Goal: Task Accomplishment & Management: Manage account settings

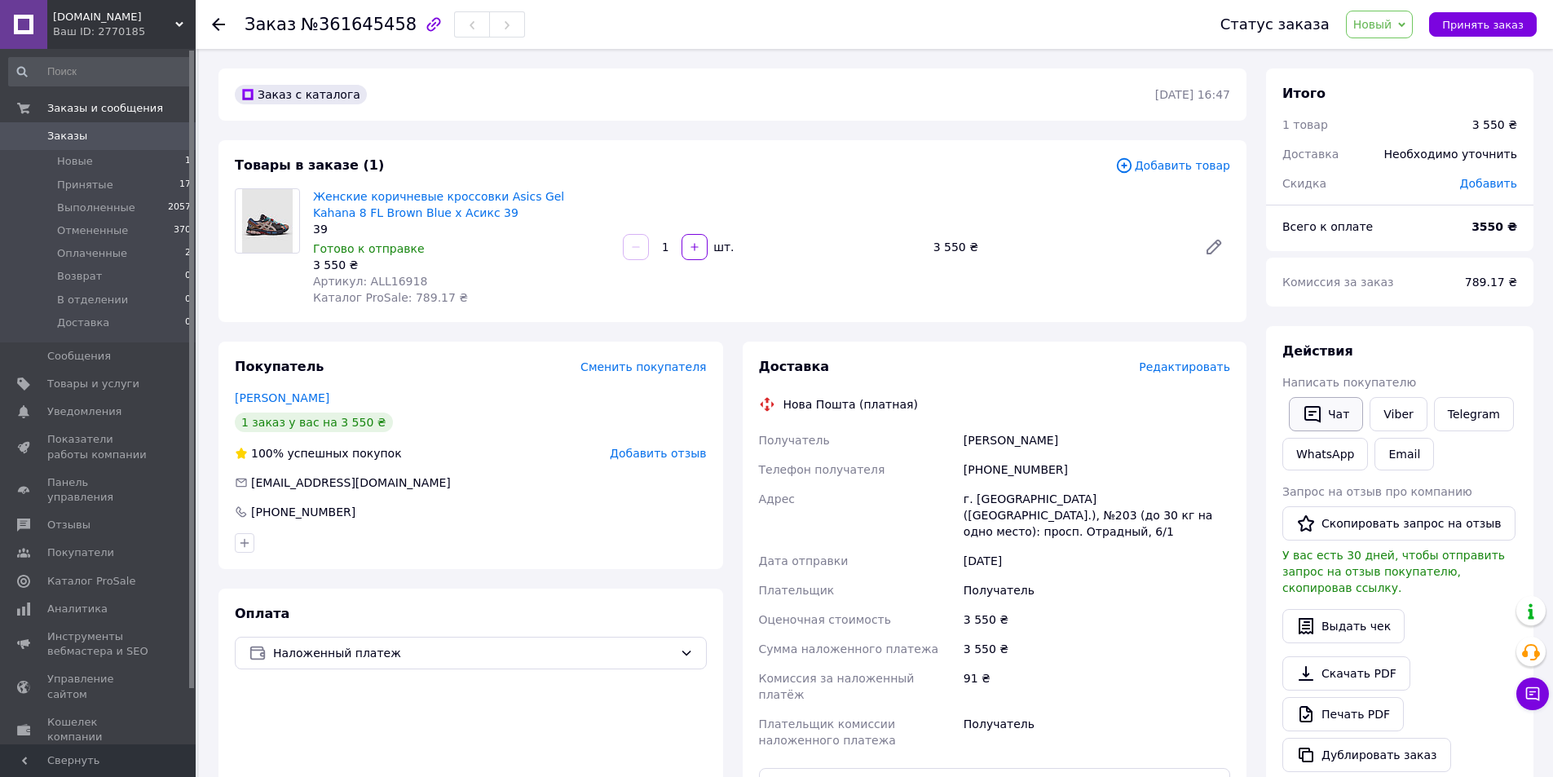
click at [1333, 413] on button "Чат" at bounding box center [1326, 414] width 74 height 34
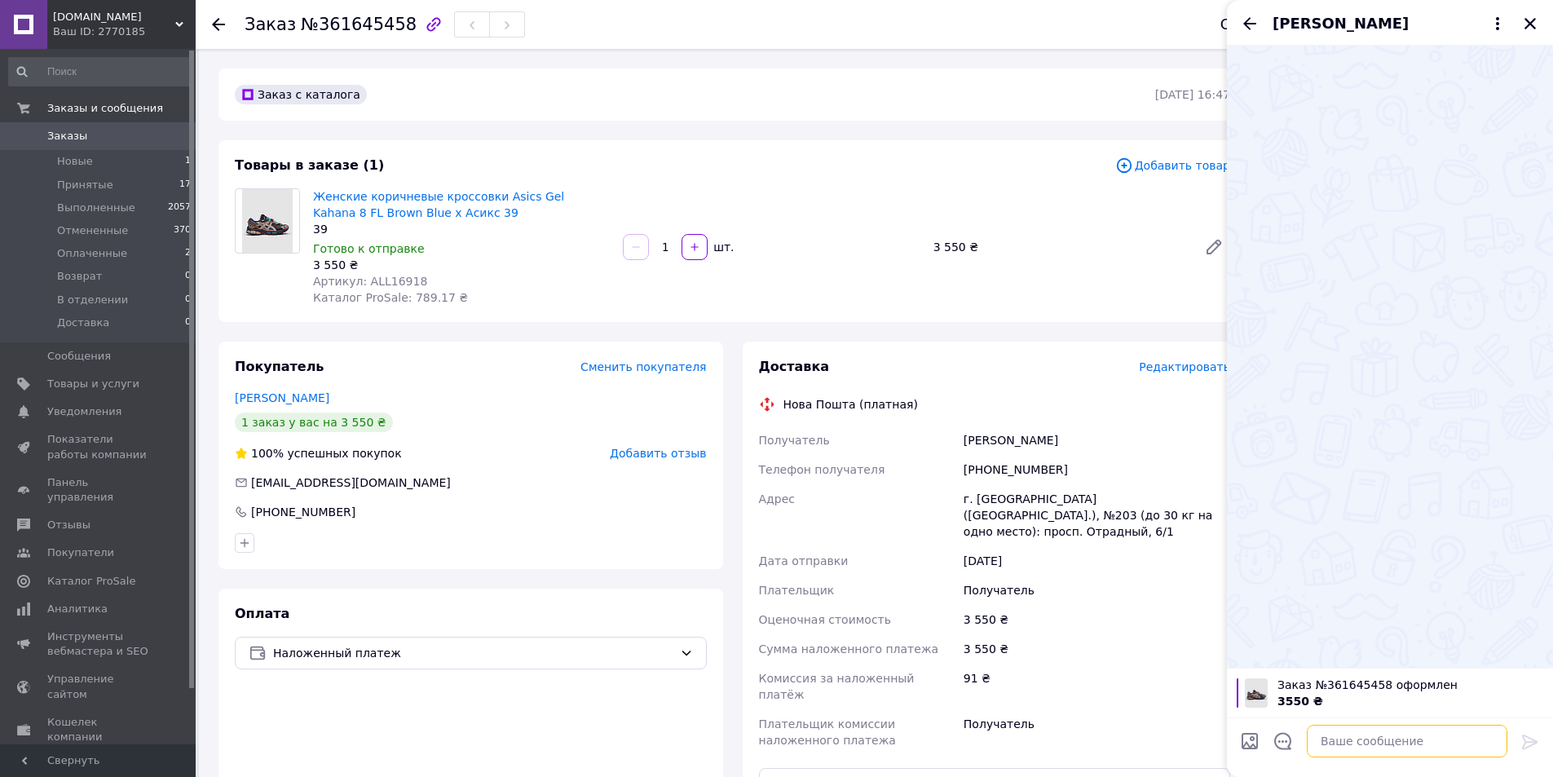
click at [1413, 741] on textarea at bounding box center [1407, 741] width 201 height 33
paste textarea "Вітаю! Ви зробили замовлення на Asics Gel Kahana 8 FL Brown Blue Розмір 39 потр…"
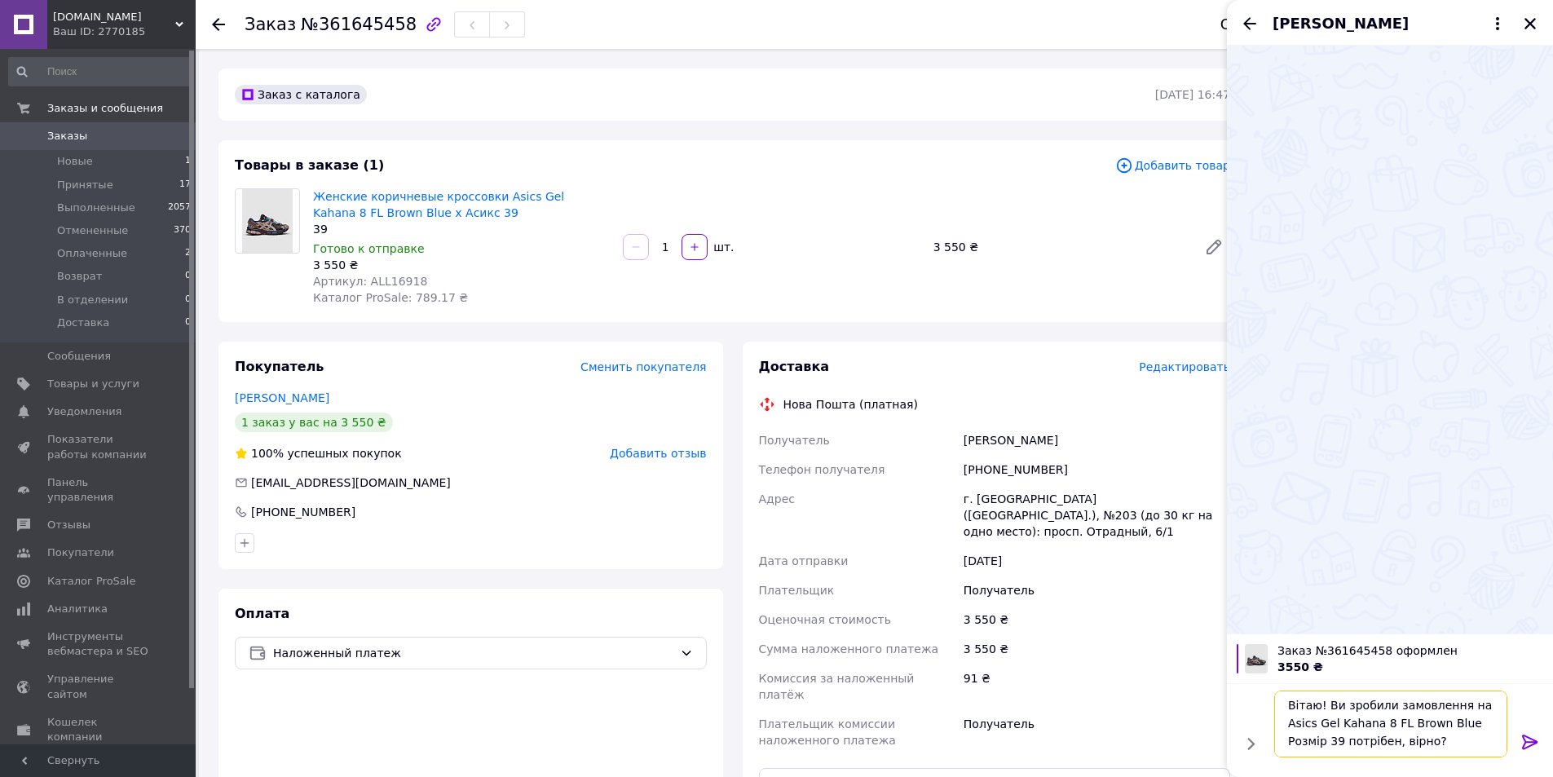
type textarea "Вітаю! Ви зробили замовлення на Asics Gel Kahana 8 FL Brown Blue Розмір 39 потр…"
click at [1529, 741] on icon at bounding box center [1529, 742] width 15 height 15
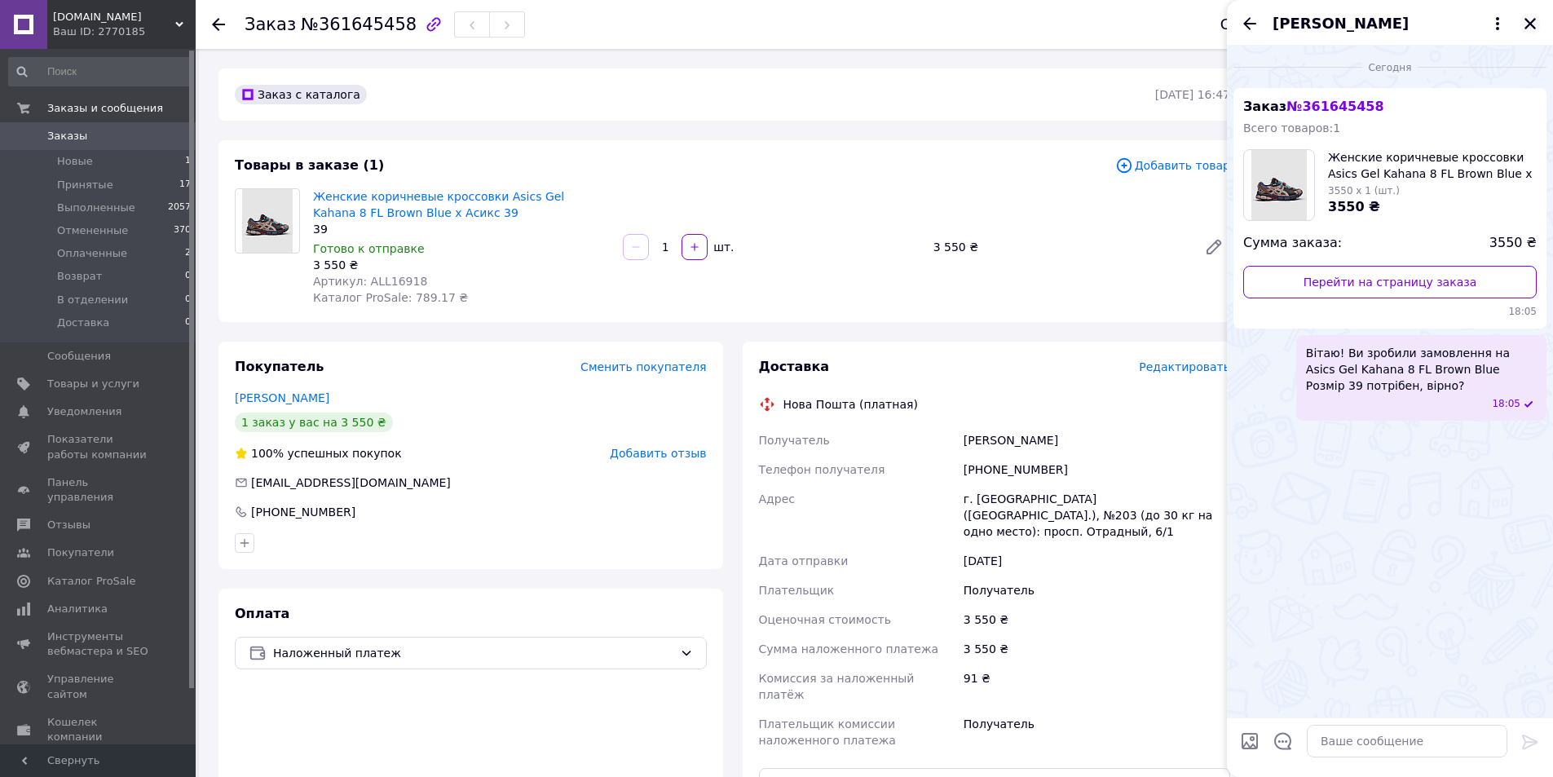
click at [1537, 29] on icon "Закрыть" at bounding box center [1530, 23] width 15 height 15
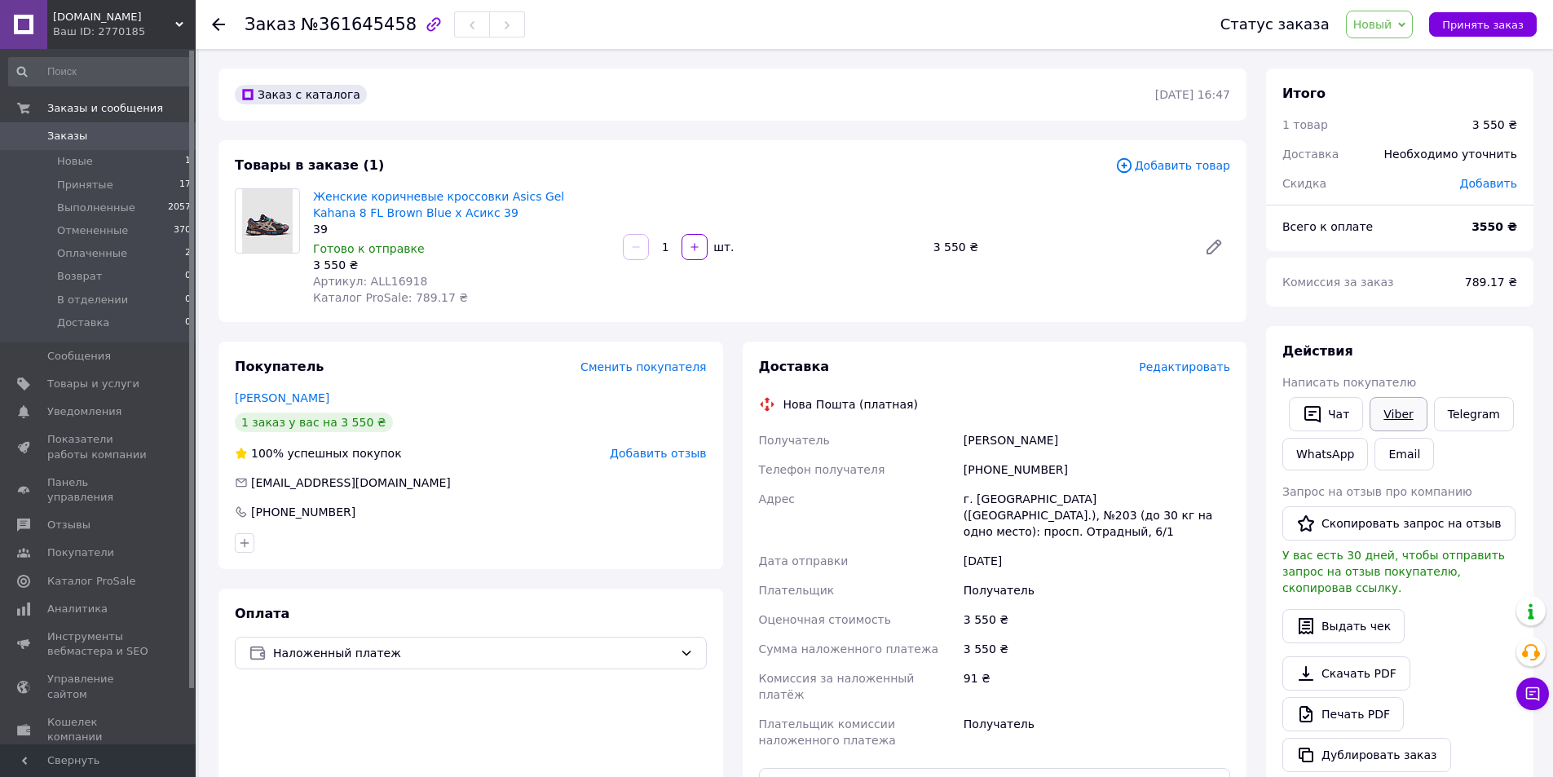
click at [1393, 420] on link "Viber" at bounding box center [1398, 414] width 57 height 34
click at [1477, 416] on link "Telegram" at bounding box center [1474, 414] width 80 height 34
click at [1337, 464] on link "WhatsApp" at bounding box center [1326, 454] width 86 height 33
click at [991, 436] on div "[PERSON_NAME]" at bounding box center [1096, 440] width 273 height 29
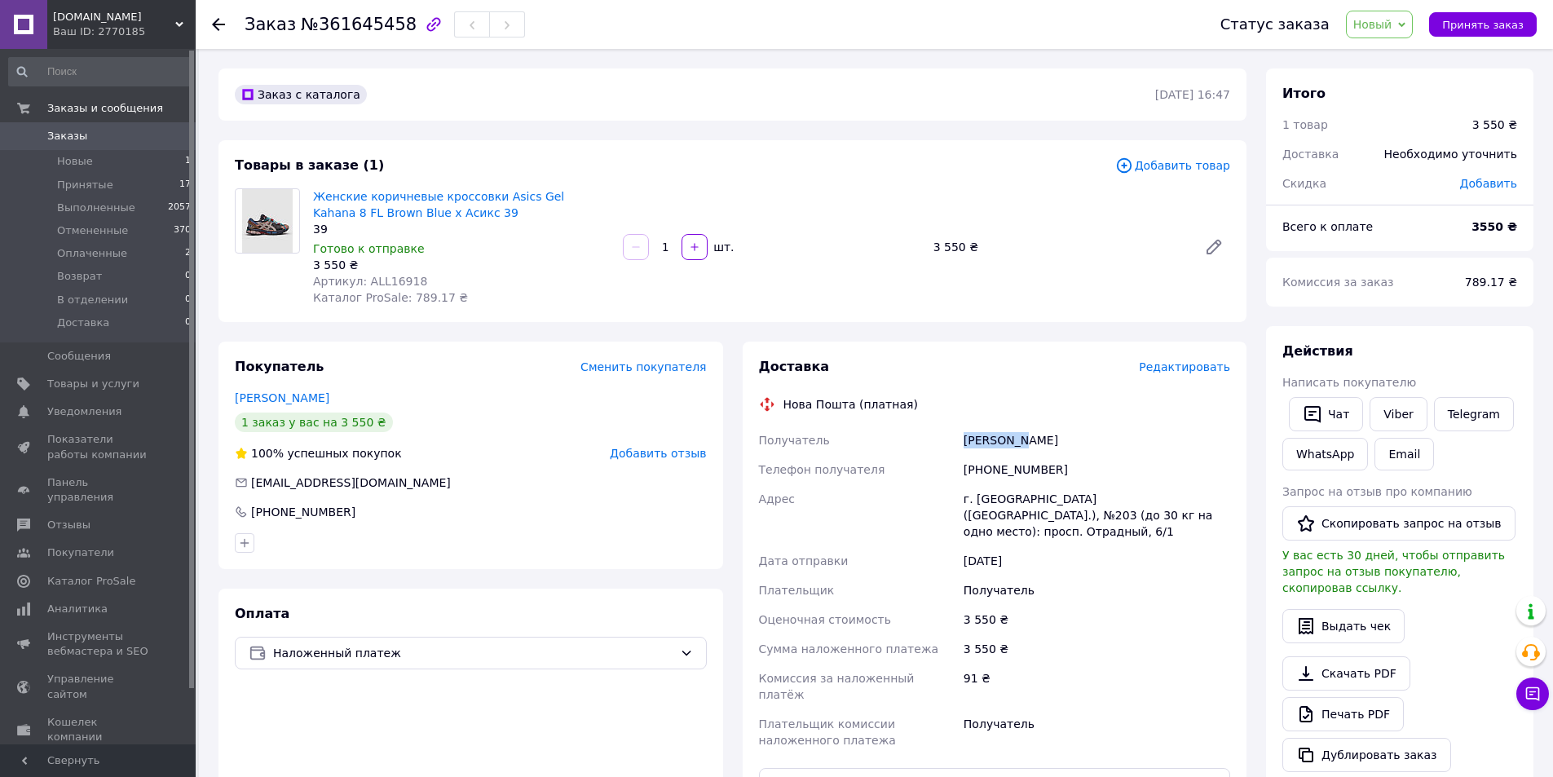
copy div "[PERSON_NAME]"
click at [1000, 447] on div at bounding box center [1000, 447] width 0 height 0
click at [1044, 440] on div "[PERSON_NAME]" at bounding box center [1096, 440] width 273 height 29
copy div "[PERSON_NAME]"
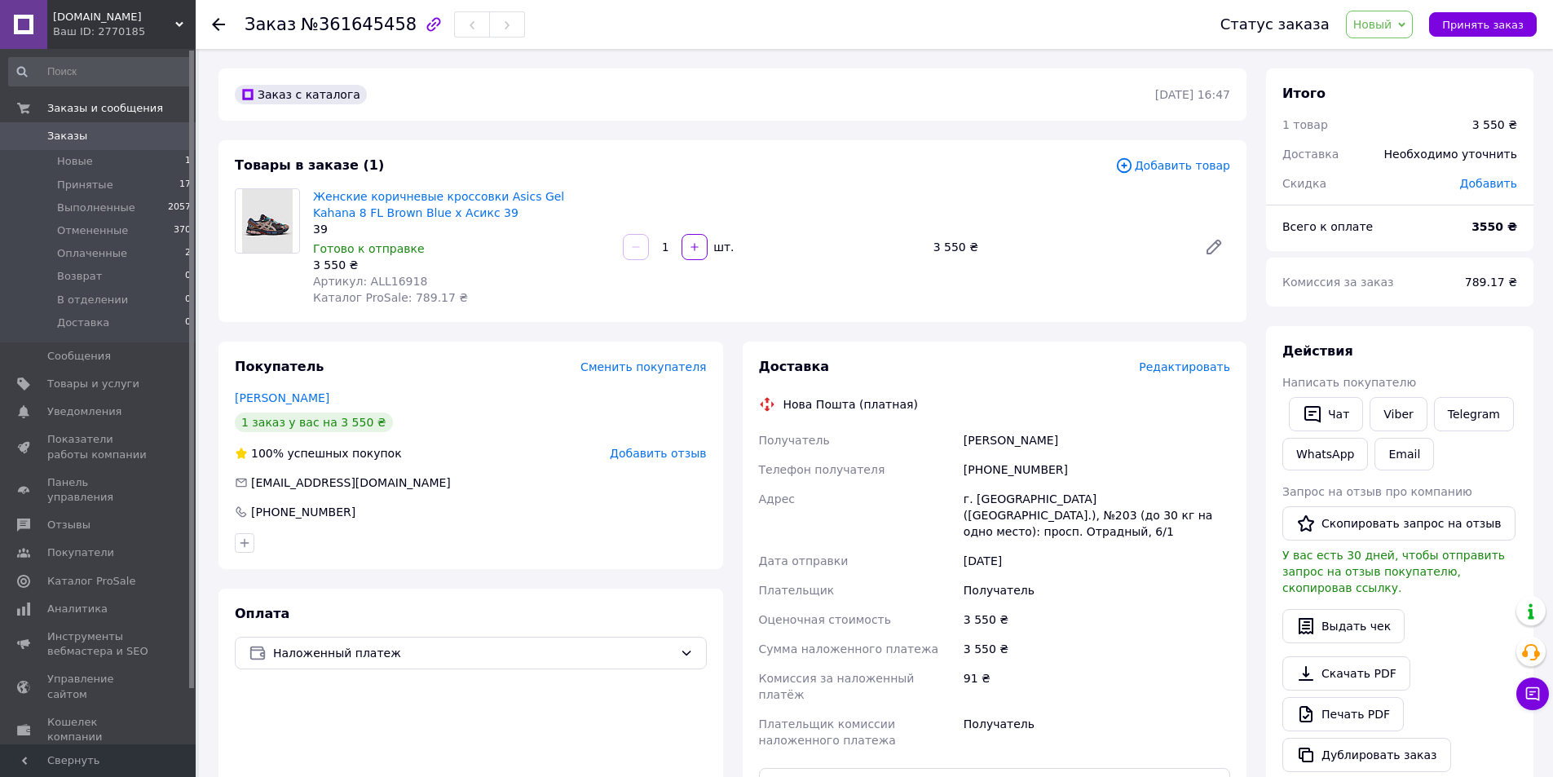
click at [1044, 440] on div "[PERSON_NAME]" at bounding box center [1096, 440] width 273 height 29
click at [985, 465] on div "[PHONE_NUMBER]" at bounding box center [1096, 469] width 273 height 29
copy div "380660423783"
click at [985, 465] on div "[PHONE_NUMBER]" at bounding box center [1096, 469] width 273 height 29
click at [989, 501] on div "г. [GEOGRAPHIC_DATA] ([GEOGRAPHIC_DATA].), №203 (до 30 кг на одно место): просп…" at bounding box center [1096, 515] width 273 height 62
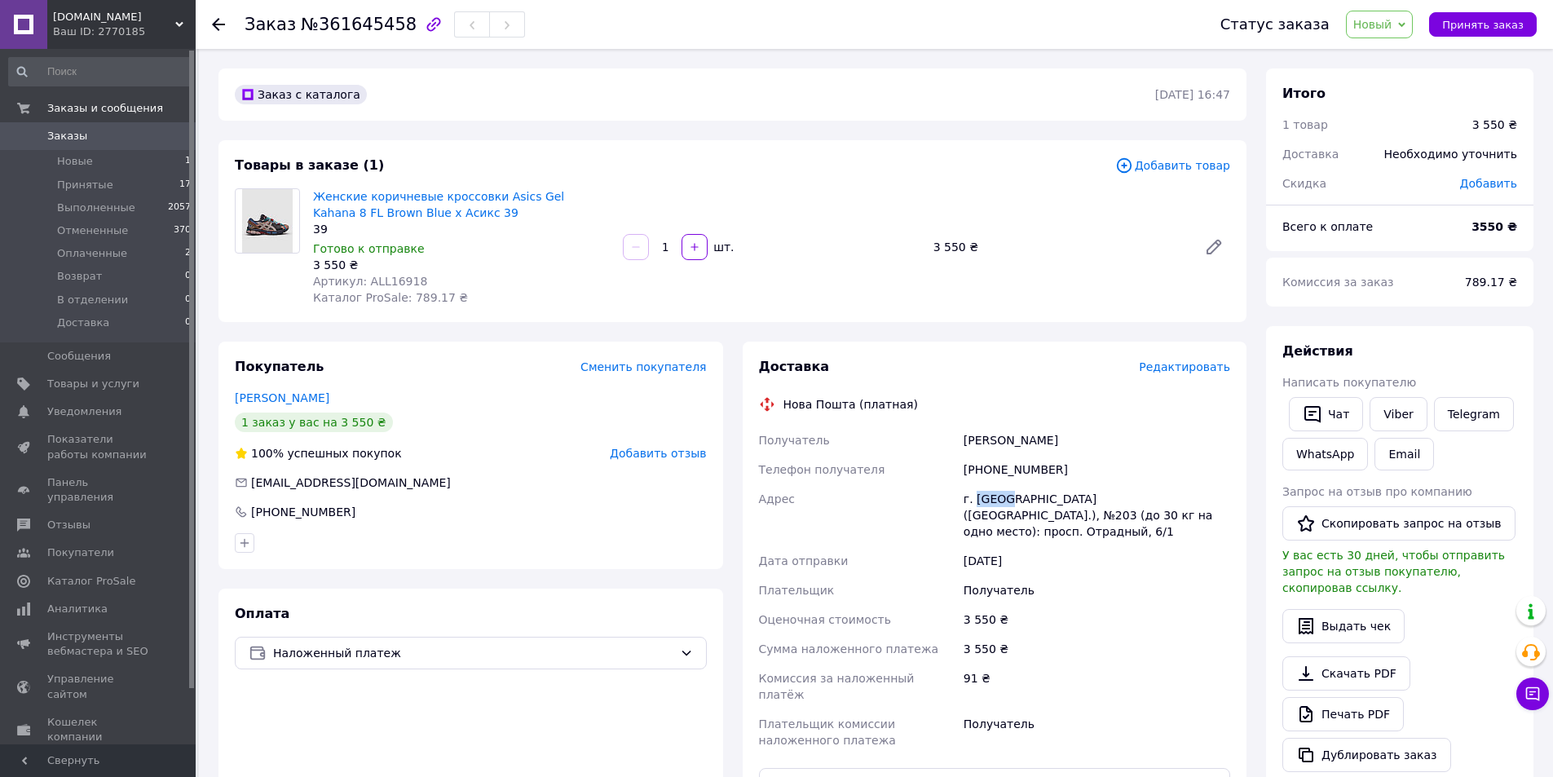
click at [989, 501] on div "г. [GEOGRAPHIC_DATA] ([GEOGRAPHIC_DATA].), №203 (до 30 кг на одно место): просп…" at bounding box center [1096, 515] width 273 height 62
copy div "Киев"
click at [1110, 576] on div "Получатель" at bounding box center [1096, 590] width 273 height 29
drag, startPoint x: 1027, startPoint y: 436, endPoint x: 1082, endPoint y: 438, distance: 54.7
click at [1082, 438] on div "Шевченко Ярослав" at bounding box center [1096, 440] width 273 height 29
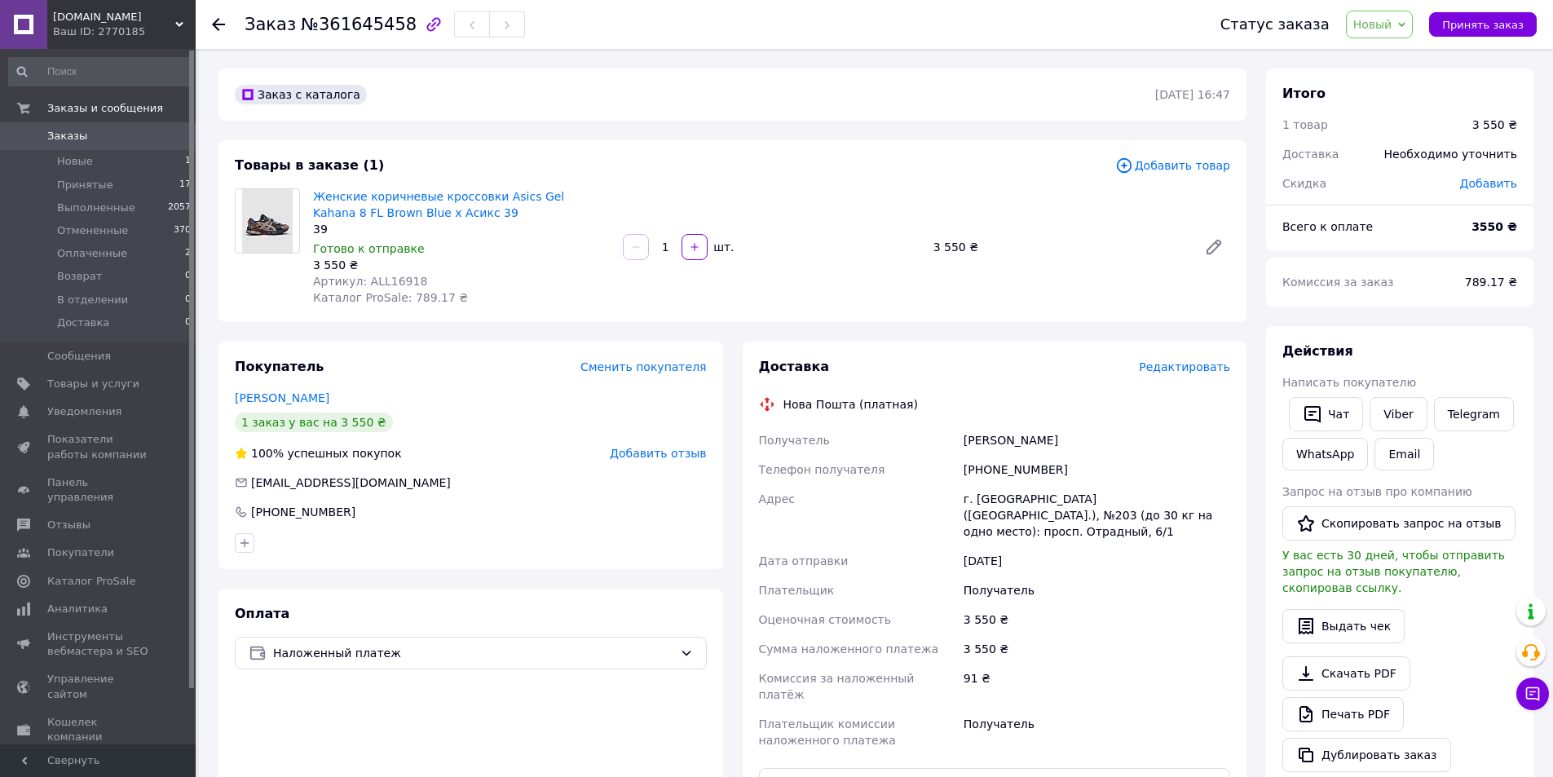
copy div "Шевченко Ярослав"
click at [969, 466] on div "[PHONE_NUMBER]" at bounding box center [1096, 469] width 273 height 29
copy div "380660423783"
click at [982, 498] on div "г. [GEOGRAPHIC_DATA] ([GEOGRAPHIC_DATA].), №203 (до 30 кг на одно место): просп…" at bounding box center [1096, 515] width 273 height 62
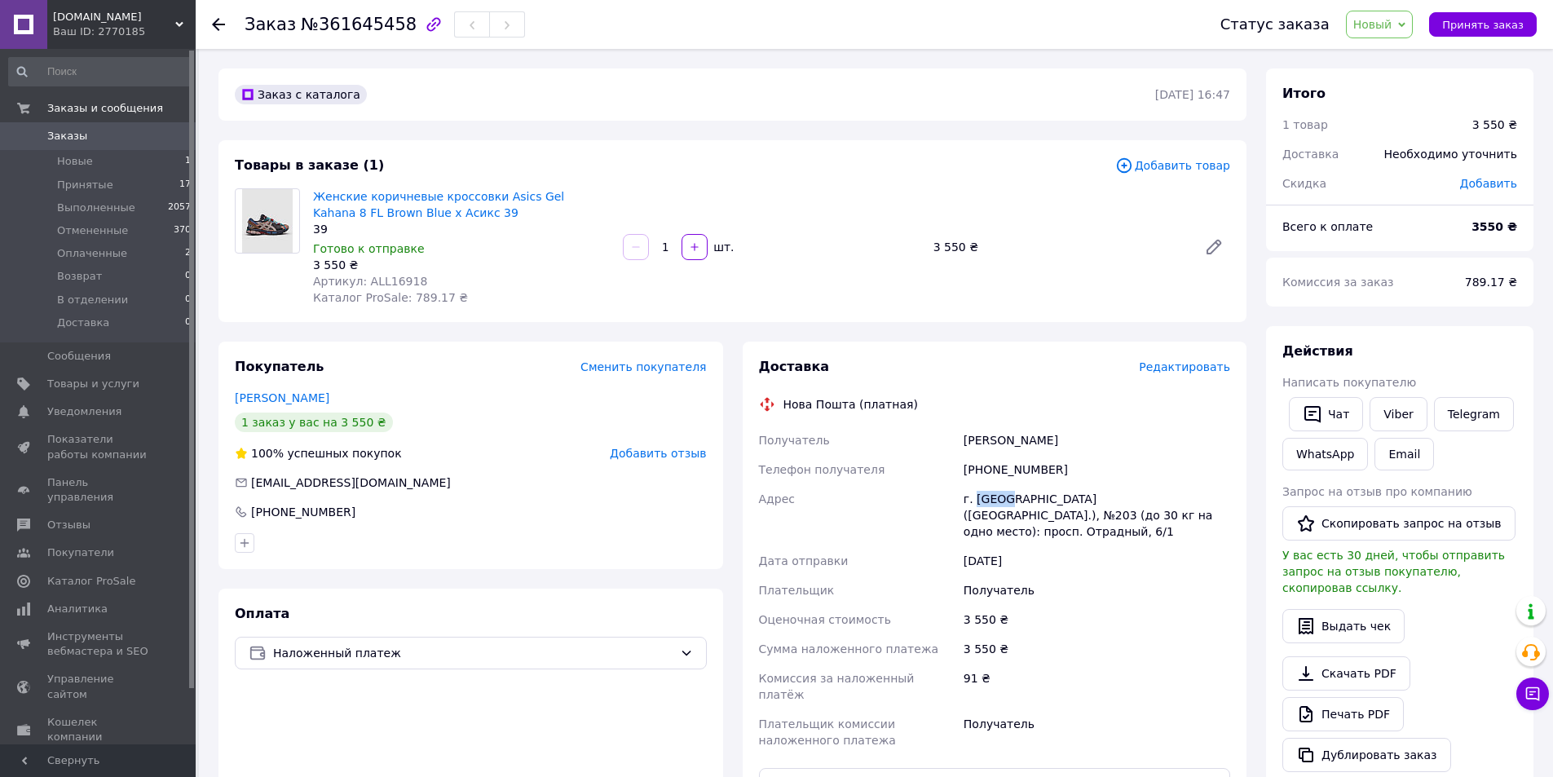
copy div "Киев"
click at [982, 498] on div "г. [GEOGRAPHIC_DATA] ([GEOGRAPHIC_DATA].), №203 (до 30 кг на одно место): просп…" at bounding box center [1096, 515] width 273 height 62
drag, startPoint x: 443, startPoint y: 208, endPoint x: 491, endPoint y: 196, distance: 49.4
click at [491, 196] on span "Женские коричневые кроссовки Asics Gel Kahana 8 FL Brown Blue х Асикс 39" at bounding box center [461, 204] width 297 height 33
copy link "Asics Gel Kahana 8 FL Brown Blue х Асикс 39"
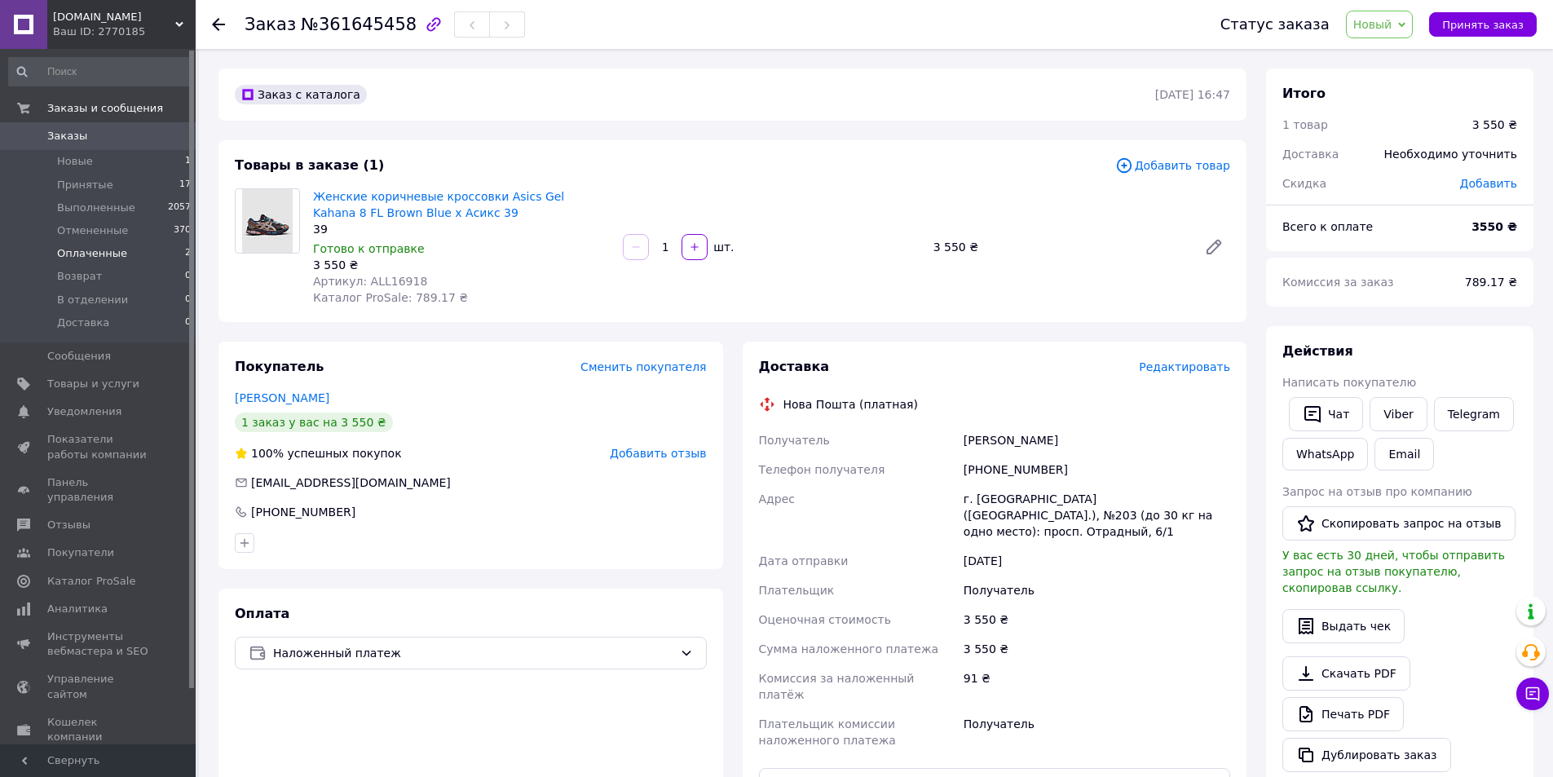
click at [129, 257] on li "Оплаченные 2" at bounding box center [100, 253] width 201 height 23
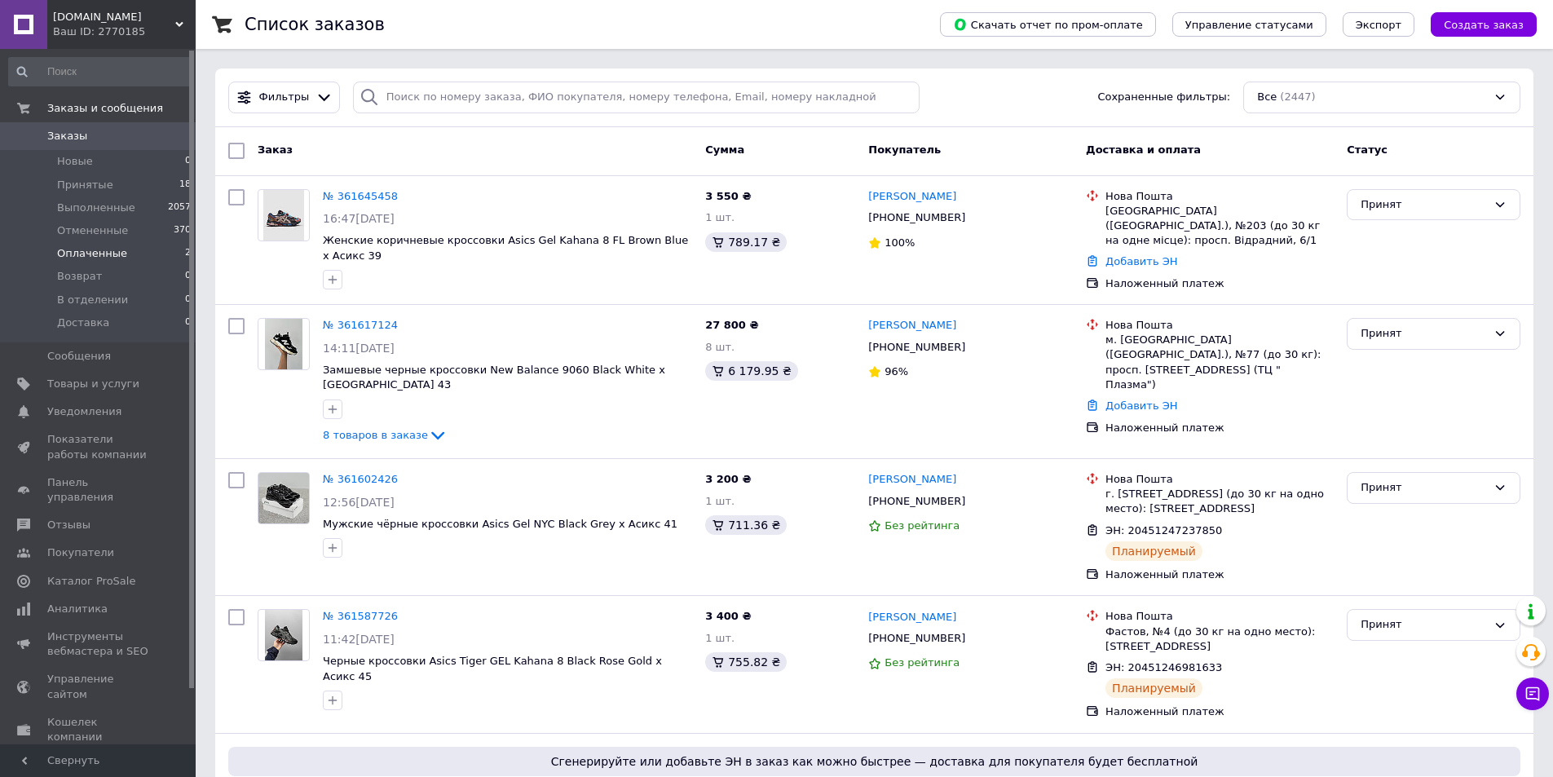
click at [87, 262] on li "Оплаченные 2" at bounding box center [100, 253] width 201 height 23
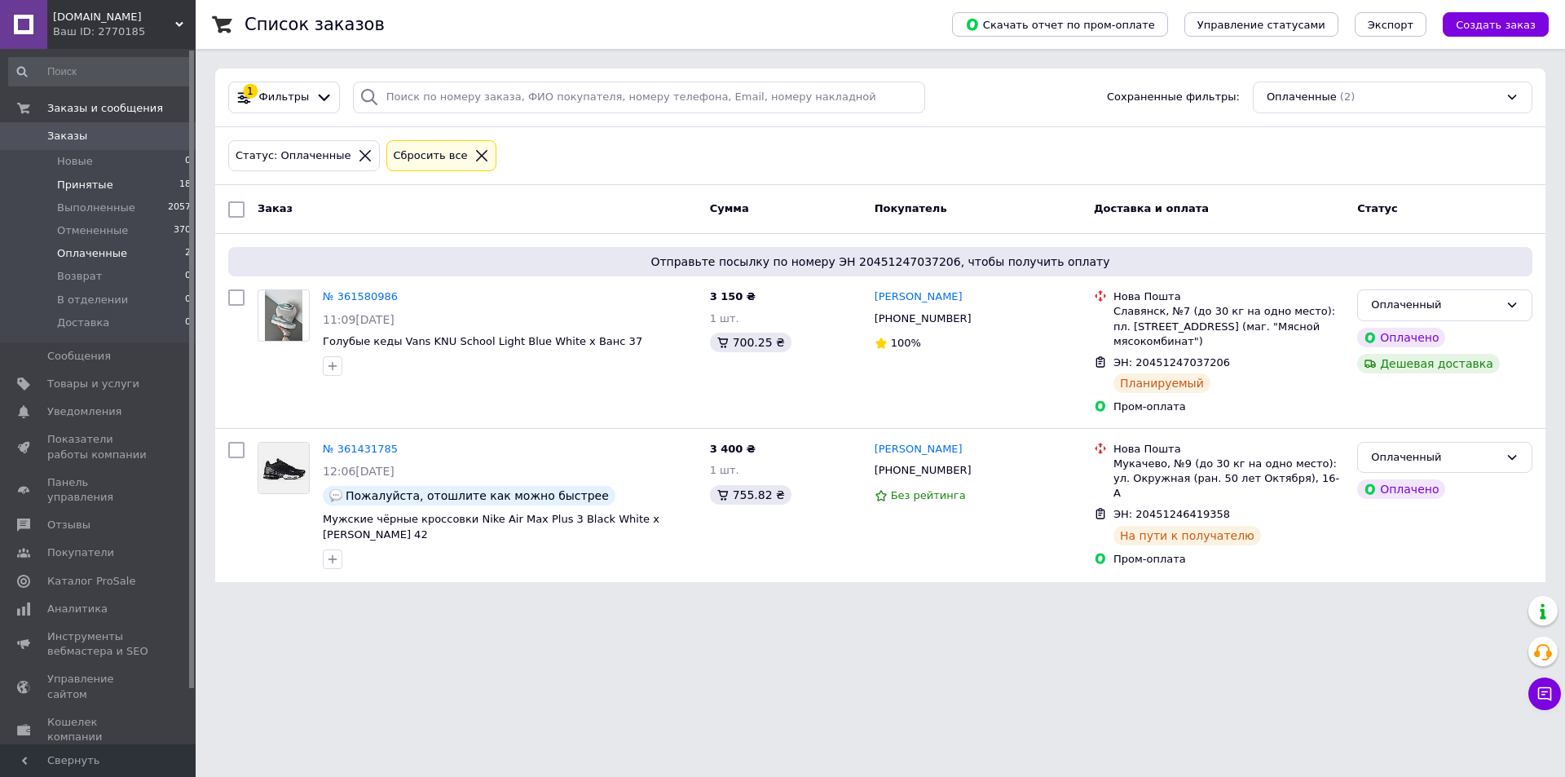
click at [135, 186] on li "Принятые 18" at bounding box center [100, 185] width 201 height 23
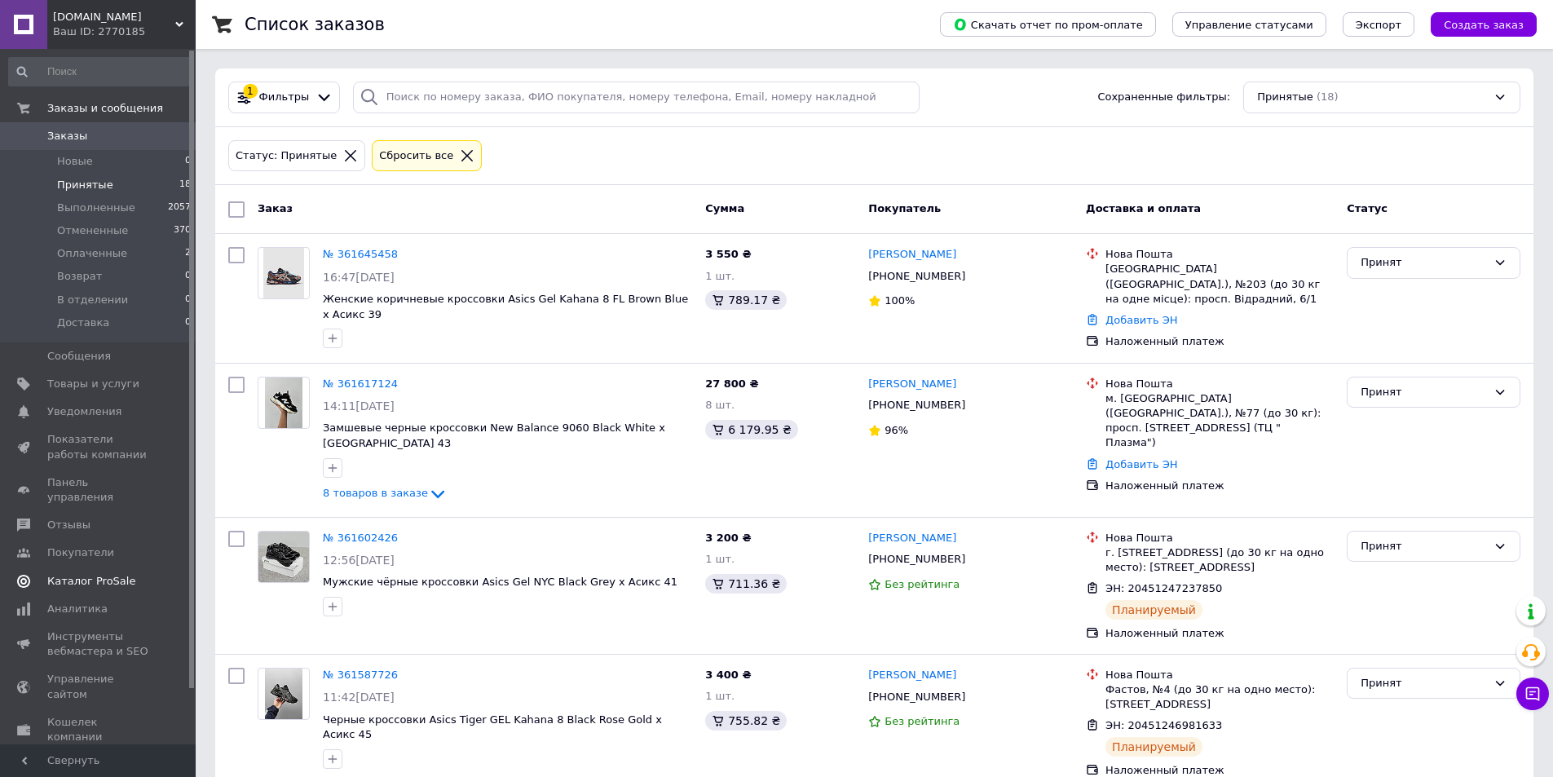
click at [81, 567] on link "Каталог ProSale" at bounding box center [100, 581] width 201 height 28
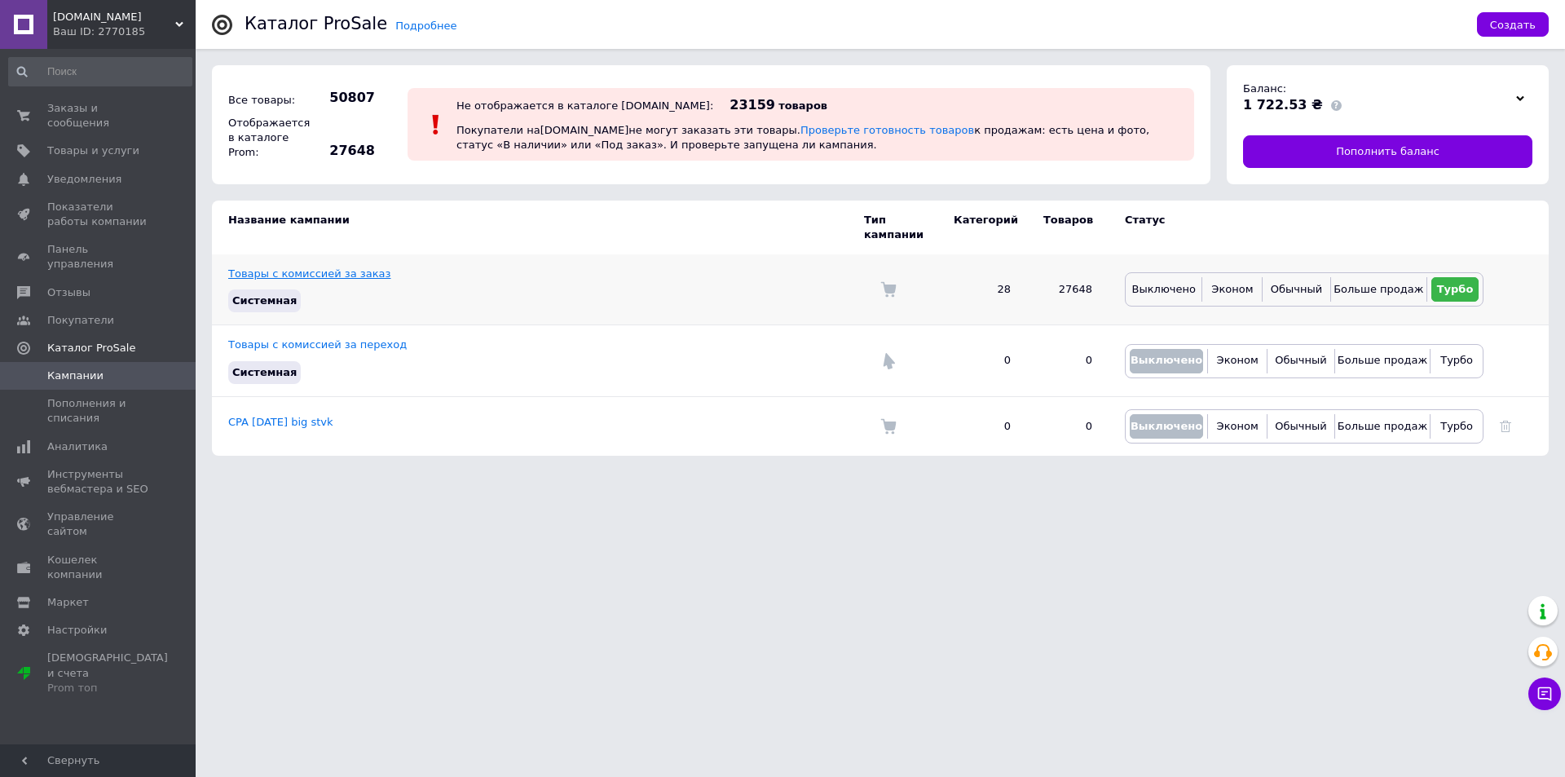
click at [284, 267] on link "Товары с комиссией за заказ" at bounding box center [309, 273] width 162 height 12
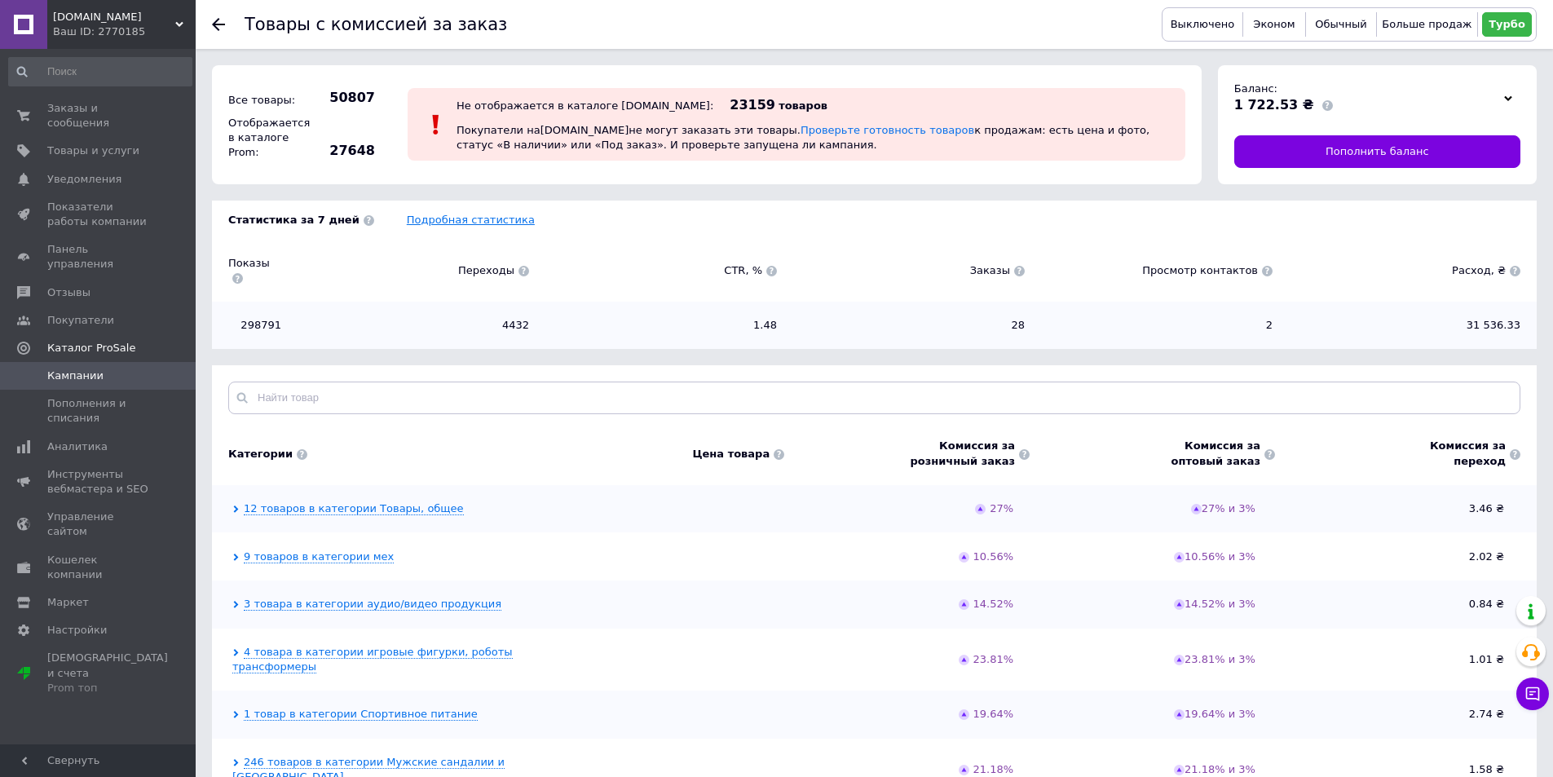
click at [463, 225] on link "Подробная статистика" at bounding box center [471, 220] width 128 height 12
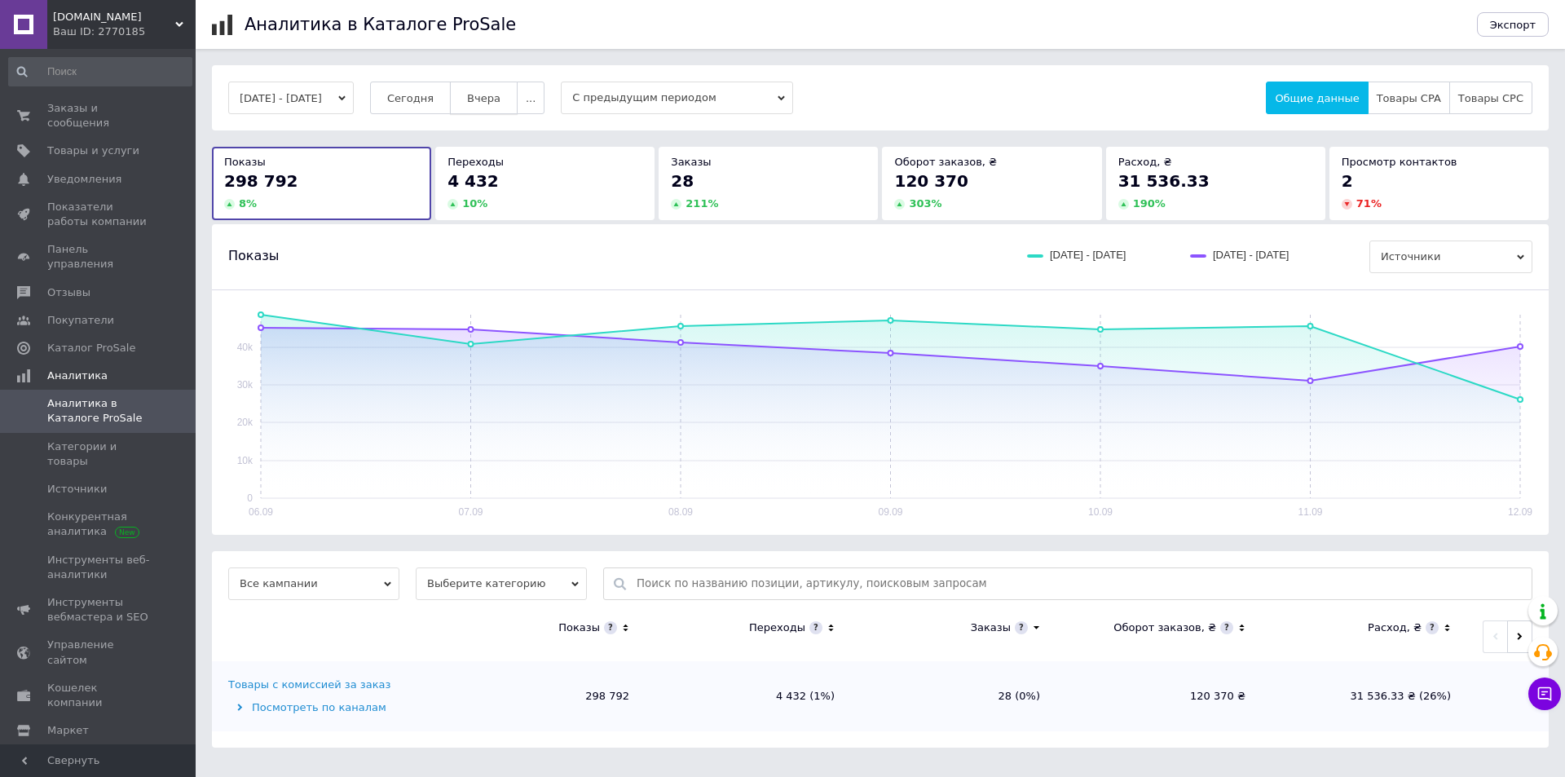
click at [493, 104] on span "Вчера" at bounding box center [483, 98] width 33 height 12
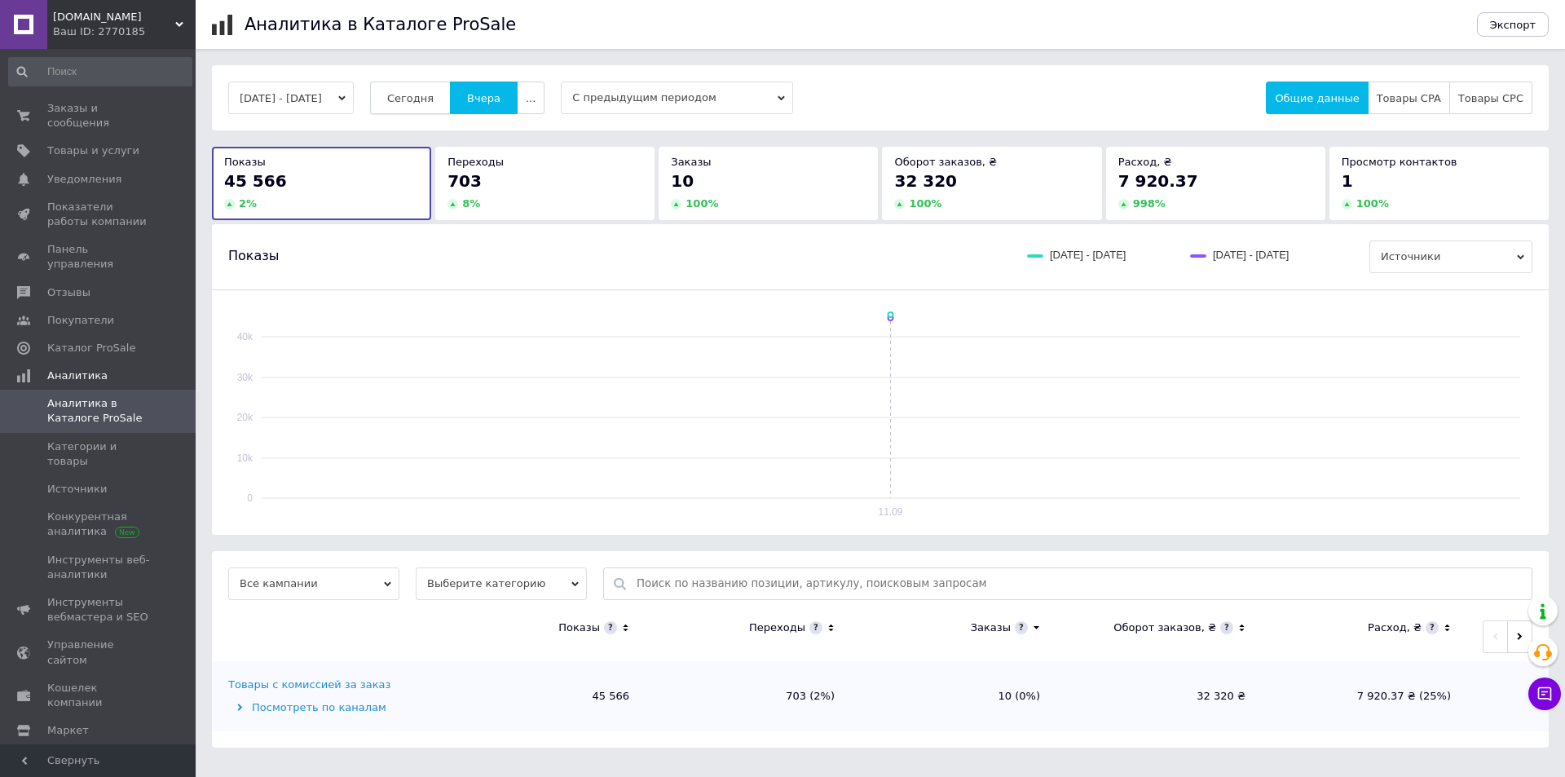
click at [434, 104] on span "Сегодня" at bounding box center [410, 98] width 46 height 12
click at [110, 99] on div "Заказы и сообщения 0 0 Товары и услуги Уведомления 0 0 Показатели работы компан…" at bounding box center [100, 399] width 201 height 700
click at [110, 99] on link "Заказы и сообщения 0 0" at bounding box center [100, 116] width 201 height 42
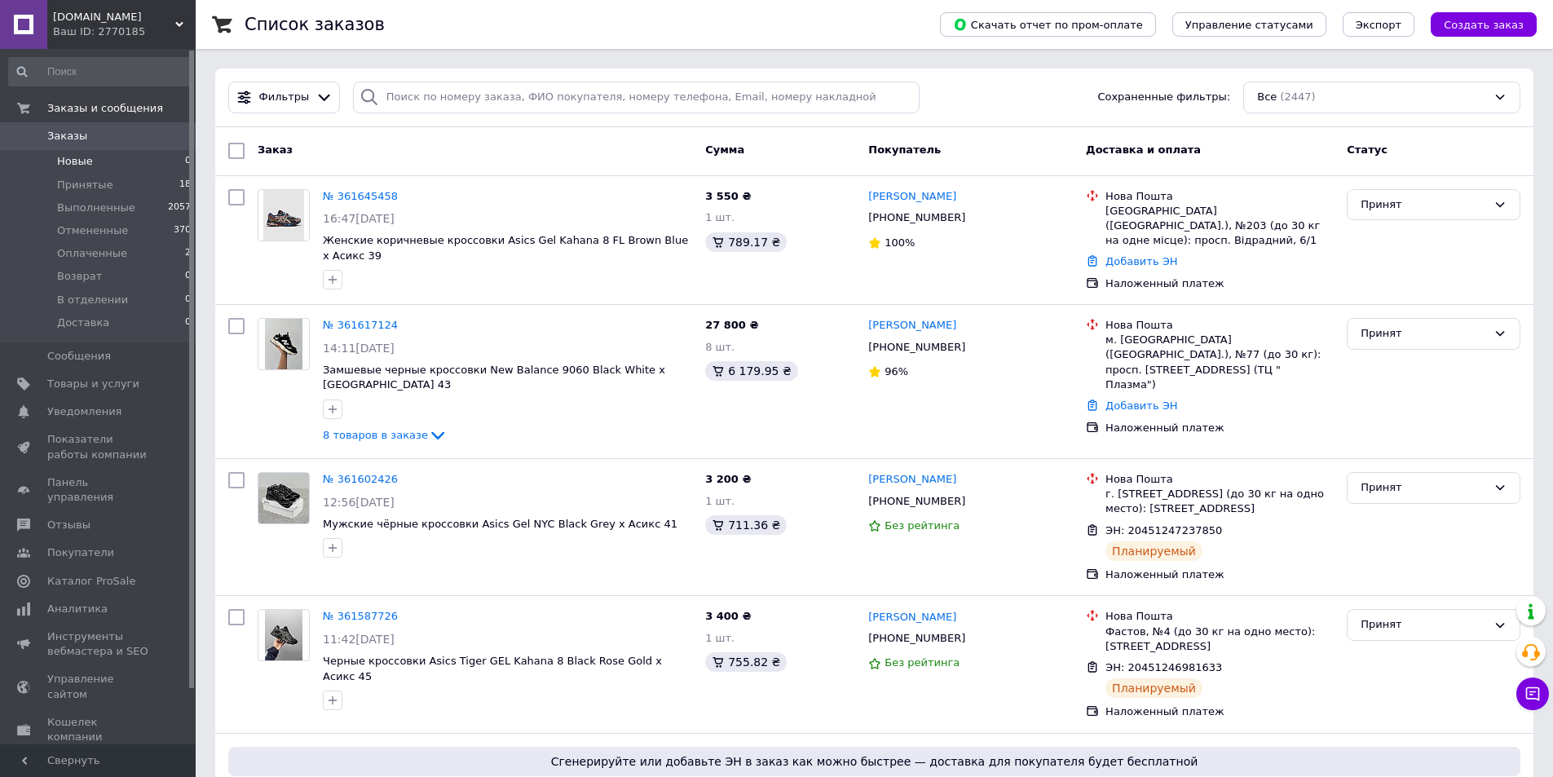
click at [77, 163] on span "Новые" at bounding box center [75, 161] width 36 height 15
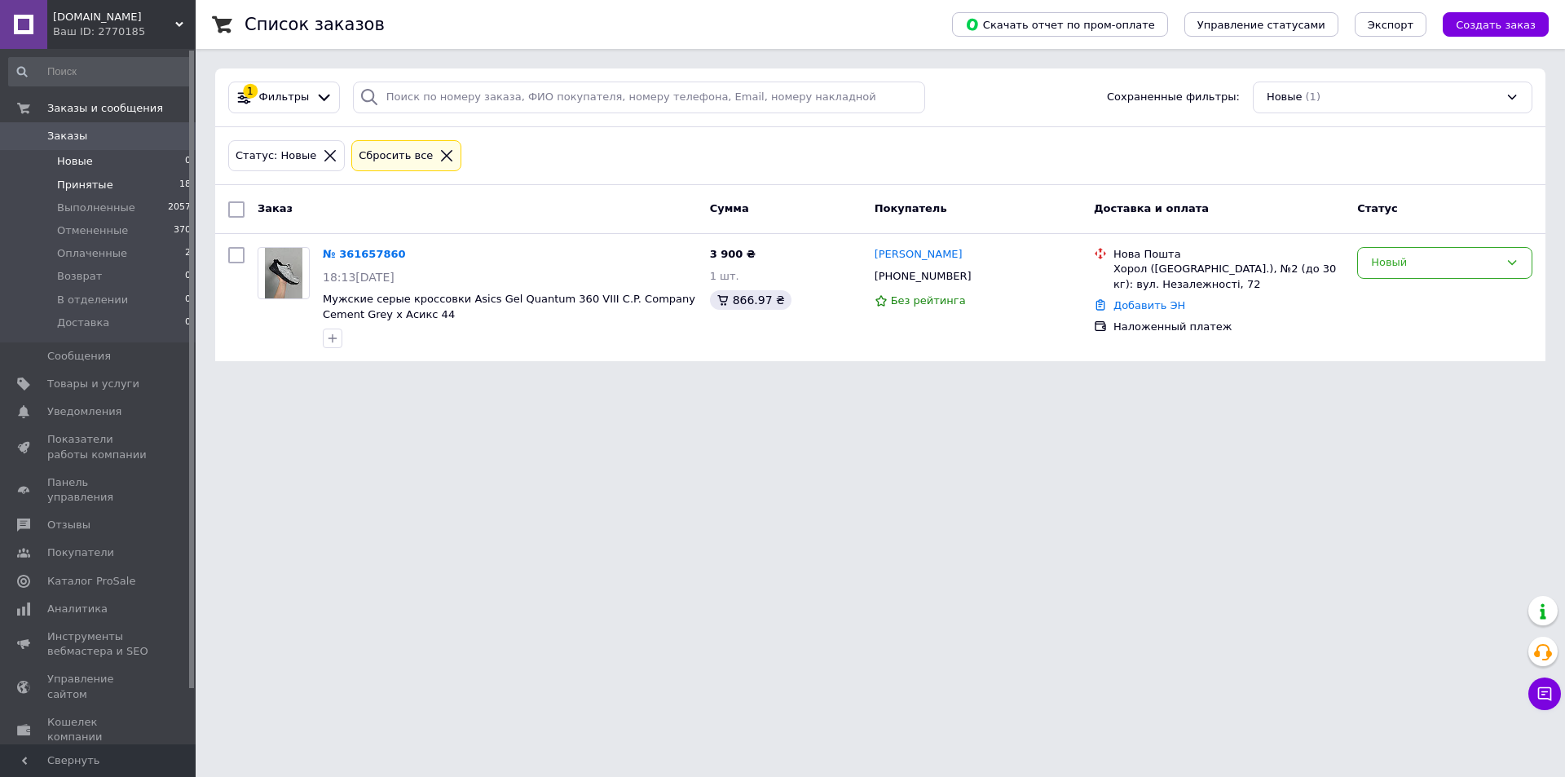
click at [105, 185] on span "Принятые" at bounding box center [85, 185] width 56 height 15
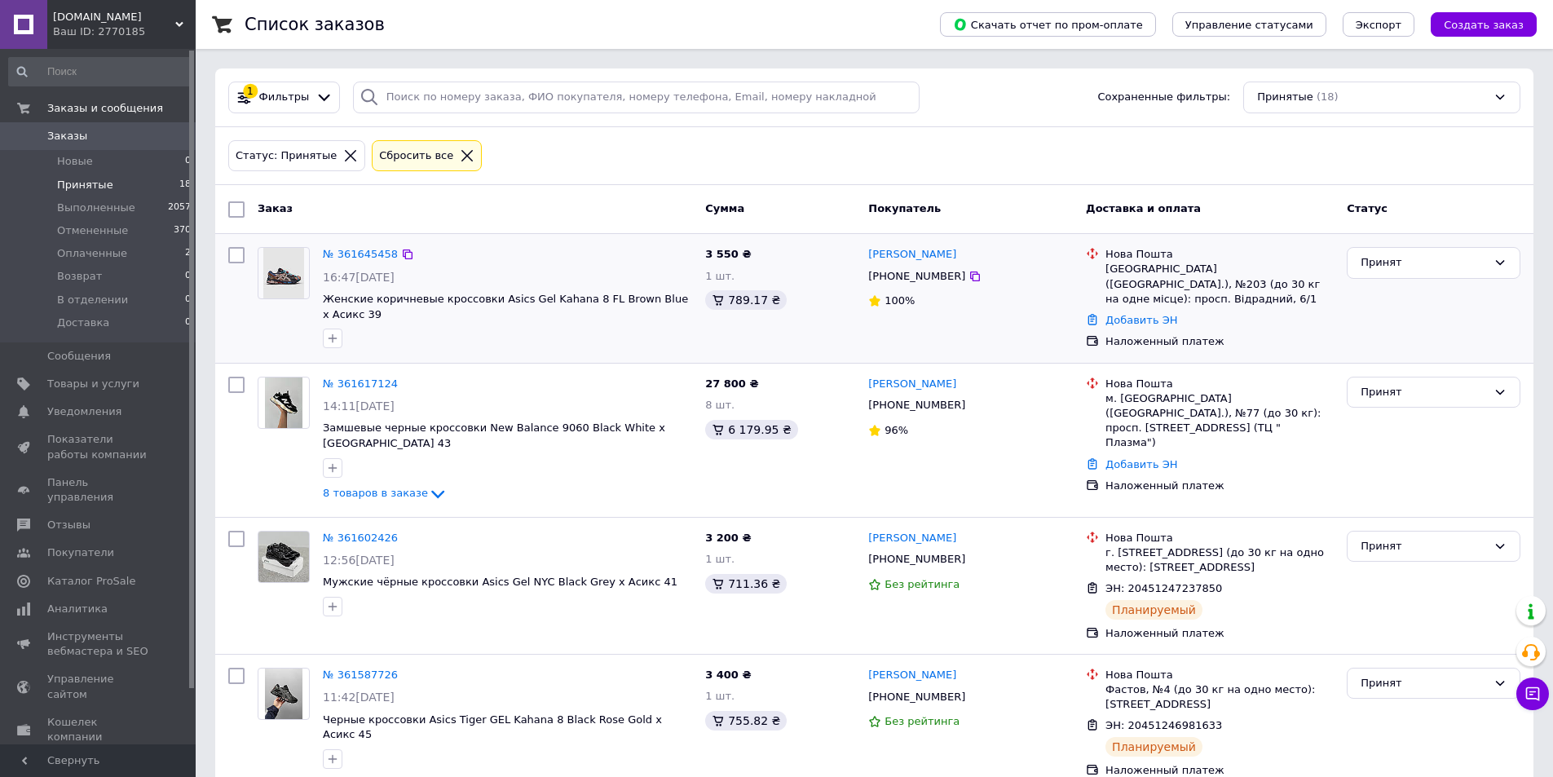
click at [1159, 331] on div "Наложенный платеж" at bounding box center [1219, 341] width 235 height 21
click at [1151, 314] on link "Добавить ЭН" at bounding box center [1142, 320] width 72 height 12
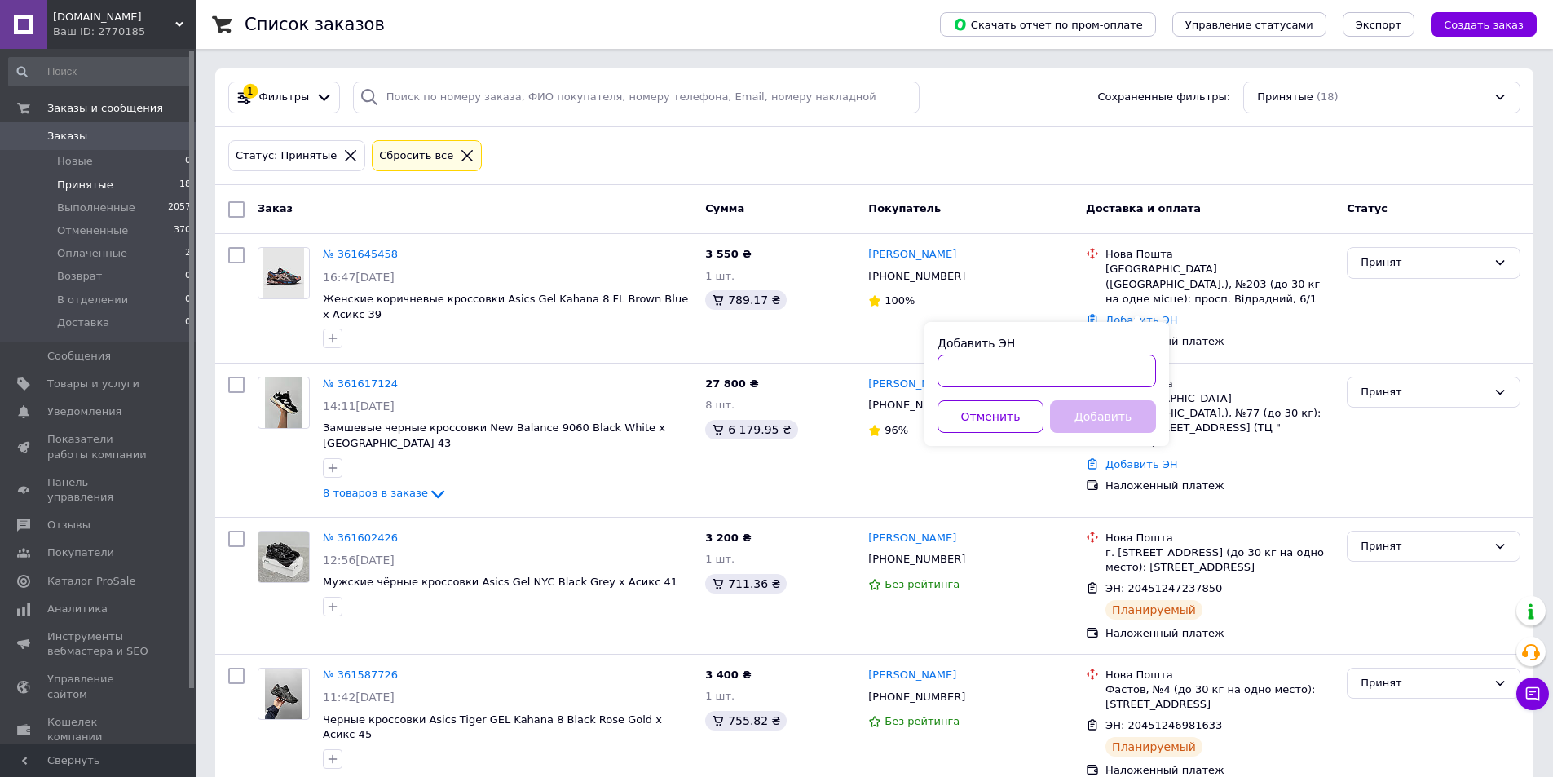
drag, startPoint x: 958, startPoint y: 382, endPoint x: 1027, endPoint y: 401, distance: 72.0
click at [959, 382] on input "Добавить ЭН" at bounding box center [1047, 371] width 219 height 33
paste input "20451247450052"
type input "20451247450052"
click at [1077, 408] on button "Добавить" at bounding box center [1103, 416] width 106 height 33
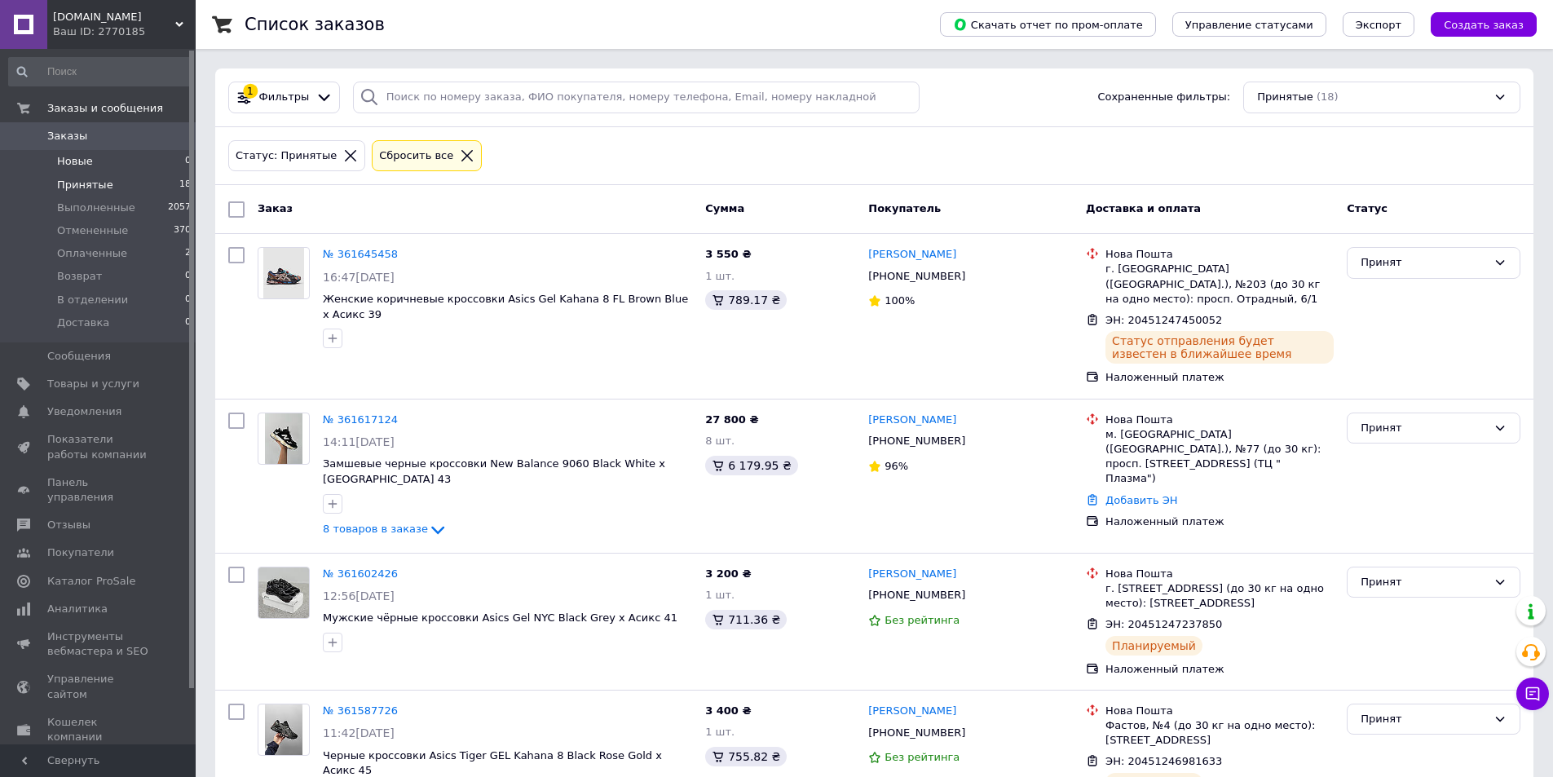
click at [144, 163] on li "Новые 0" at bounding box center [100, 161] width 201 height 23
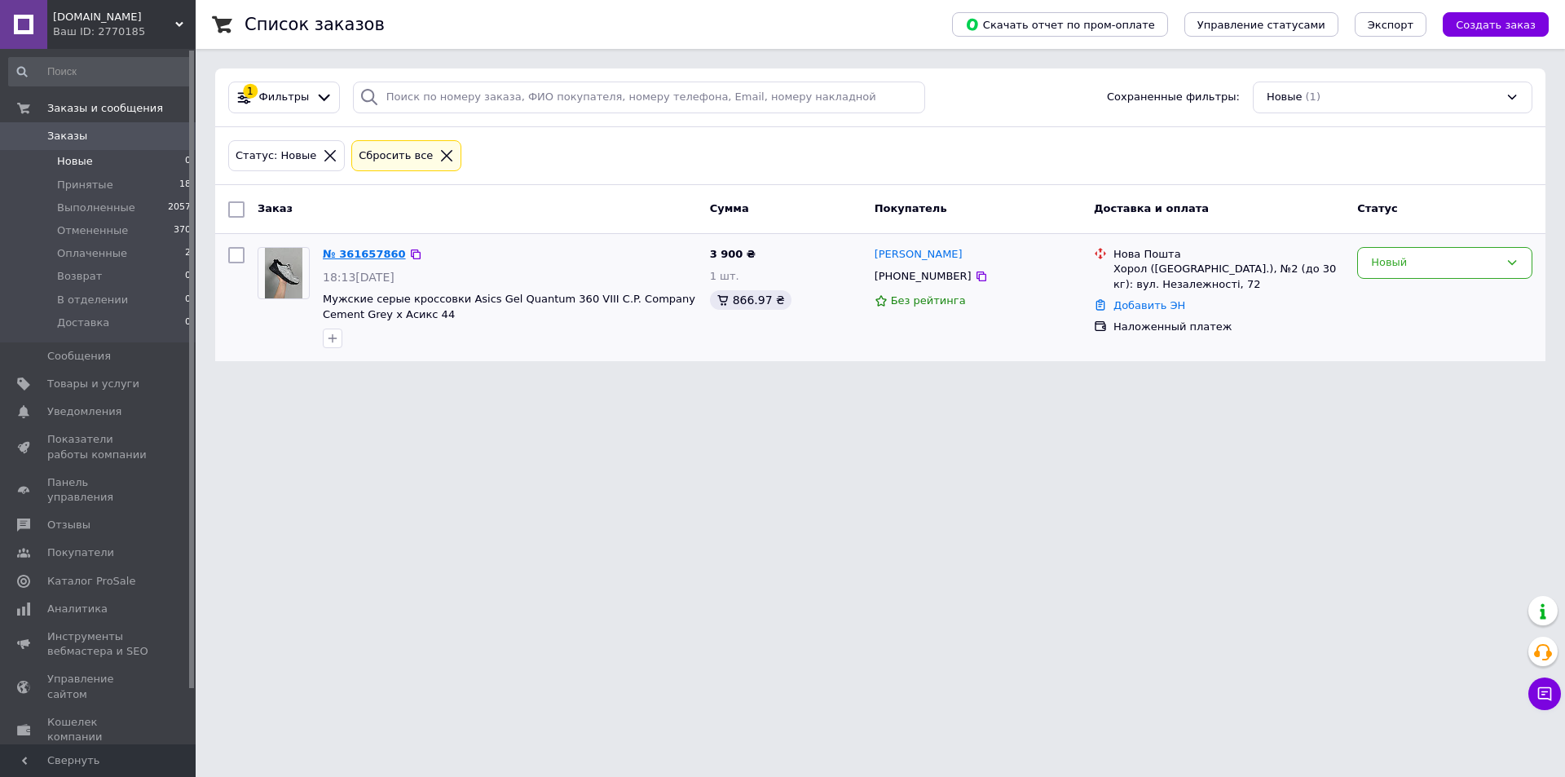
click at [382, 258] on link "№ 361657860" at bounding box center [364, 254] width 83 height 12
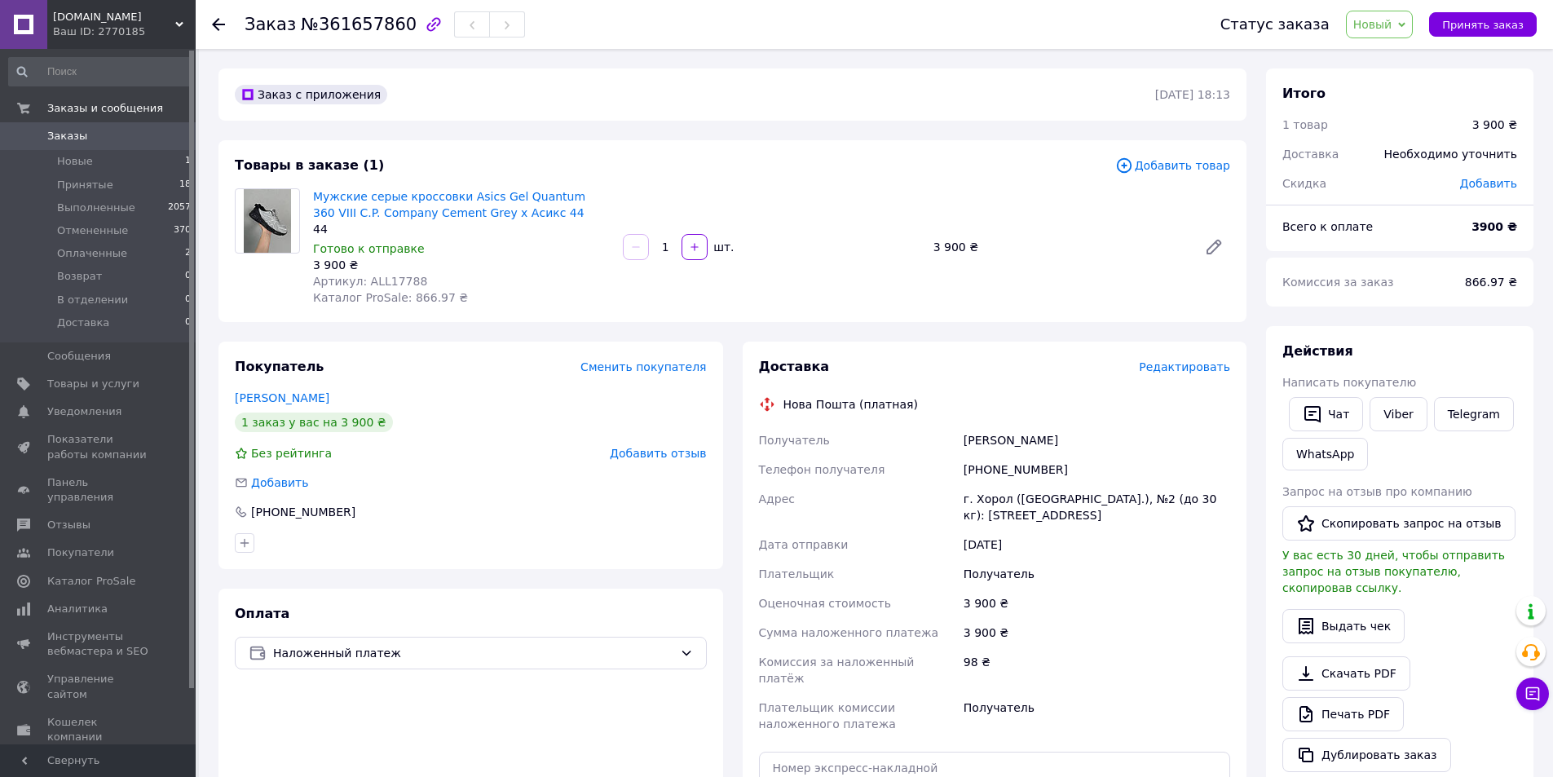
click at [403, 280] on span "Артикул: ALL17788" at bounding box center [370, 281] width 114 height 13
copy span "ALL17788"
click at [372, 190] on link "Мужские серые кроссовки Asics Gel Quantum 360 VIII C.P. Company Cement Grey х А…" at bounding box center [449, 204] width 272 height 29
click at [1393, 31] on span "Новый" at bounding box center [1372, 24] width 39 height 13
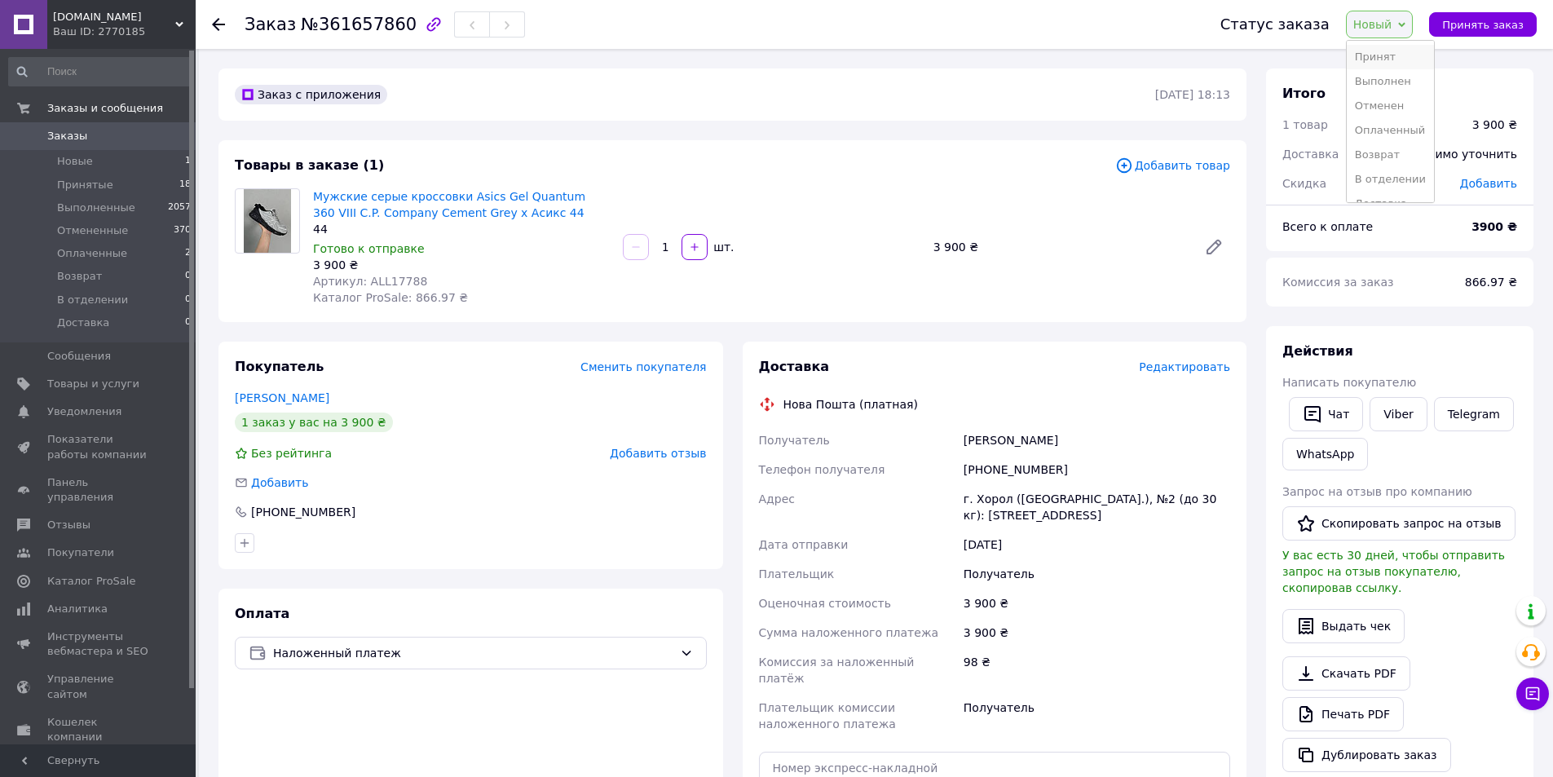
click at [1380, 56] on li "Принят" at bounding box center [1390, 57] width 87 height 24
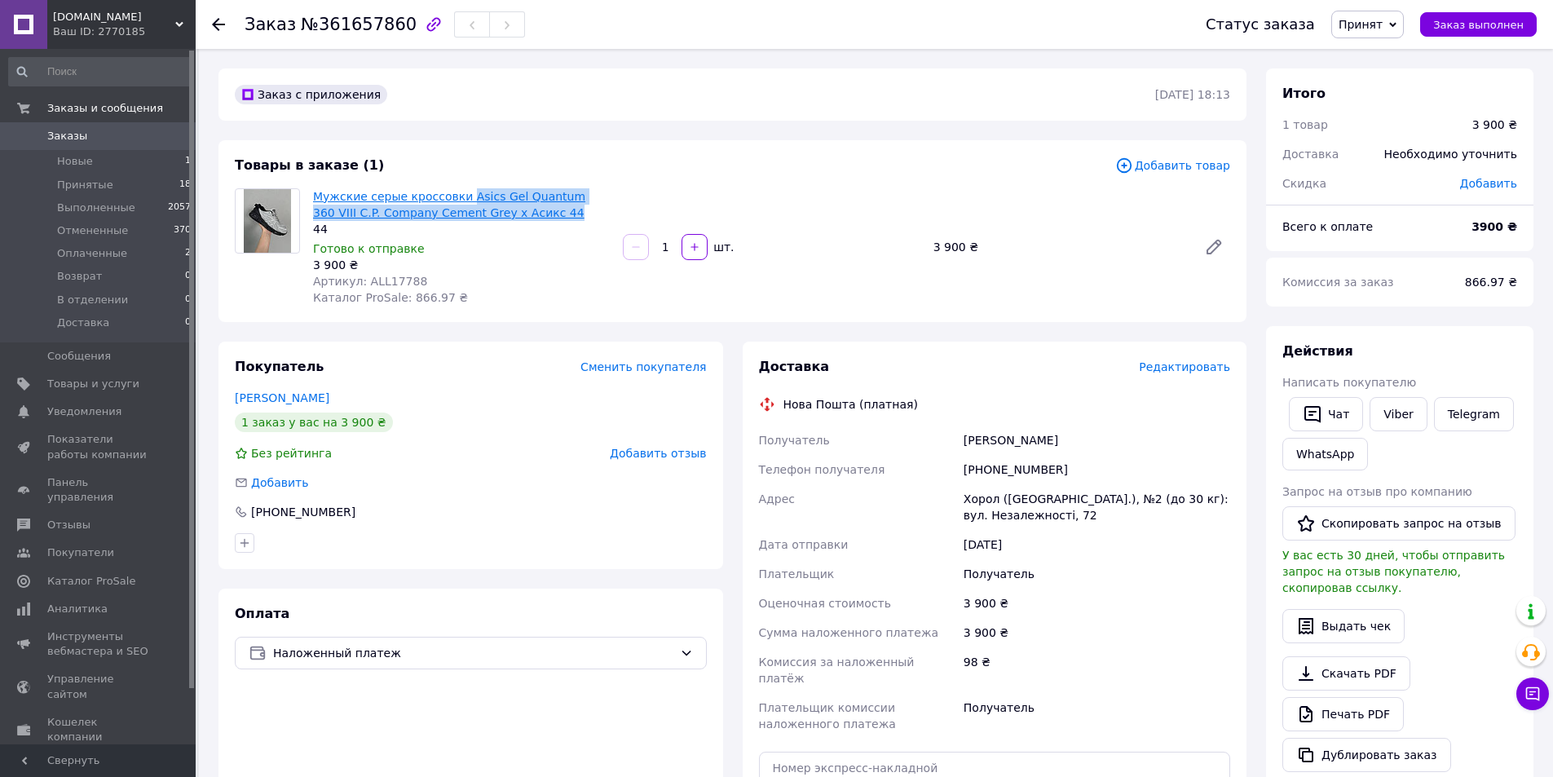
drag, startPoint x: 528, startPoint y: 214, endPoint x: 461, endPoint y: 198, distance: 69.4
click at [461, 198] on span "Мужские серые кроссовки Asics Gel Quantum 360 VIII C.P. Company Cement Grey х А…" at bounding box center [461, 204] width 297 height 33
copy link "Asics Gel Quantum 360 VIII C.P. Company Cement Grey х Асикс 44"
click at [1400, 405] on link "Viber" at bounding box center [1398, 414] width 57 height 34
click at [1459, 420] on link "Telegram" at bounding box center [1474, 414] width 80 height 34
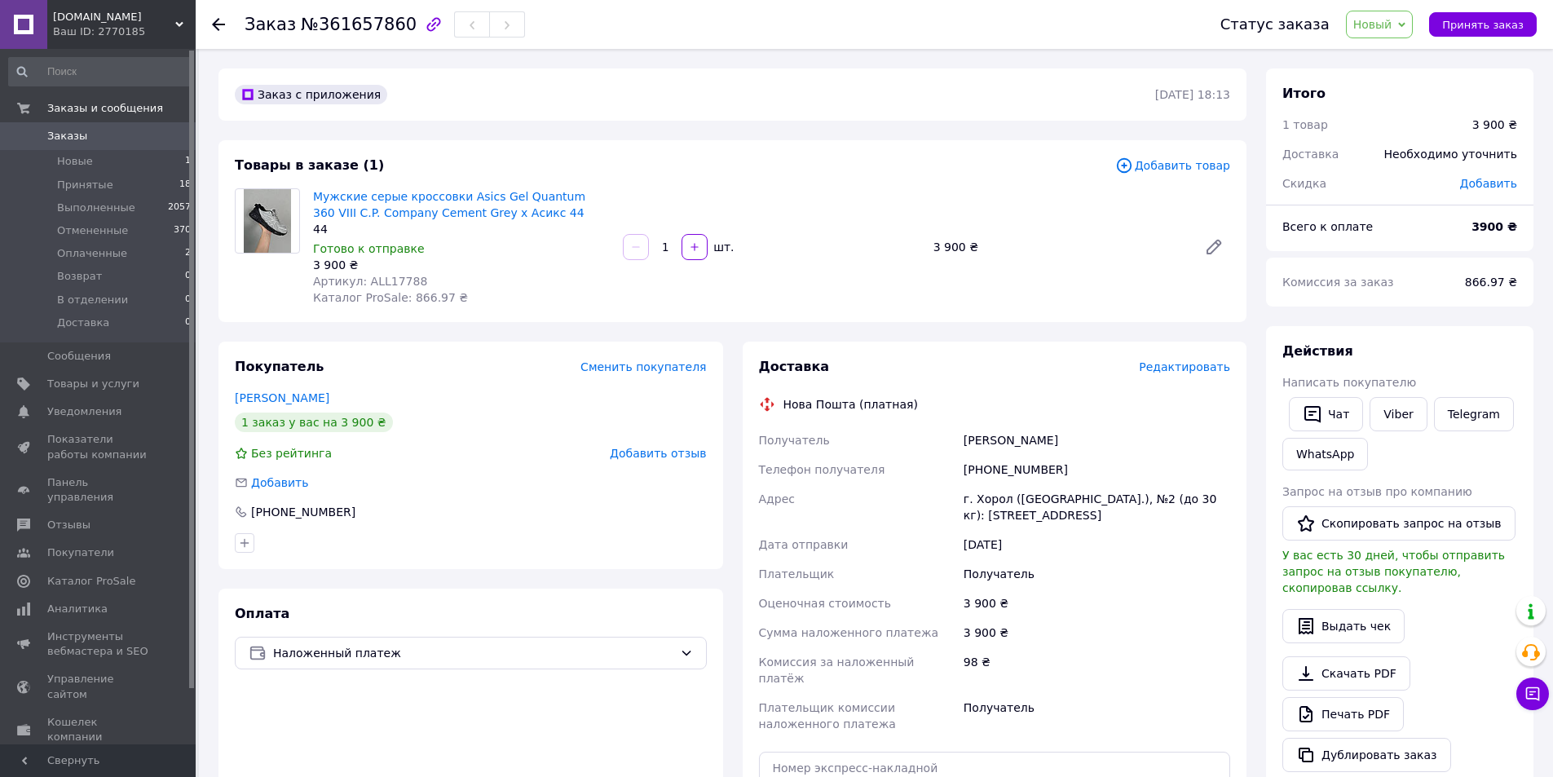
click at [1393, 18] on span "Новый" at bounding box center [1372, 24] width 39 height 13
click at [1393, 48] on li "Принят" at bounding box center [1390, 57] width 87 height 24
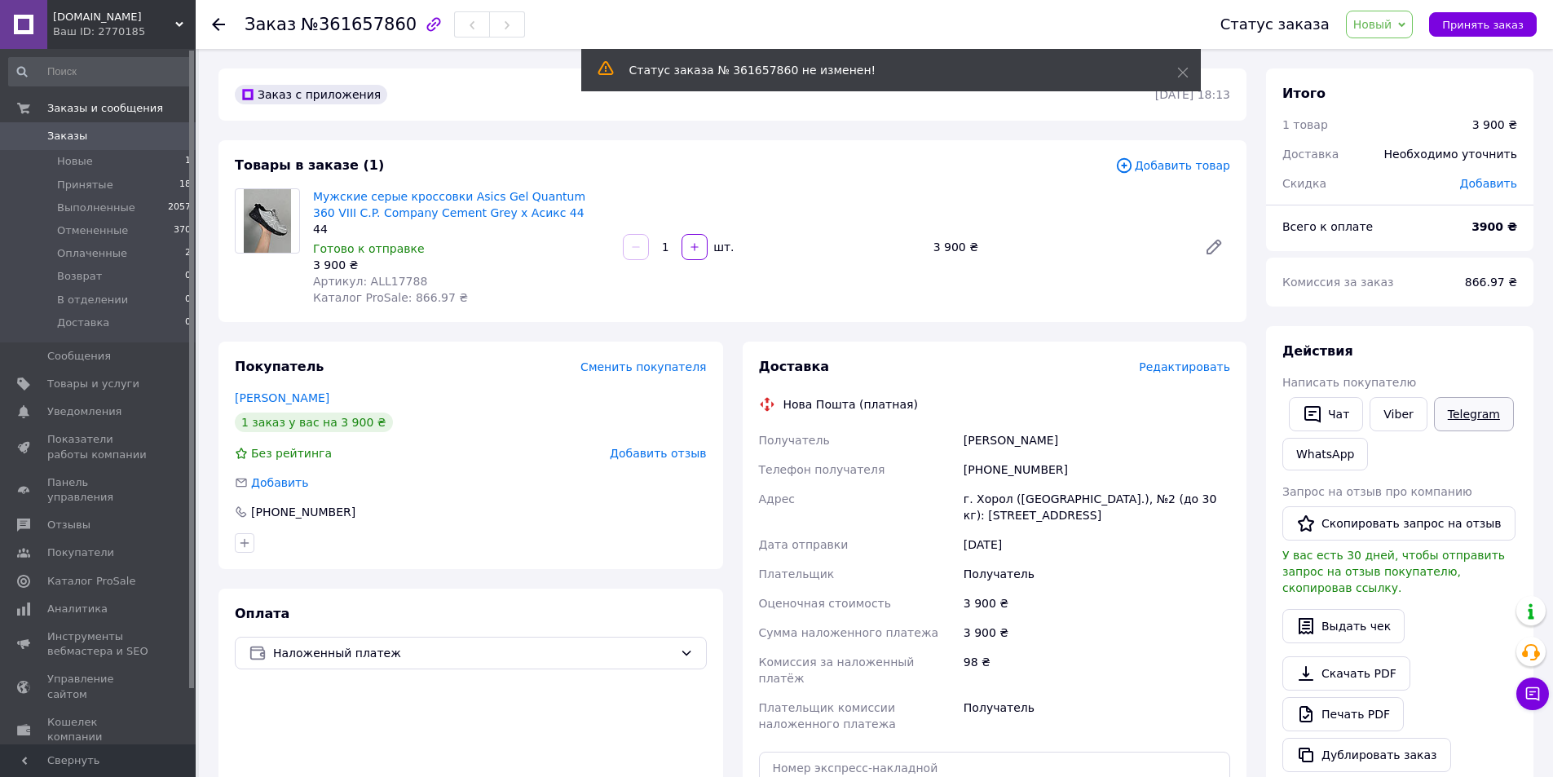
click at [1446, 418] on link "Telegram" at bounding box center [1474, 414] width 80 height 34
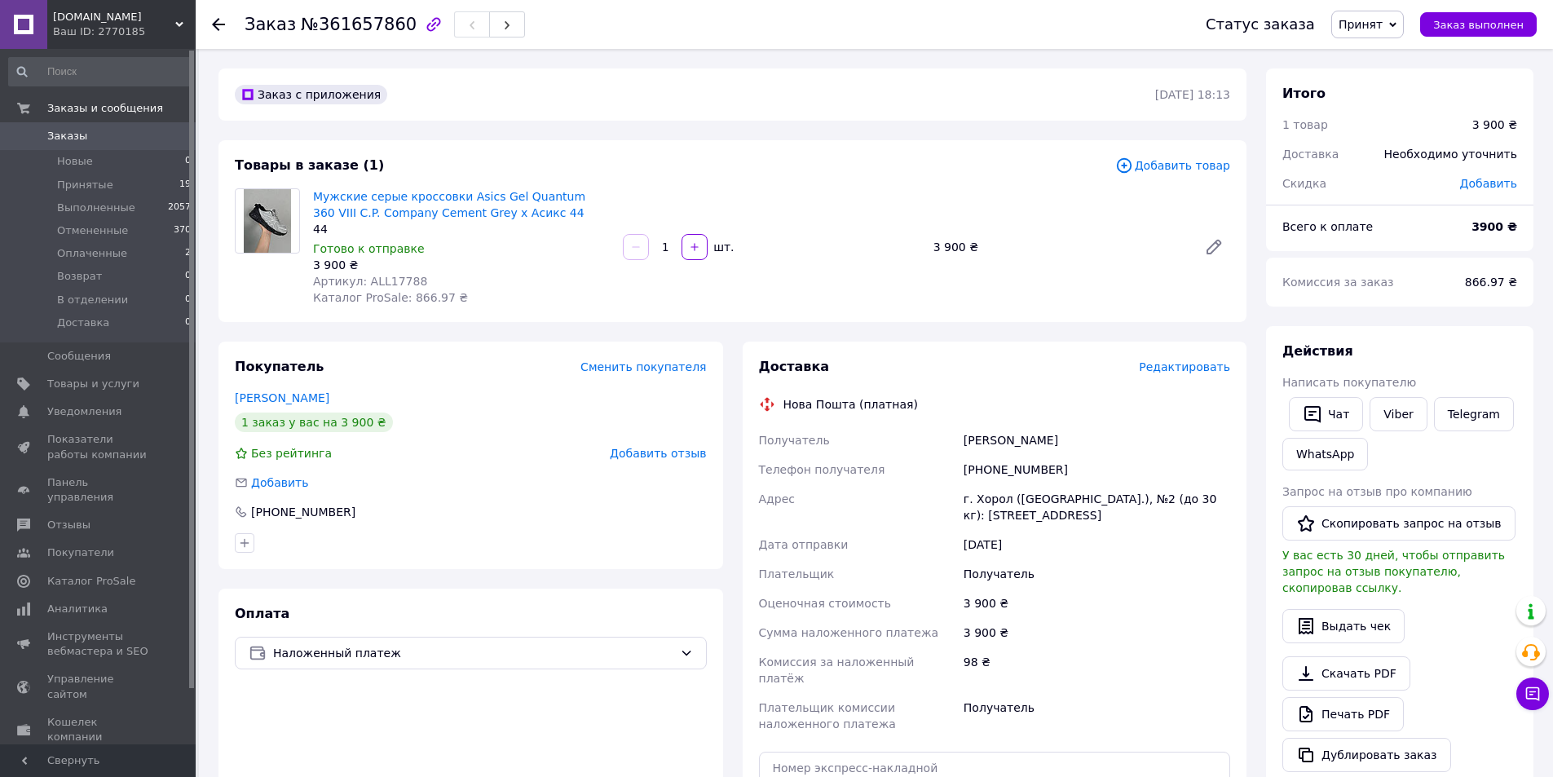
drag, startPoint x: 965, startPoint y: 443, endPoint x: 1030, endPoint y: 435, distance: 65.7
click at [1086, 435] on div "[PERSON_NAME]" at bounding box center [1096, 440] width 273 height 29
click at [976, 435] on div "[PERSON_NAME]" at bounding box center [1096, 440] width 273 height 29
click at [1043, 439] on div "[PERSON_NAME]" at bounding box center [1096, 440] width 273 height 29
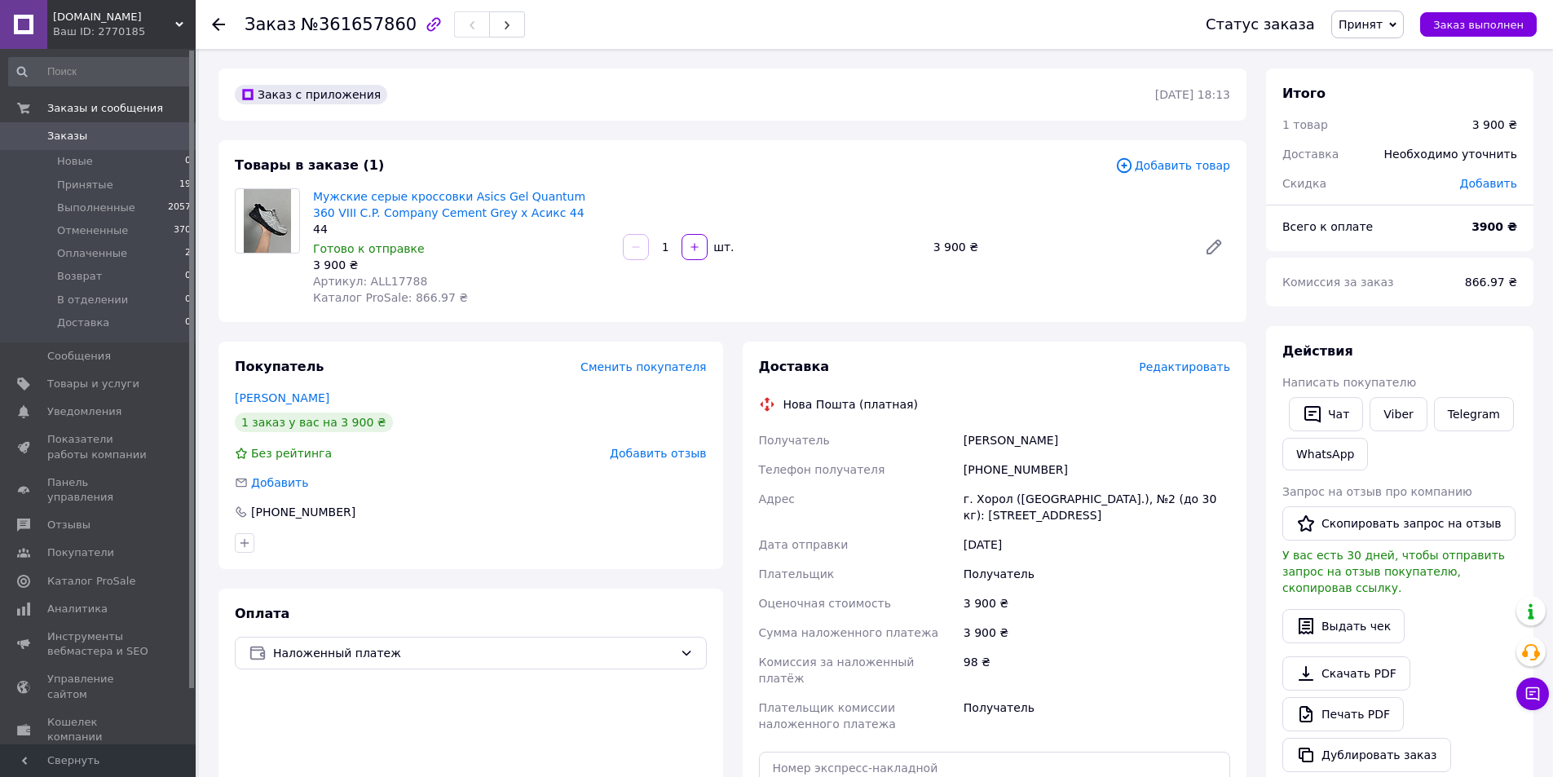
copy div "[PERSON_NAME]"
click at [1043, 439] on div "[PERSON_NAME]" at bounding box center [1096, 440] width 273 height 29
click at [982, 464] on div "[PHONE_NUMBER]" at bounding box center [1096, 469] width 273 height 29
copy div "380990338717"
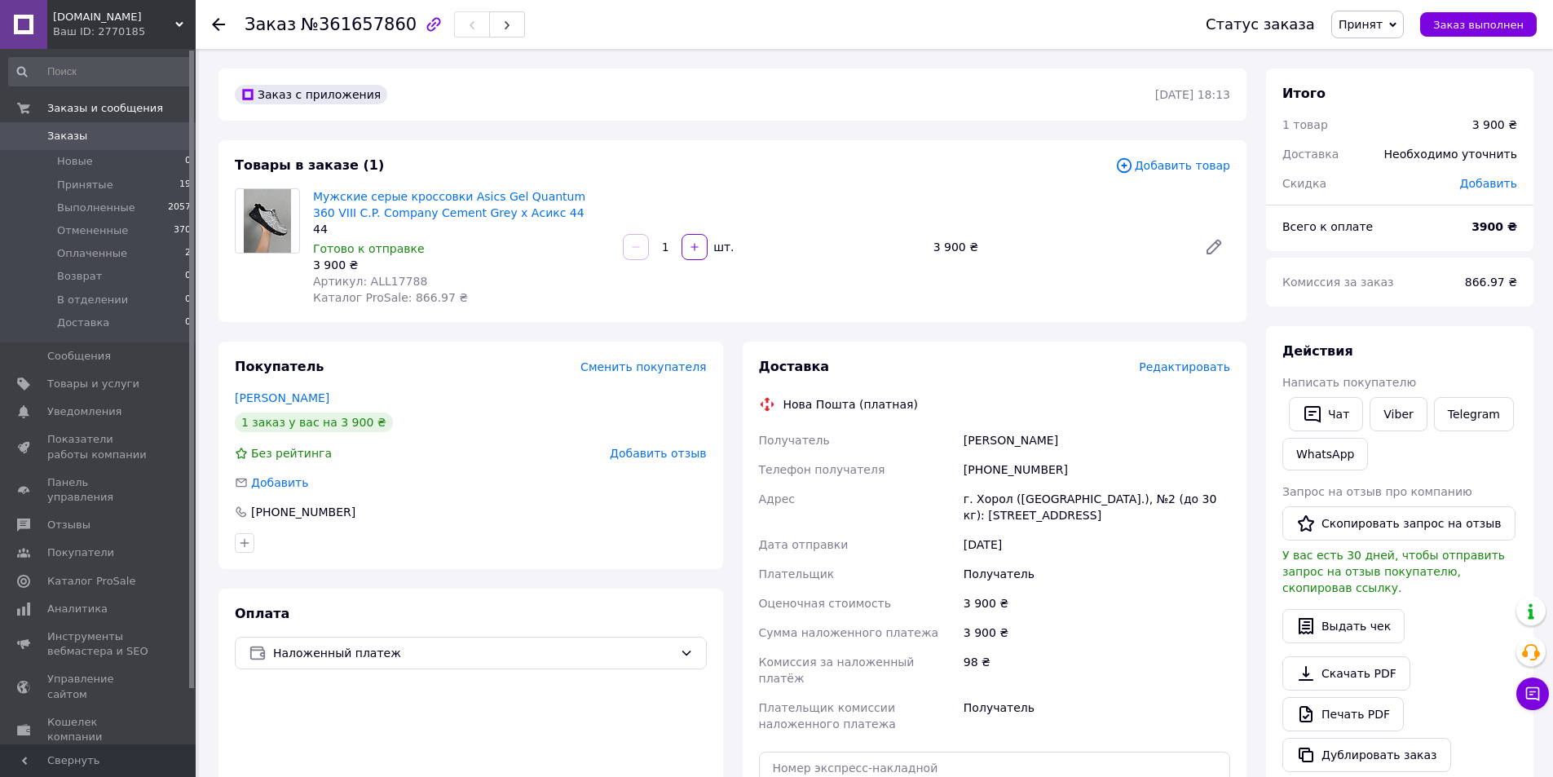
click at [994, 495] on div "г. Хорол ([GEOGRAPHIC_DATA].), №2 (до 30 кг): [STREET_ADDRESS]" at bounding box center [1096, 507] width 273 height 46
copy div "Хорол"
click at [1007, 566] on div "Получатель" at bounding box center [1096, 573] width 273 height 29
drag, startPoint x: 964, startPoint y: 444, endPoint x: 1097, endPoint y: 441, distance: 132.9
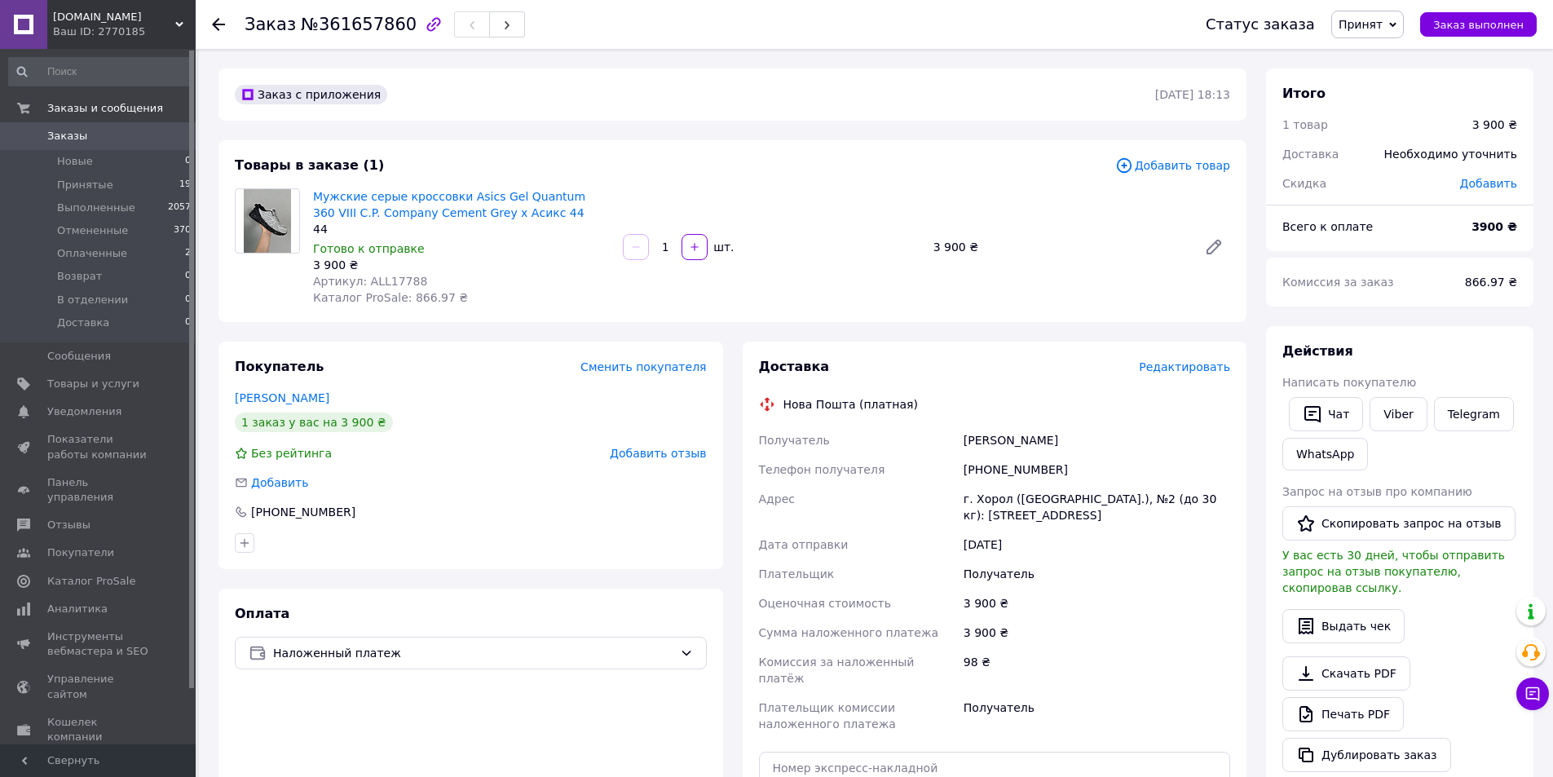
click at [1097, 441] on div "[PERSON_NAME]" at bounding box center [1096, 440] width 273 height 29
copy div "[PERSON_NAME]"
click at [999, 464] on div "[PHONE_NUMBER]" at bounding box center [1096, 469] width 273 height 29
copy div "380990338717"
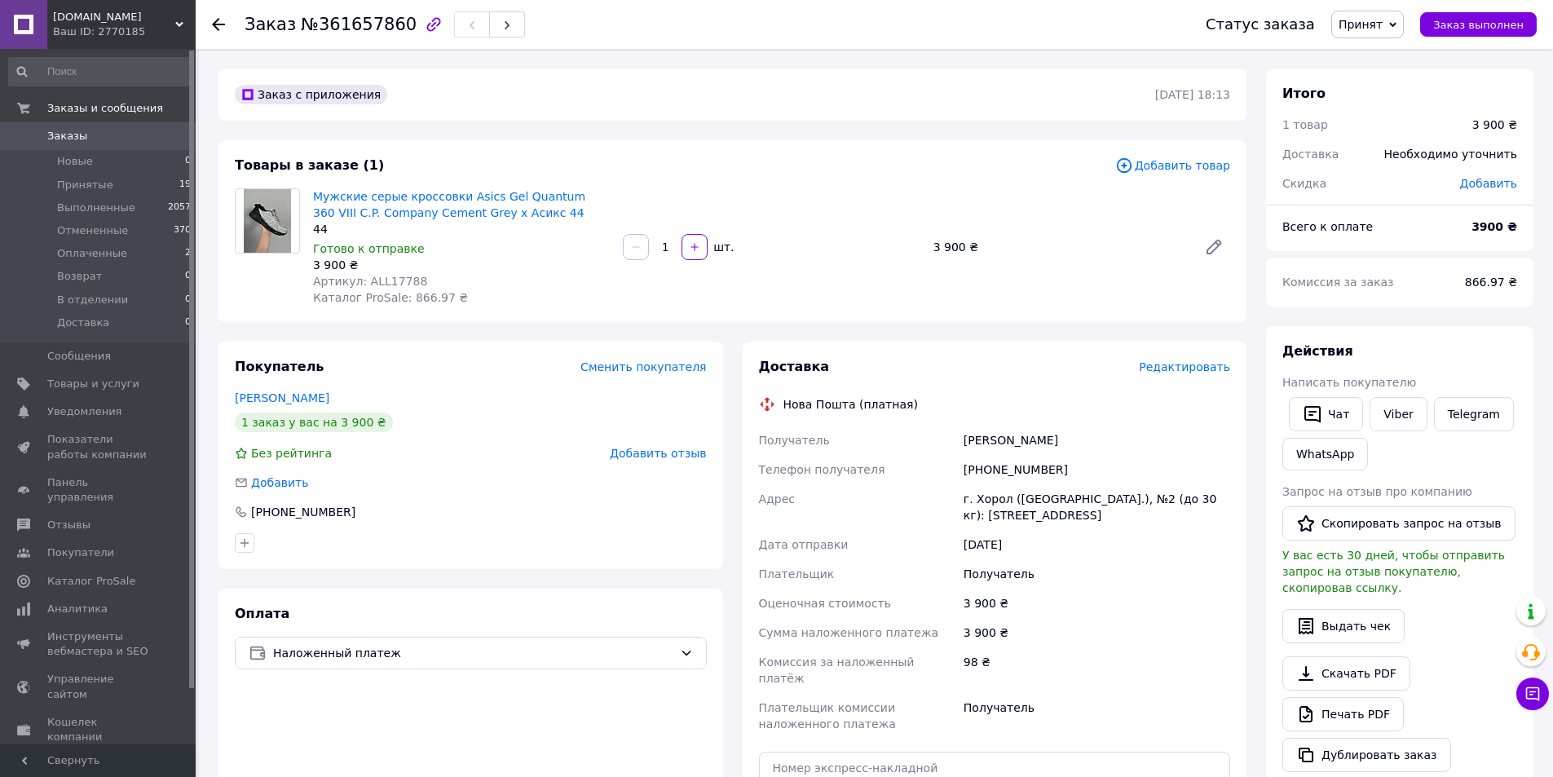
click at [966, 501] on div "г. Хорол ([GEOGRAPHIC_DATA].), №2 (до 30 кг): [STREET_ADDRESS]" at bounding box center [1096, 507] width 273 height 46
click at [982, 501] on div "г. Хорол ([GEOGRAPHIC_DATA].), №2 (до 30 кг): [STREET_ADDRESS]" at bounding box center [1096, 507] width 273 height 46
copy div "Хорол"
drag, startPoint x: 519, startPoint y: 212, endPoint x: 456, endPoint y: 195, distance: 65.1
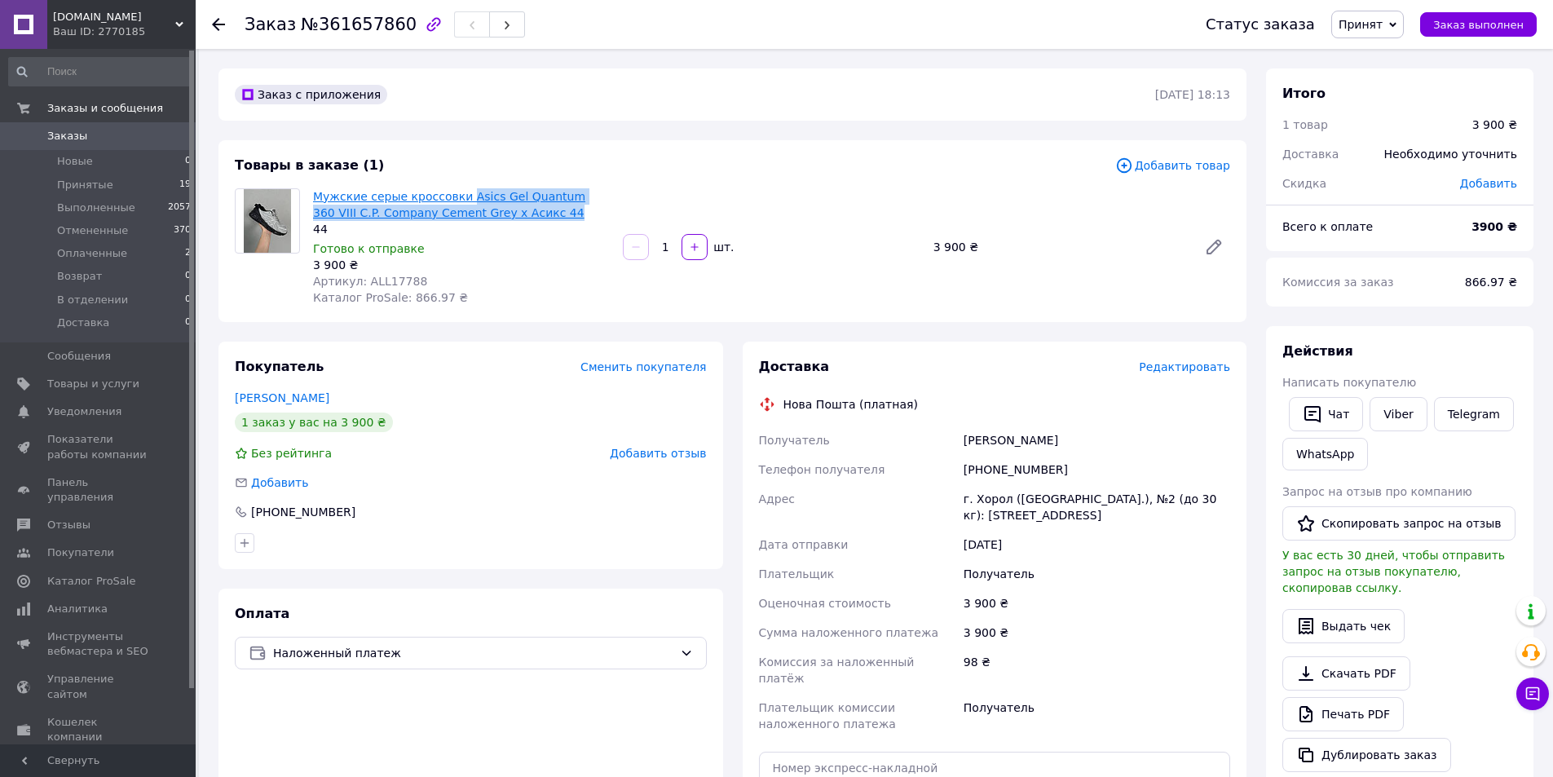
click at [456, 195] on span "Мужские серые кроссовки Asics Gel Quantum 360 VIII C.P. Company Cement Grey х А…" at bounding box center [461, 204] width 297 height 33
copy link "Asics Gel Quantum 360 VIII C.P. Company Cement Grey х Асикс 44"
click at [830, 336] on div "Заказ с приложения [DATE] 18:13 Товары в заказе (1) Добавить товар Мужские серы…" at bounding box center [733, 625] width 1048 height 1115
click at [108, 595] on link "Аналитика" at bounding box center [100, 609] width 201 height 28
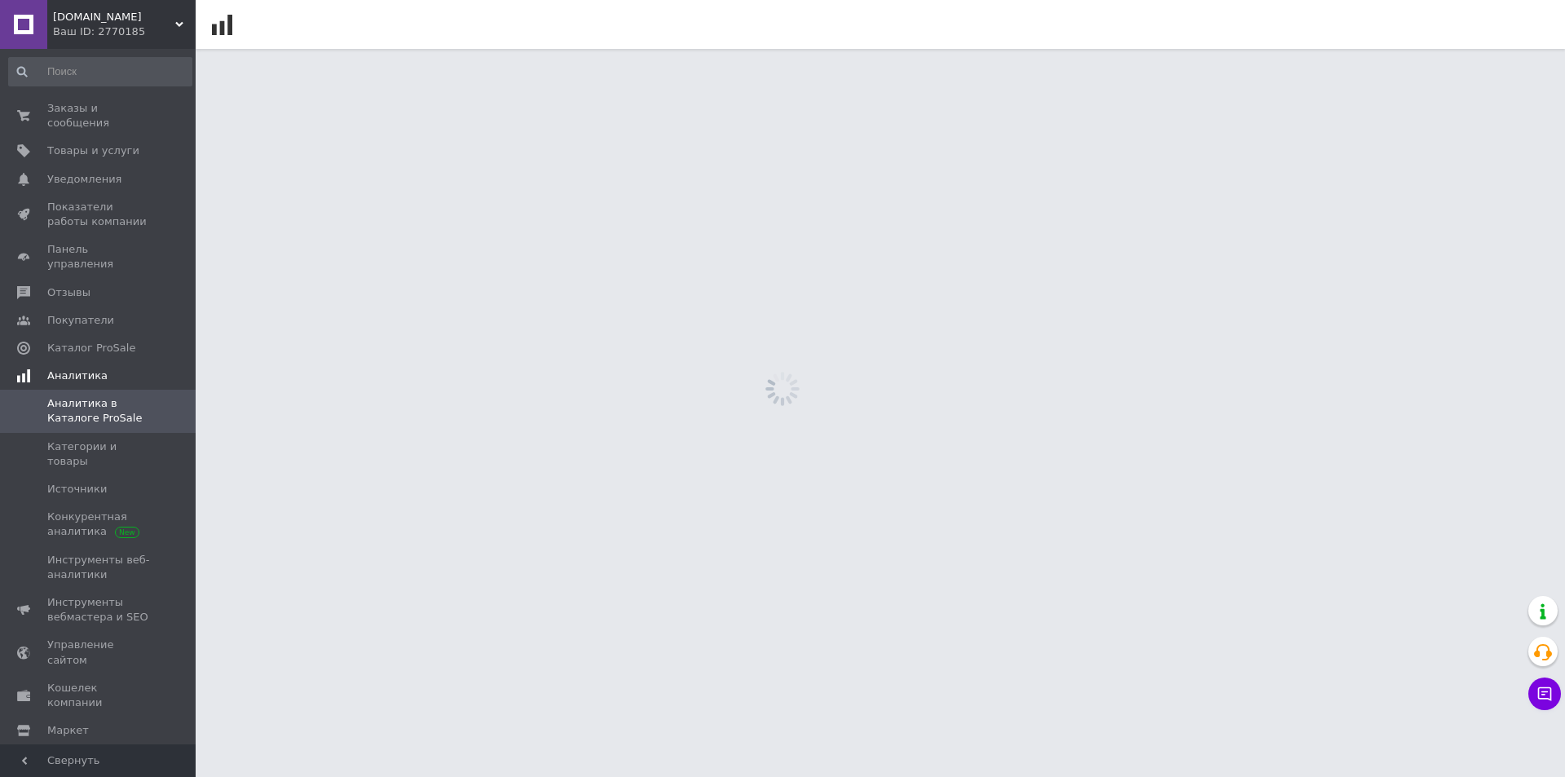
click at [108, 589] on link "Инструменты вебмастера и SEO" at bounding box center [100, 610] width 201 height 42
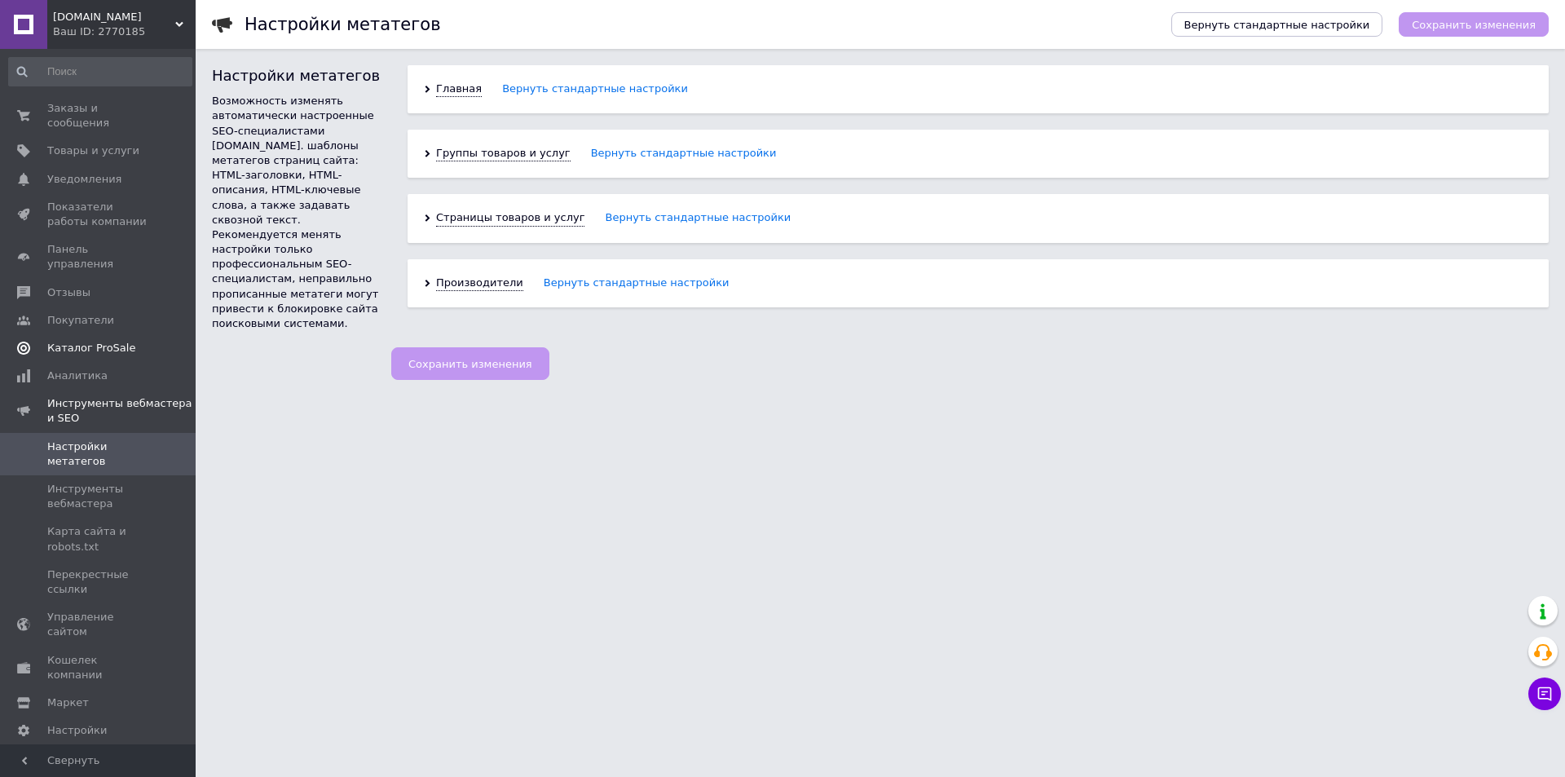
click at [105, 334] on link "Каталог ProSale" at bounding box center [100, 348] width 201 height 28
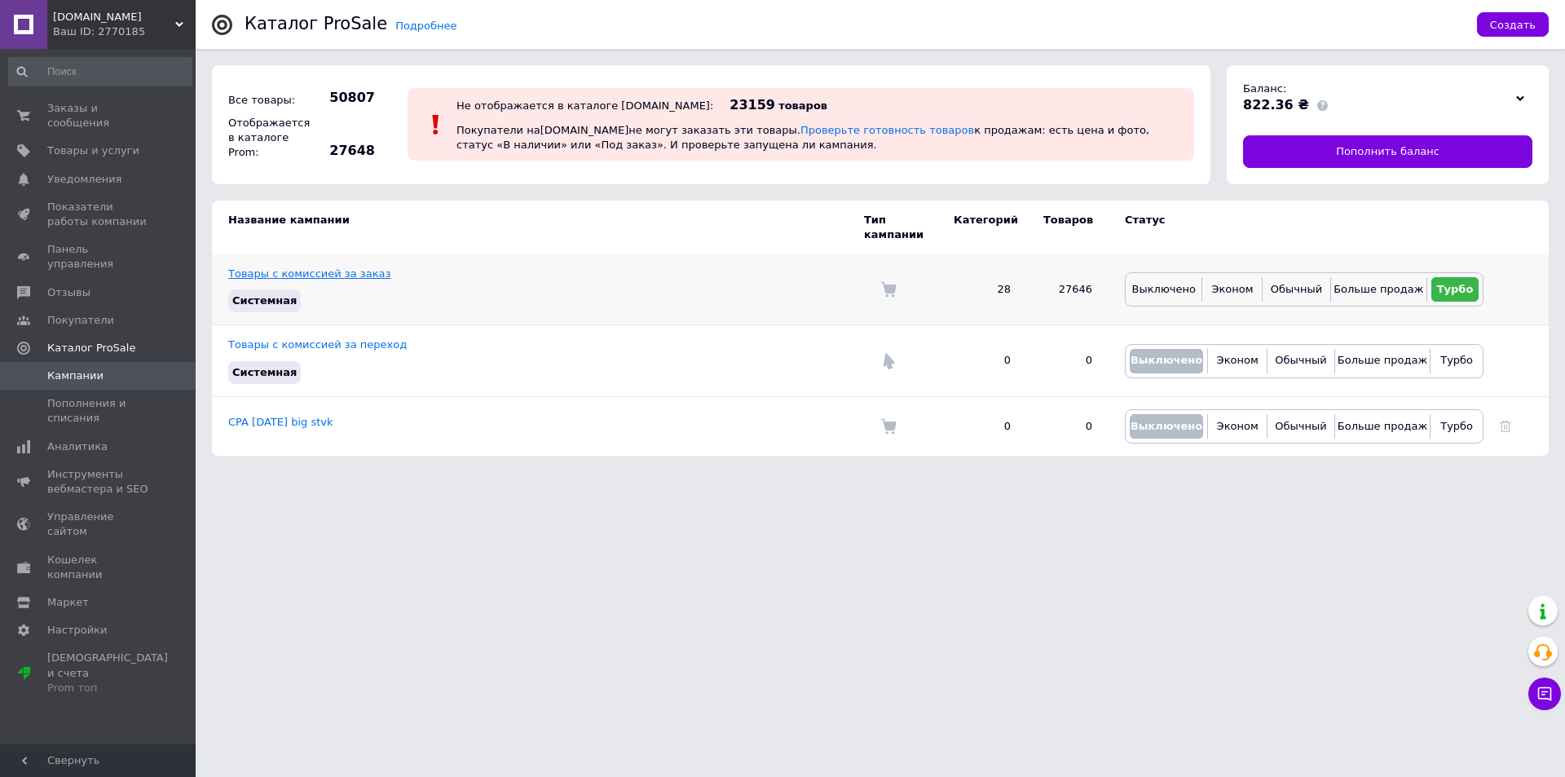
click at [306, 267] on link "Товары с комиссией за заказ" at bounding box center [309, 273] width 162 height 12
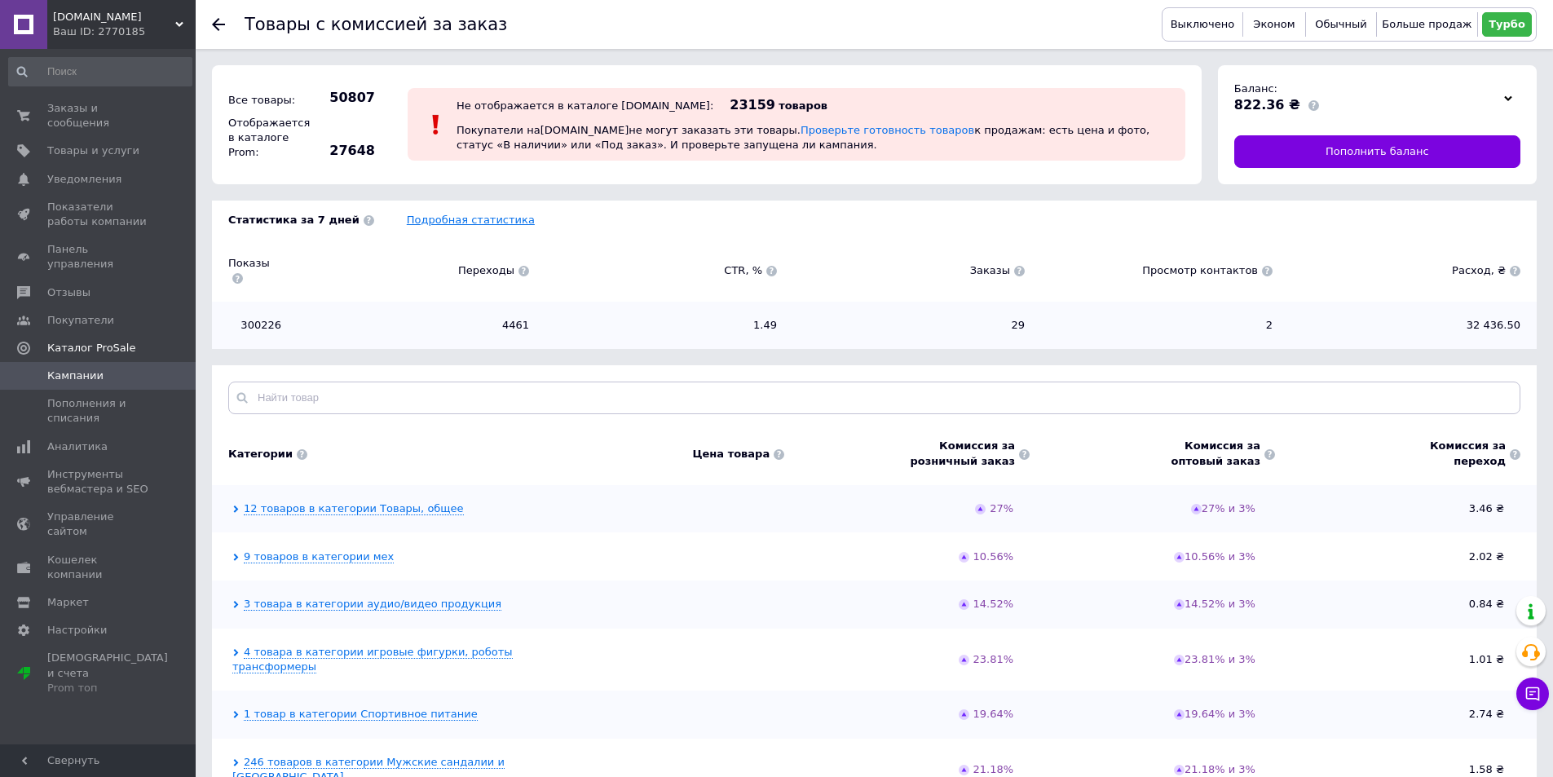
click at [409, 219] on link "Подробная статистика" at bounding box center [471, 220] width 128 height 12
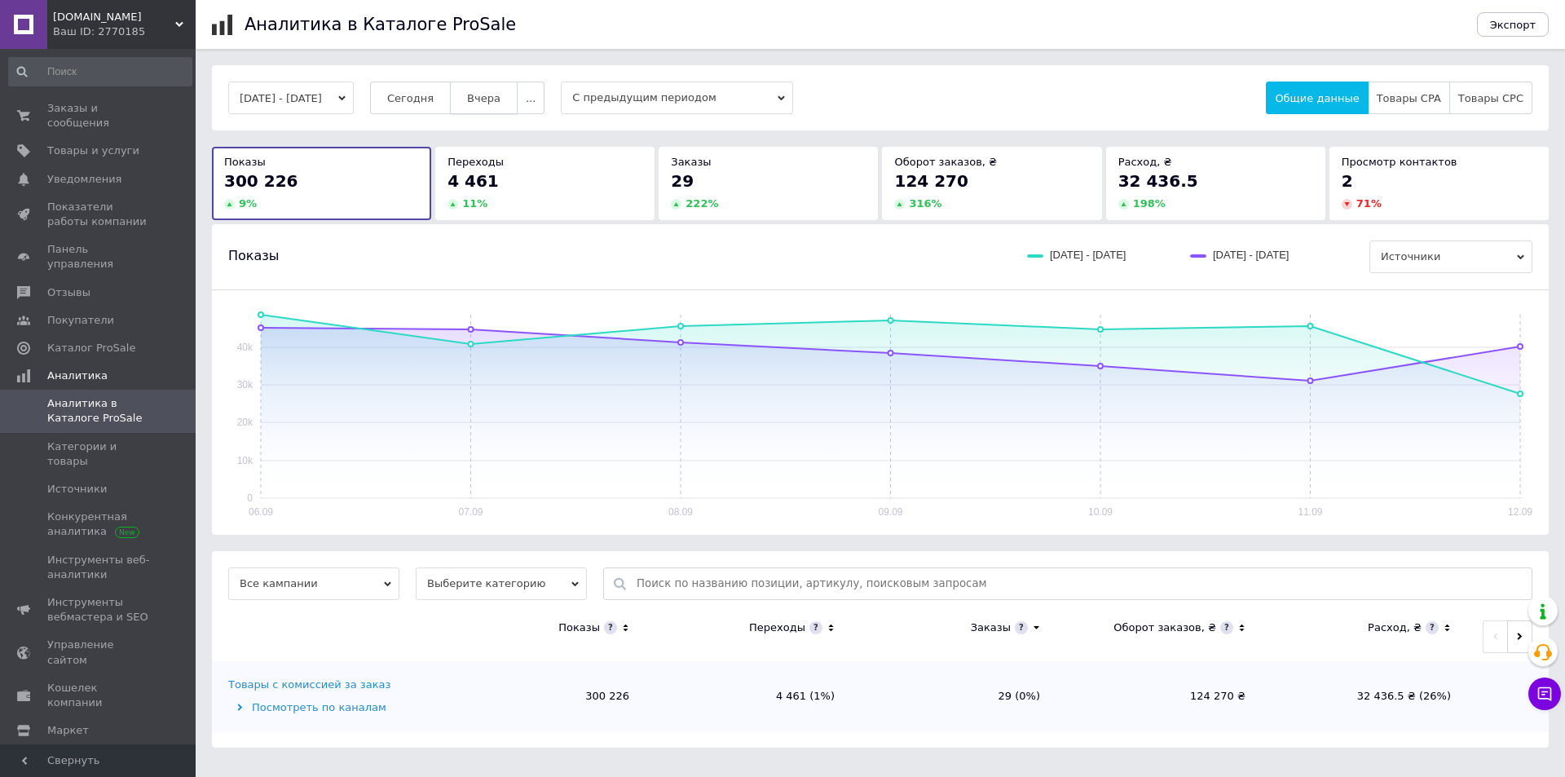
click at [500, 108] on button "Вчера" at bounding box center [484, 98] width 68 height 33
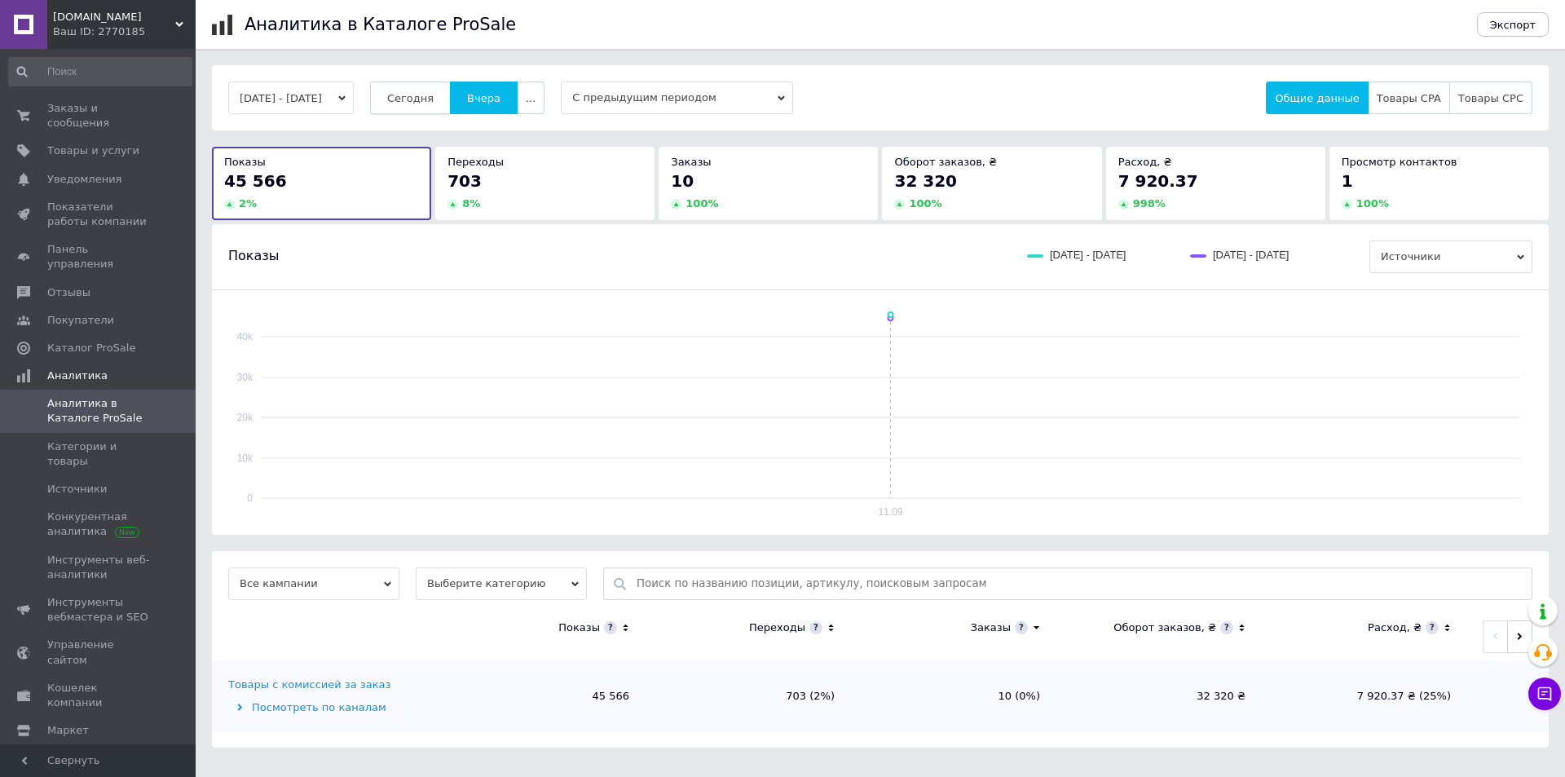
click at [434, 86] on button "Сегодня" at bounding box center [410, 98] width 81 height 33
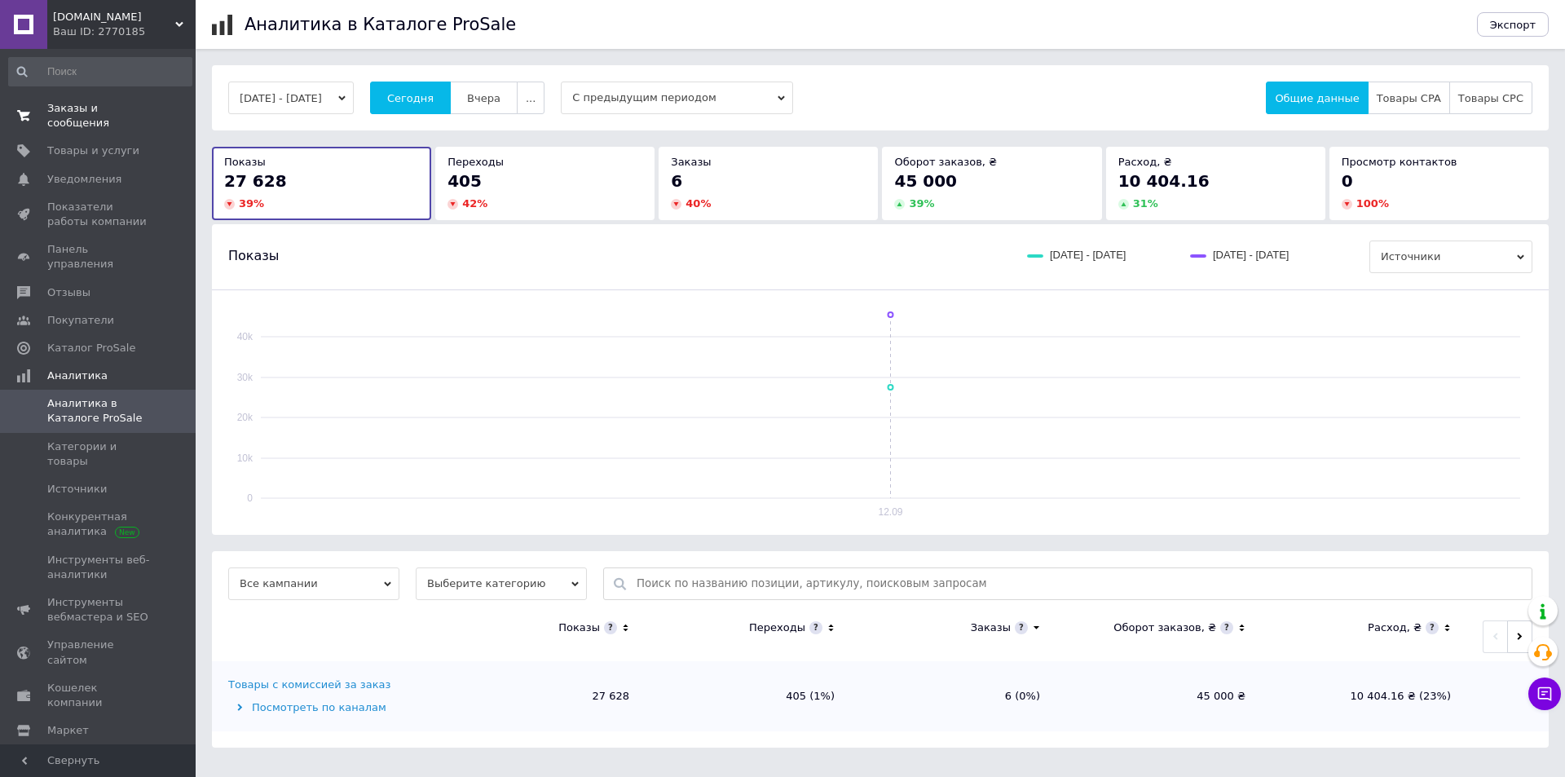
click at [169, 103] on span "0 0" at bounding box center [173, 115] width 45 height 29
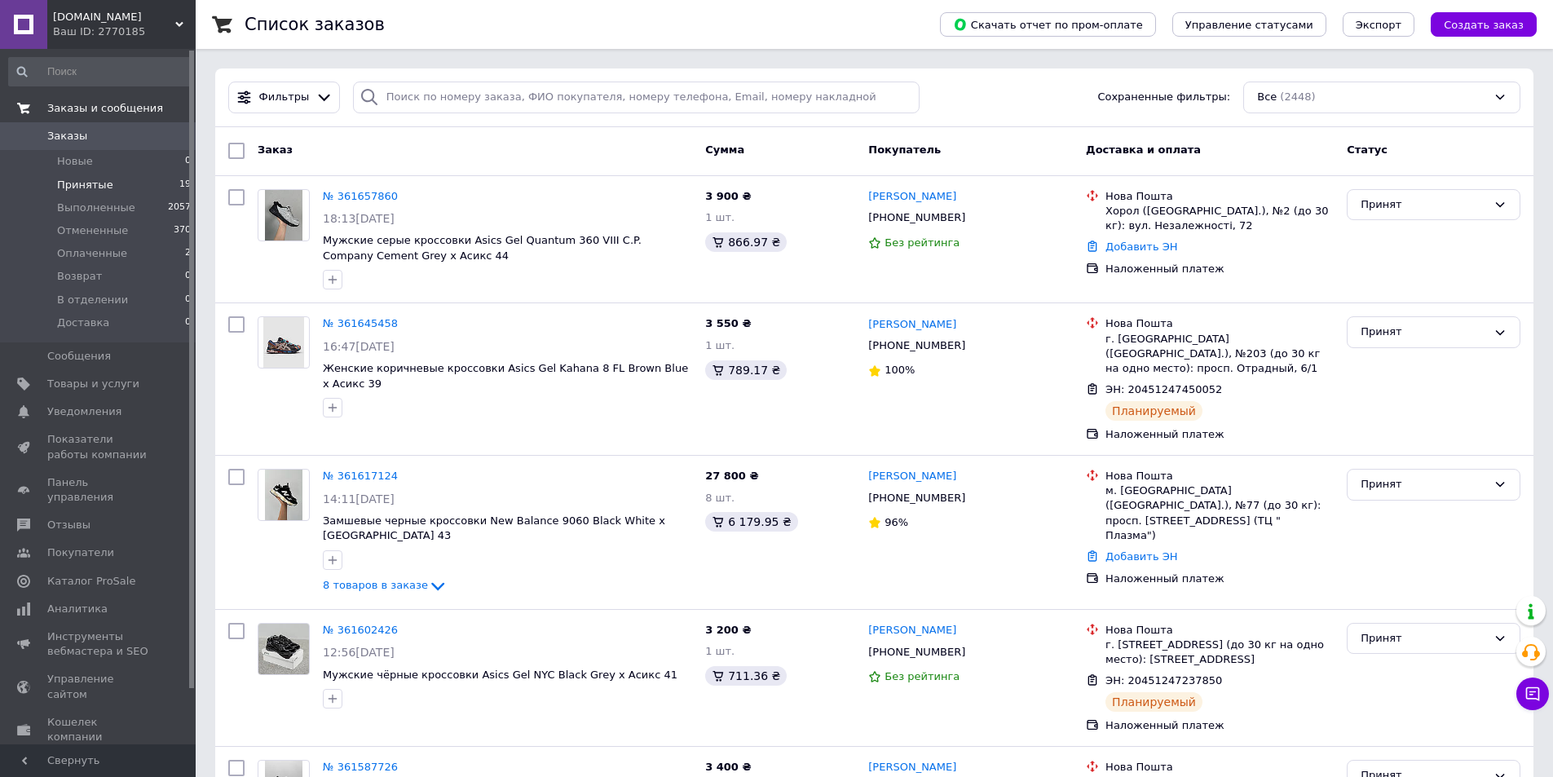
click at [132, 183] on li "Принятые 19" at bounding box center [100, 185] width 201 height 23
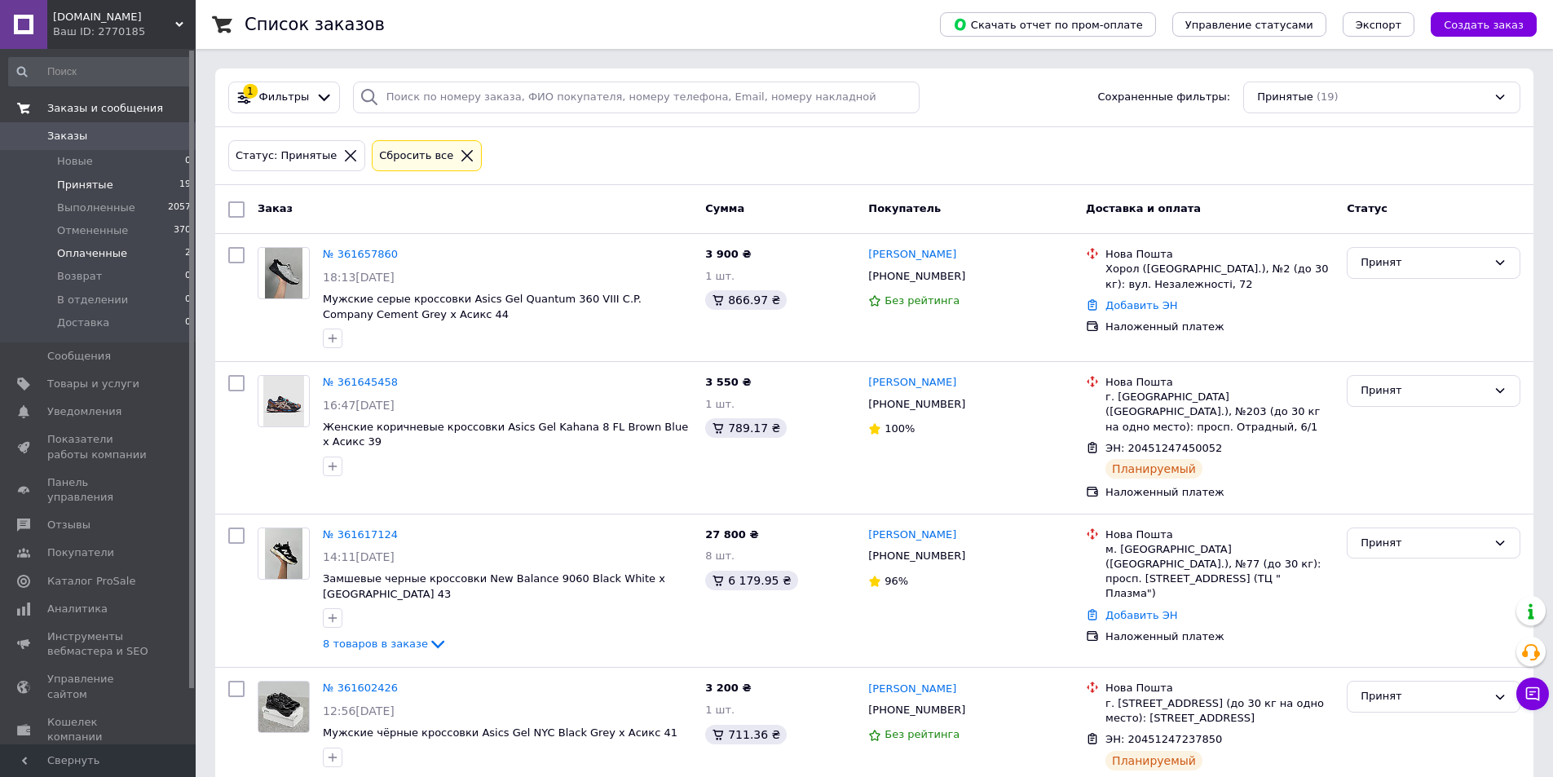
click at [135, 249] on li "Оплаченные 2" at bounding box center [100, 253] width 201 height 23
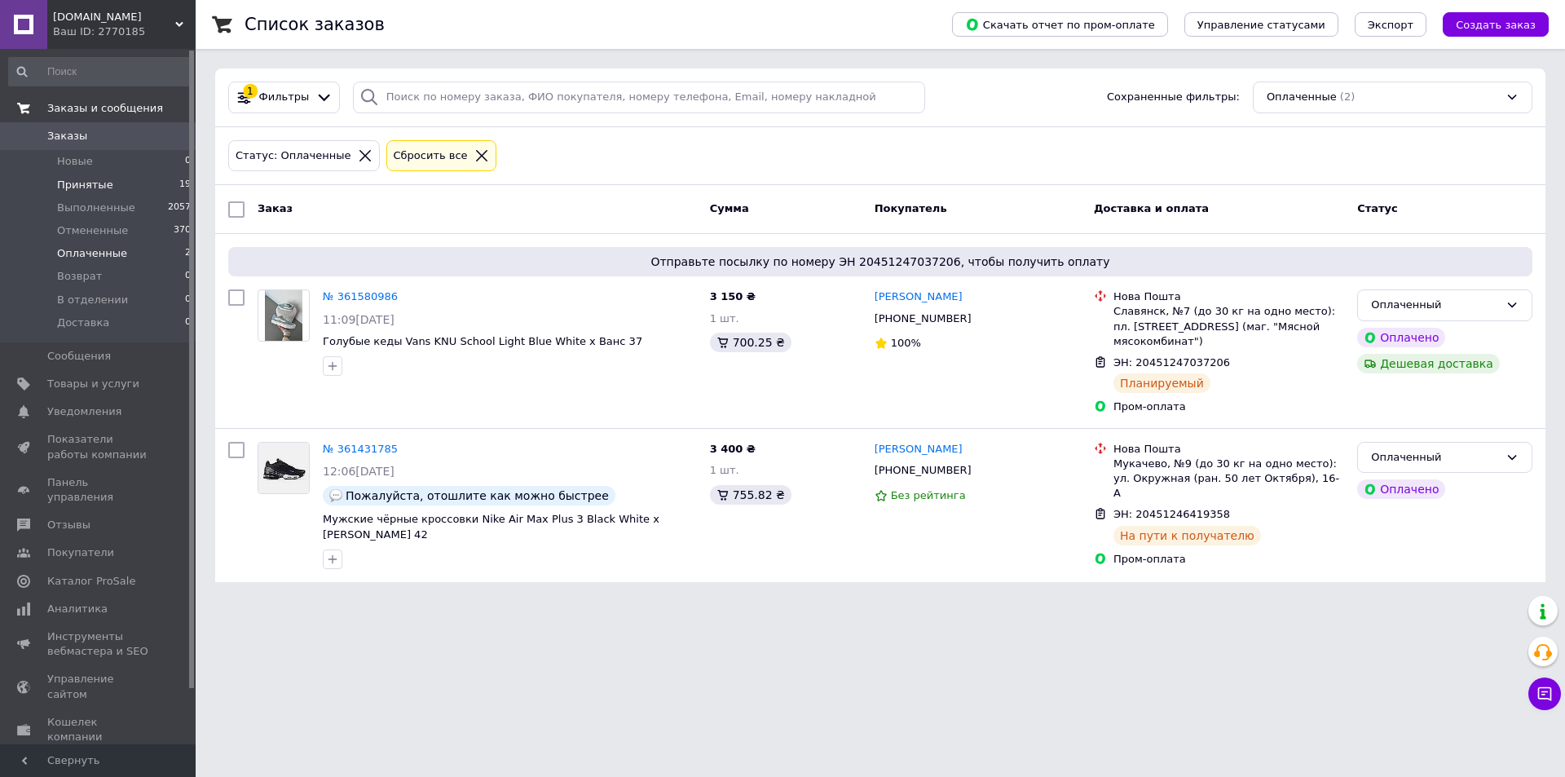
click at [115, 195] on li "Принятые 19" at bounding box center [100, 185] width 201 height 23
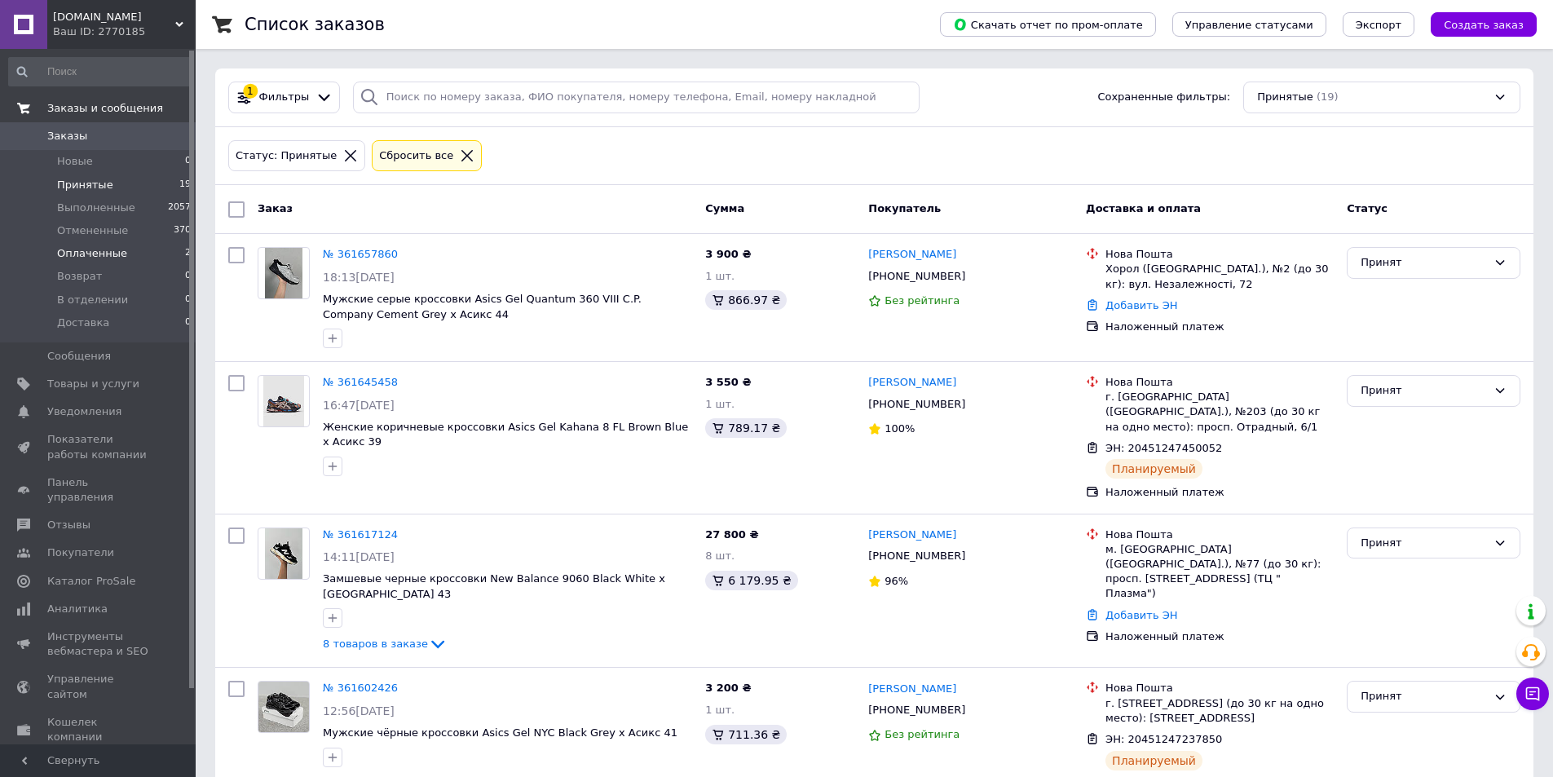
click at [89, 246] on span "Оплаченные" at bounding box center [92, 253] width 70 height 15
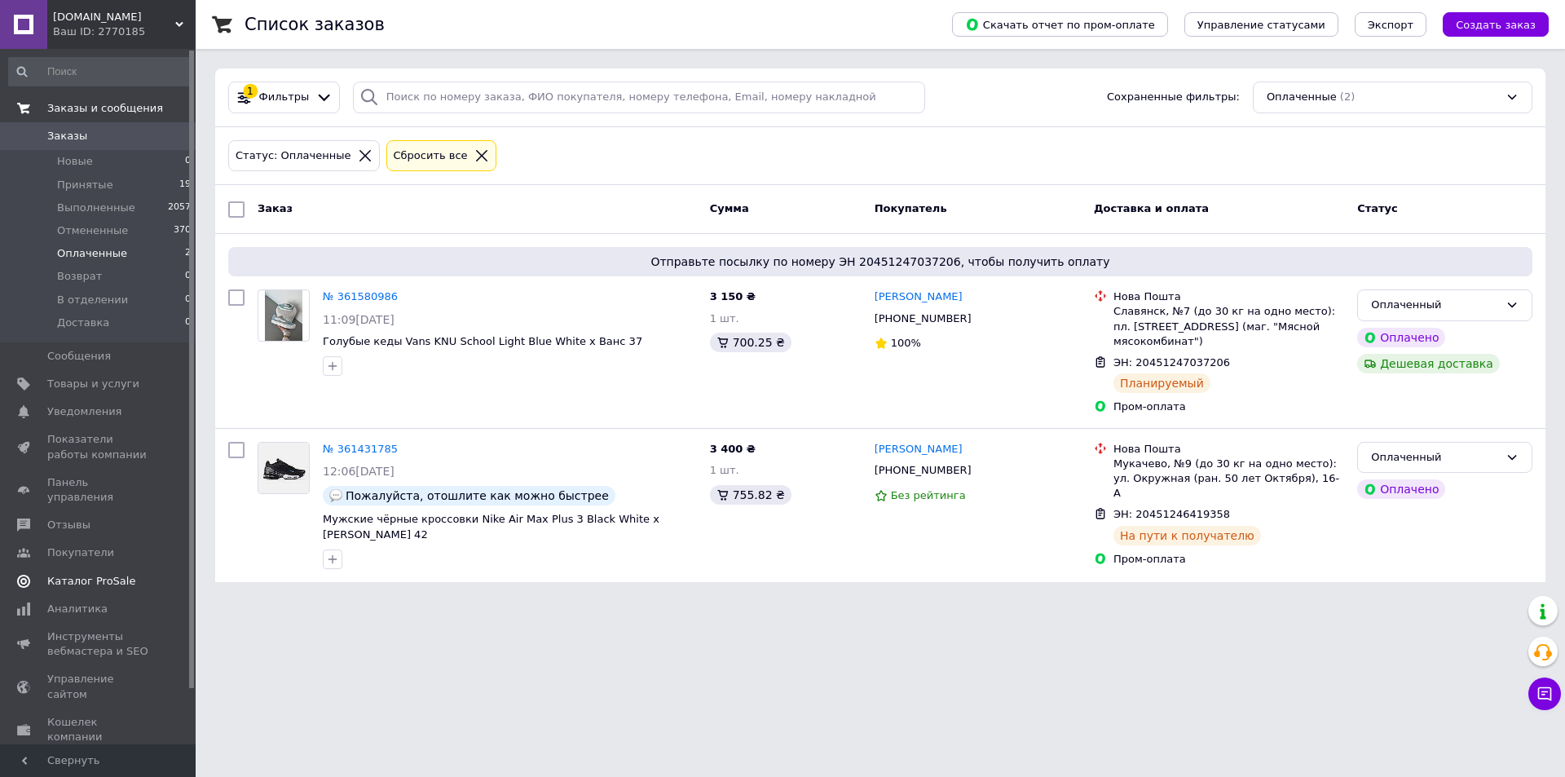
click at [130, 574] on span "Каталог ProSale" at bounding box center [99, 581] width 104 height 15
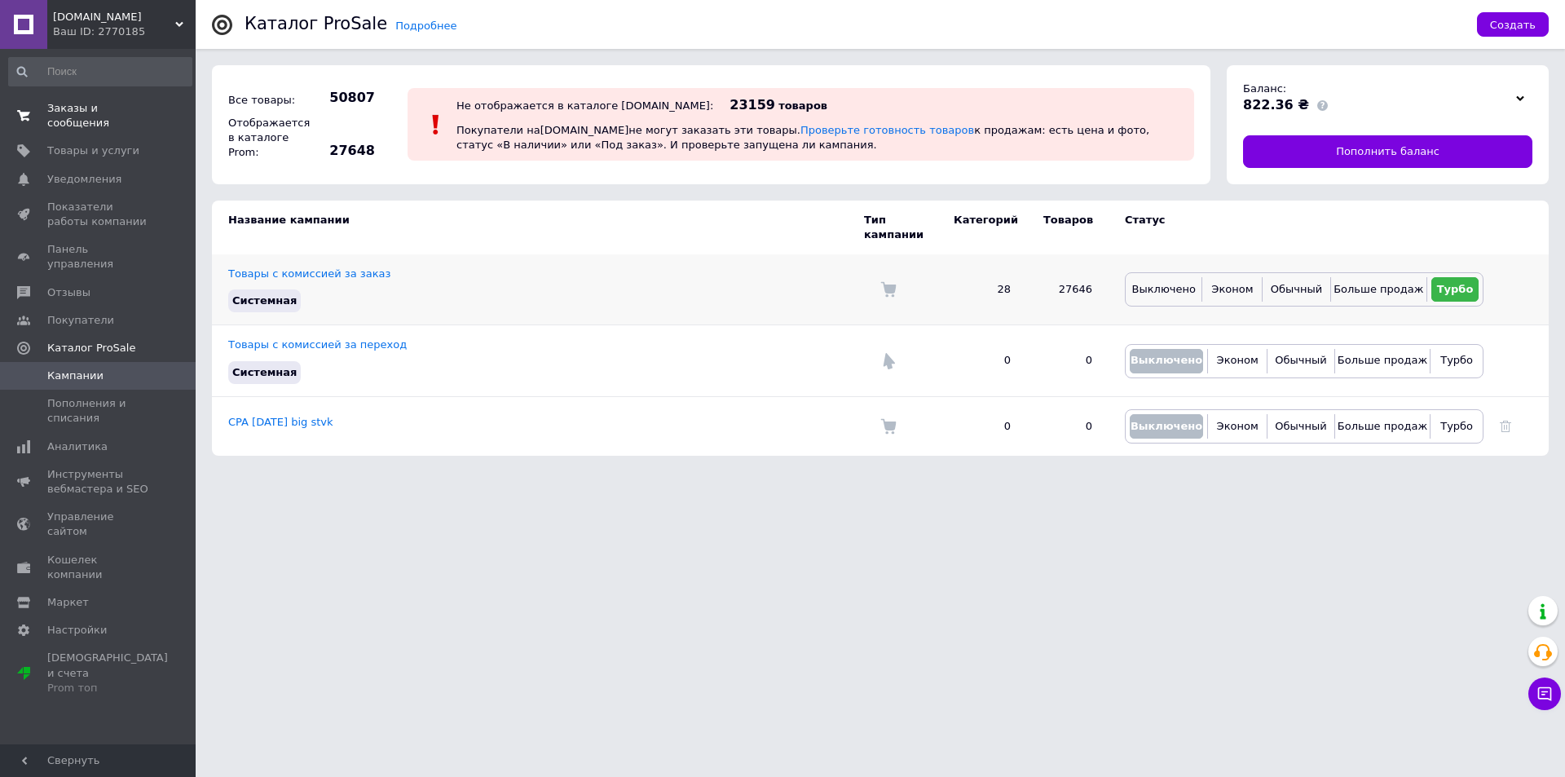
click at [374, 267] on td "Товары с комиссией за заказ Системная" at bounding box center [538, 289] width 652 height 71
click at [355, 267] on link "Товары с комиссией за заказ" at bounding box center [309, 273] width 162 height 12
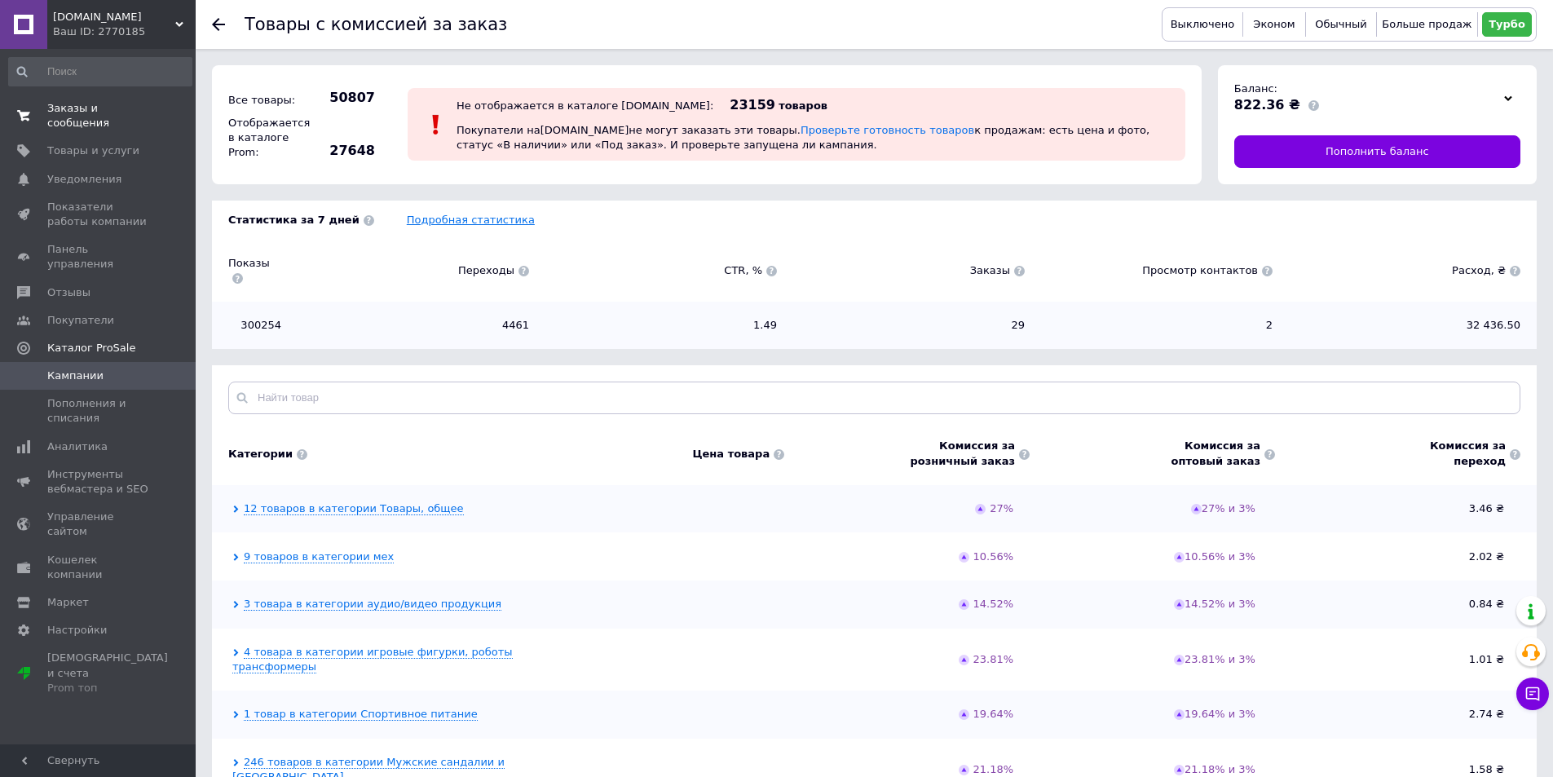
click at [453, 222] on link "Подробная статистика" at bounding box center [471, 220] width 128 height 12
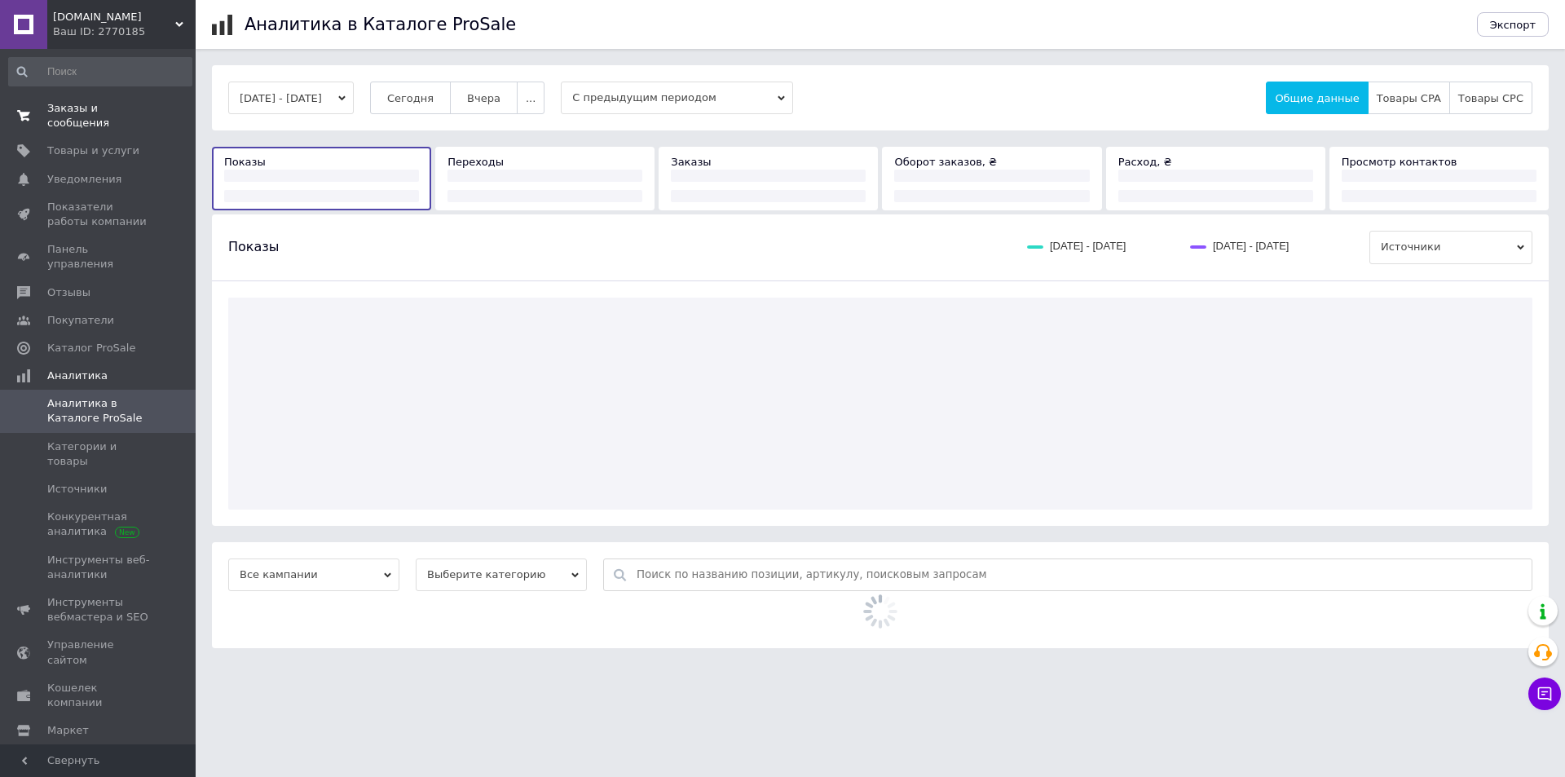
click at [451, 91] on button "Сегодня" at bounding box center [410, 98] width 81 height 33
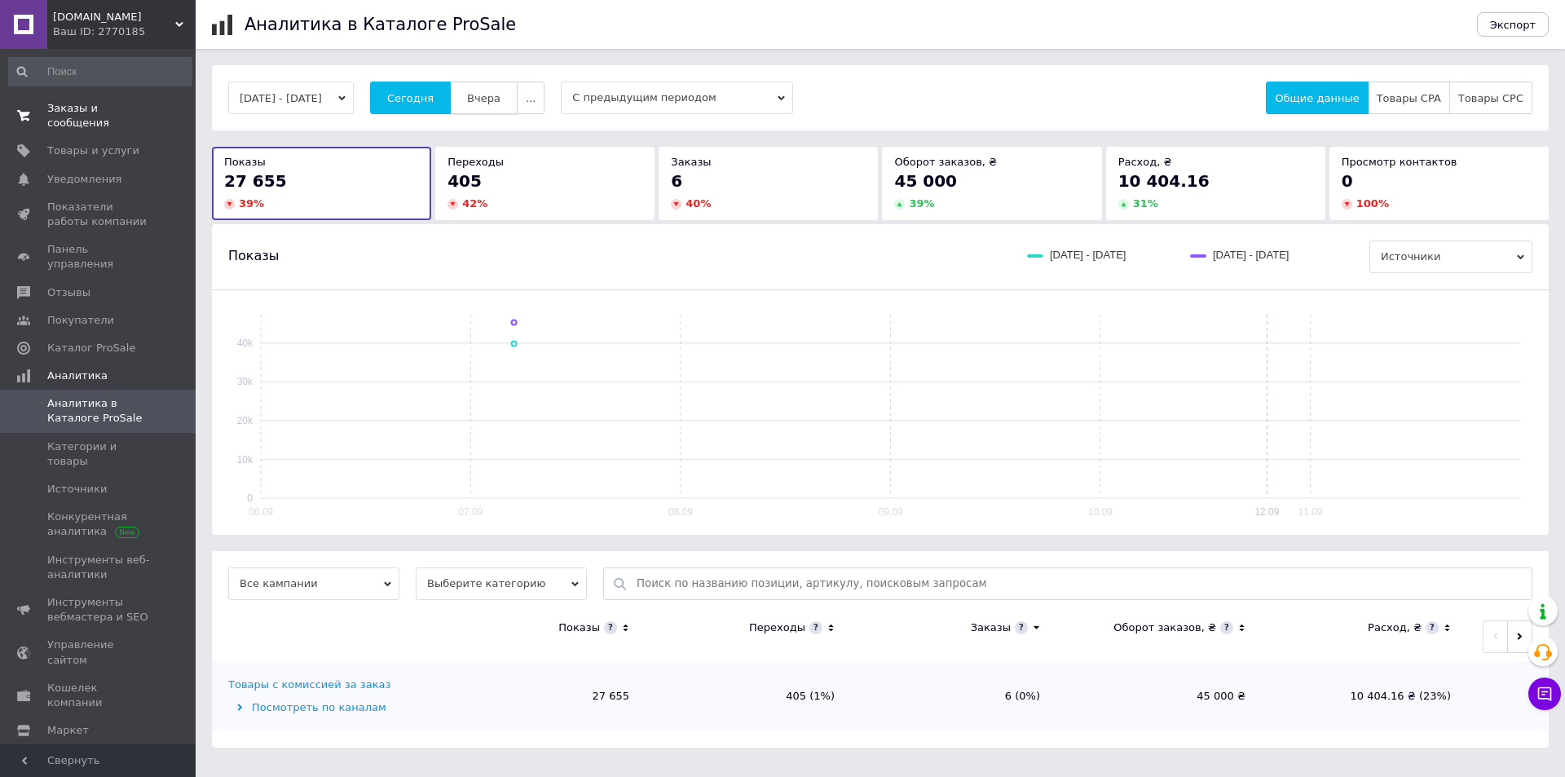
click at [491, 92] on span "Вчера" at bounding box center [483, 98] width 33 height 12
click at [113, 103] on span "Заказы и сообщения" at bounding box center [99, 115] width 104 height 29
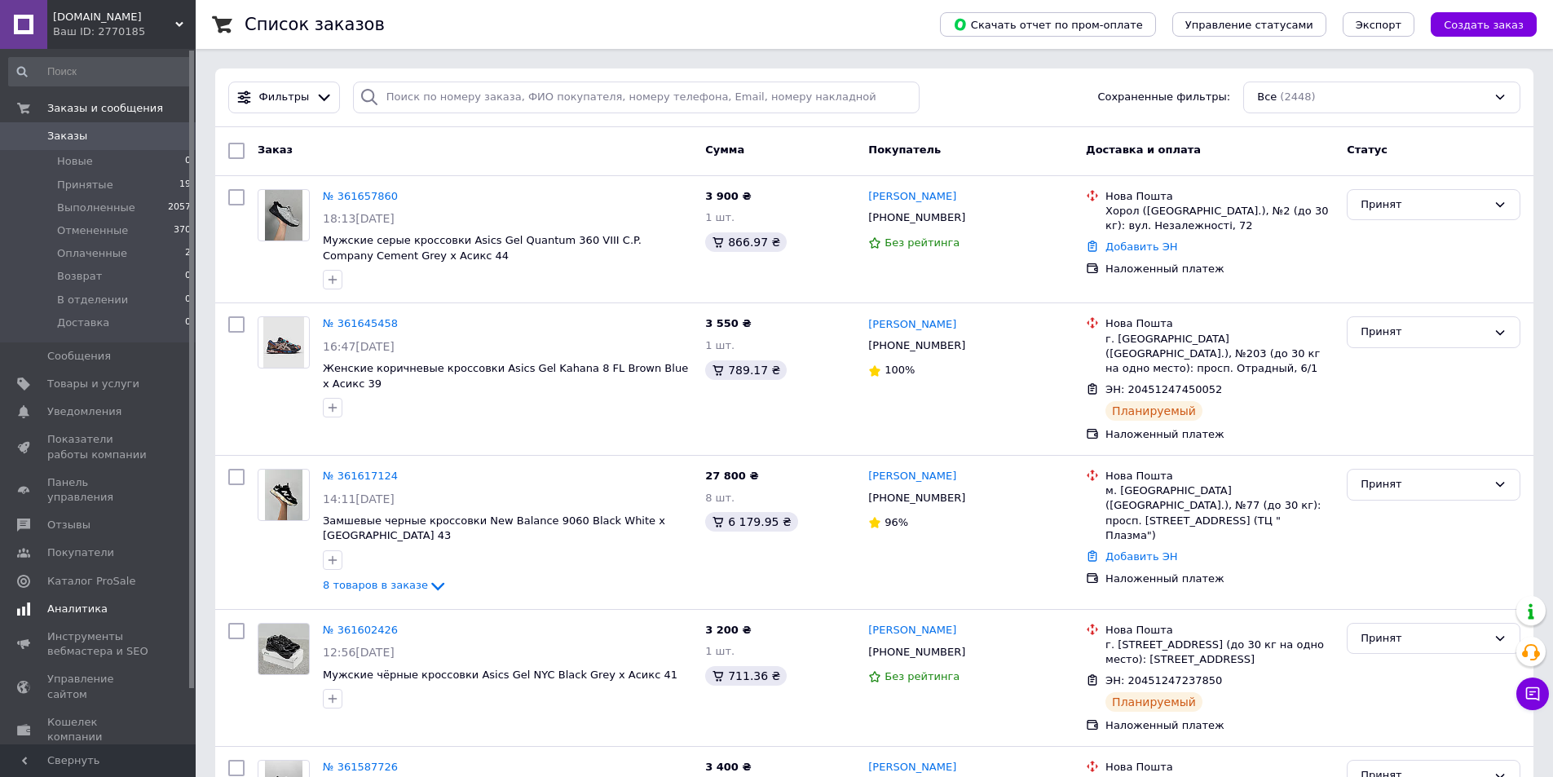
click at [108, 595] on link "Аналитика" at bounding box center [100, 609] width 201 height 28
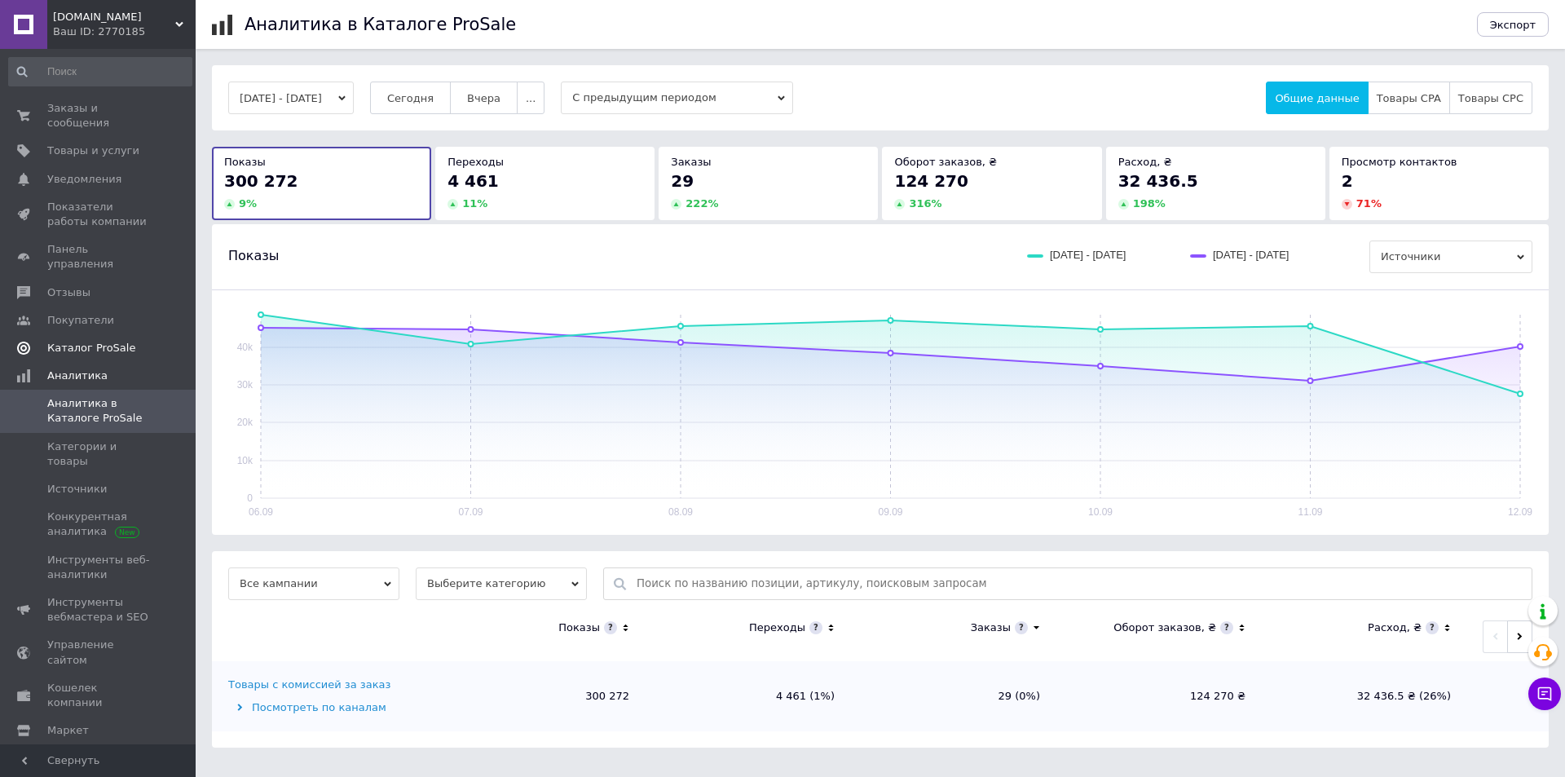
click at [117, 341] on span "Каталог ProSale" at bounding box center [91, 348] width 88 height 15
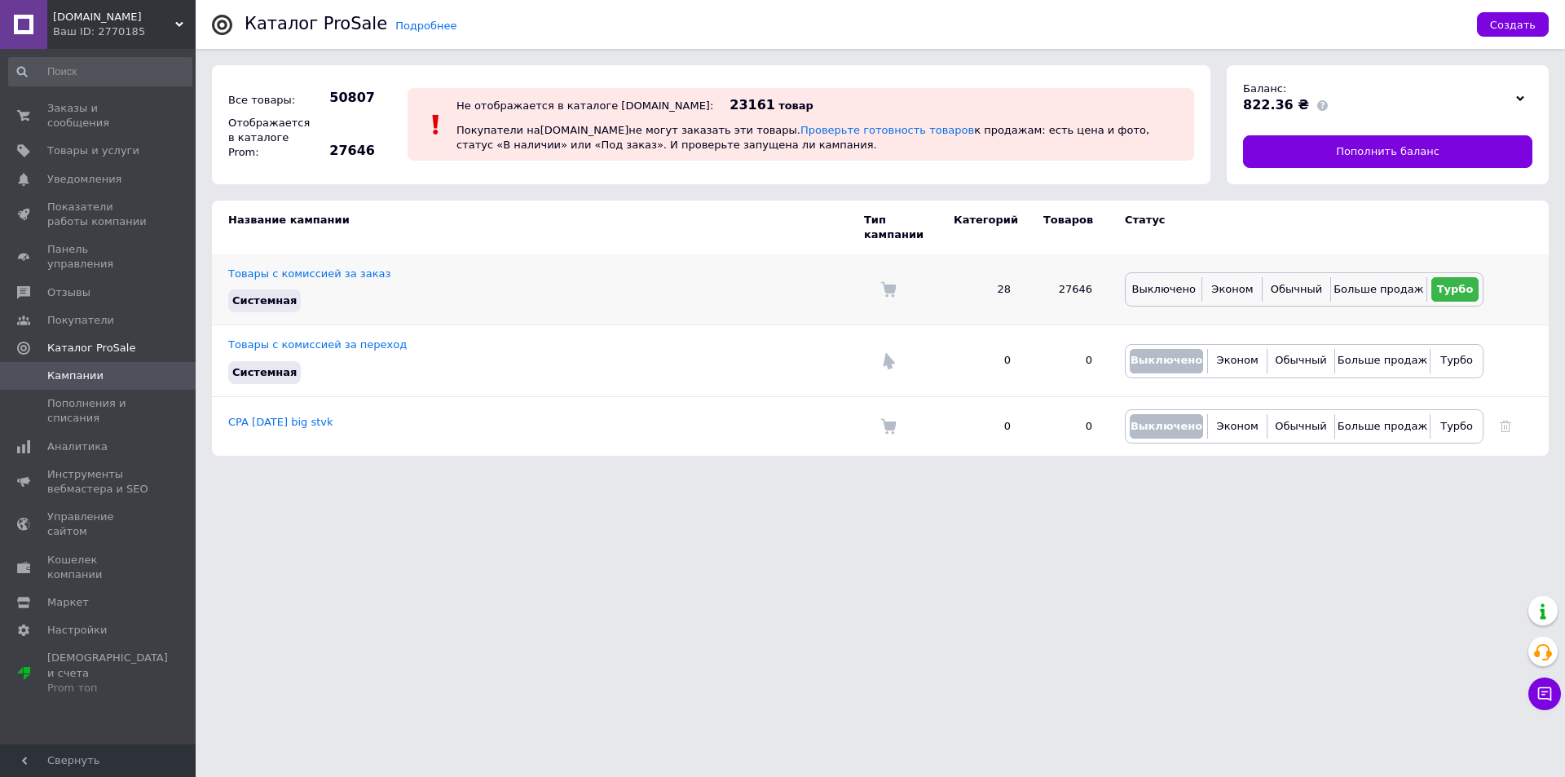
click at [338, 254] on td "Товары с комиссией за заказ Системная" at bounding box center [538, 289] width 652 height 71
click at [339, 267] on link "Товары с комиссией за заказ" at bounding box center [309, 273] width 162 height 12
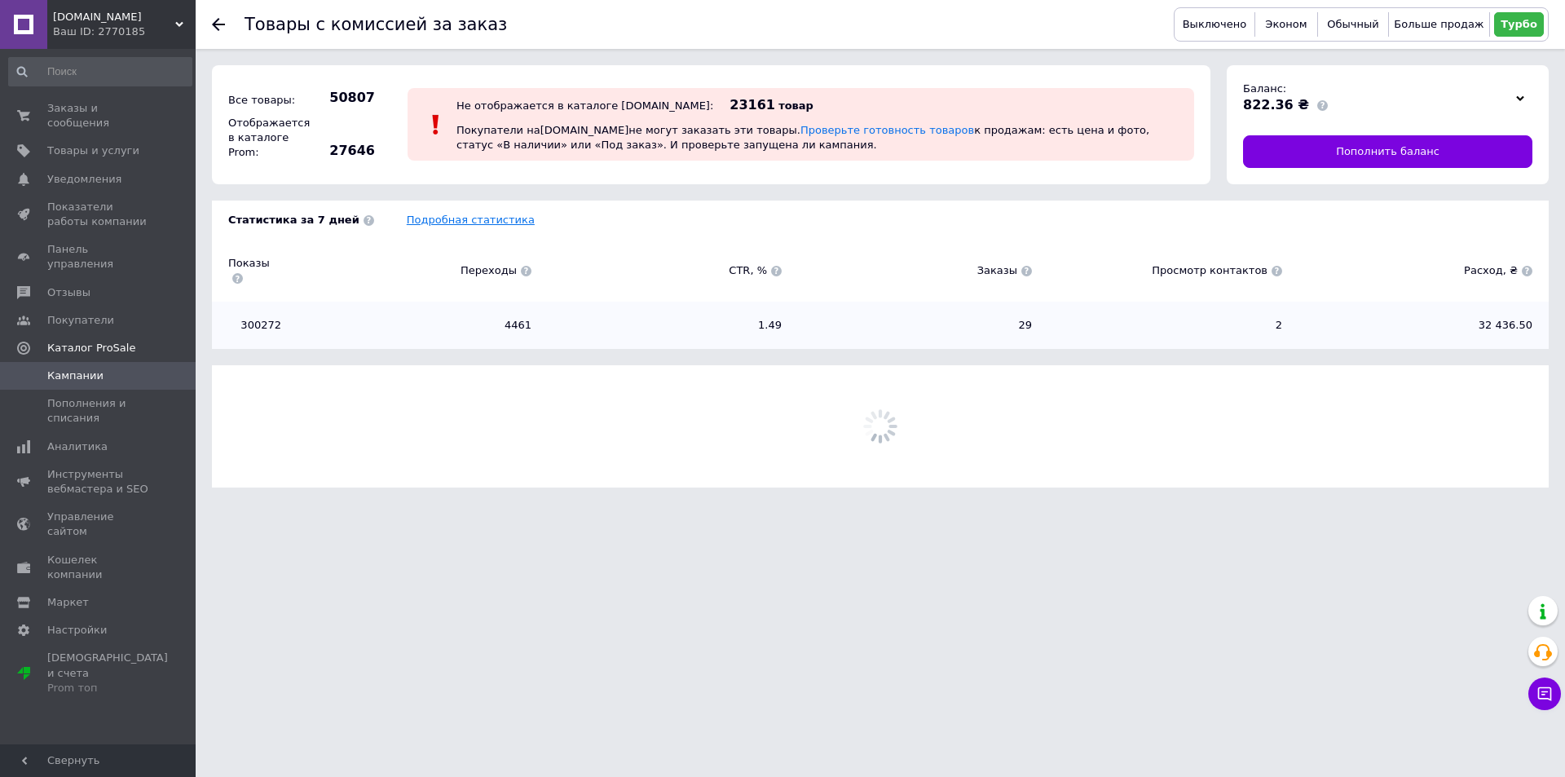
click at [475, 219] on link "Подробная статистика" at bounding box center [471, 220] width 128 height 12
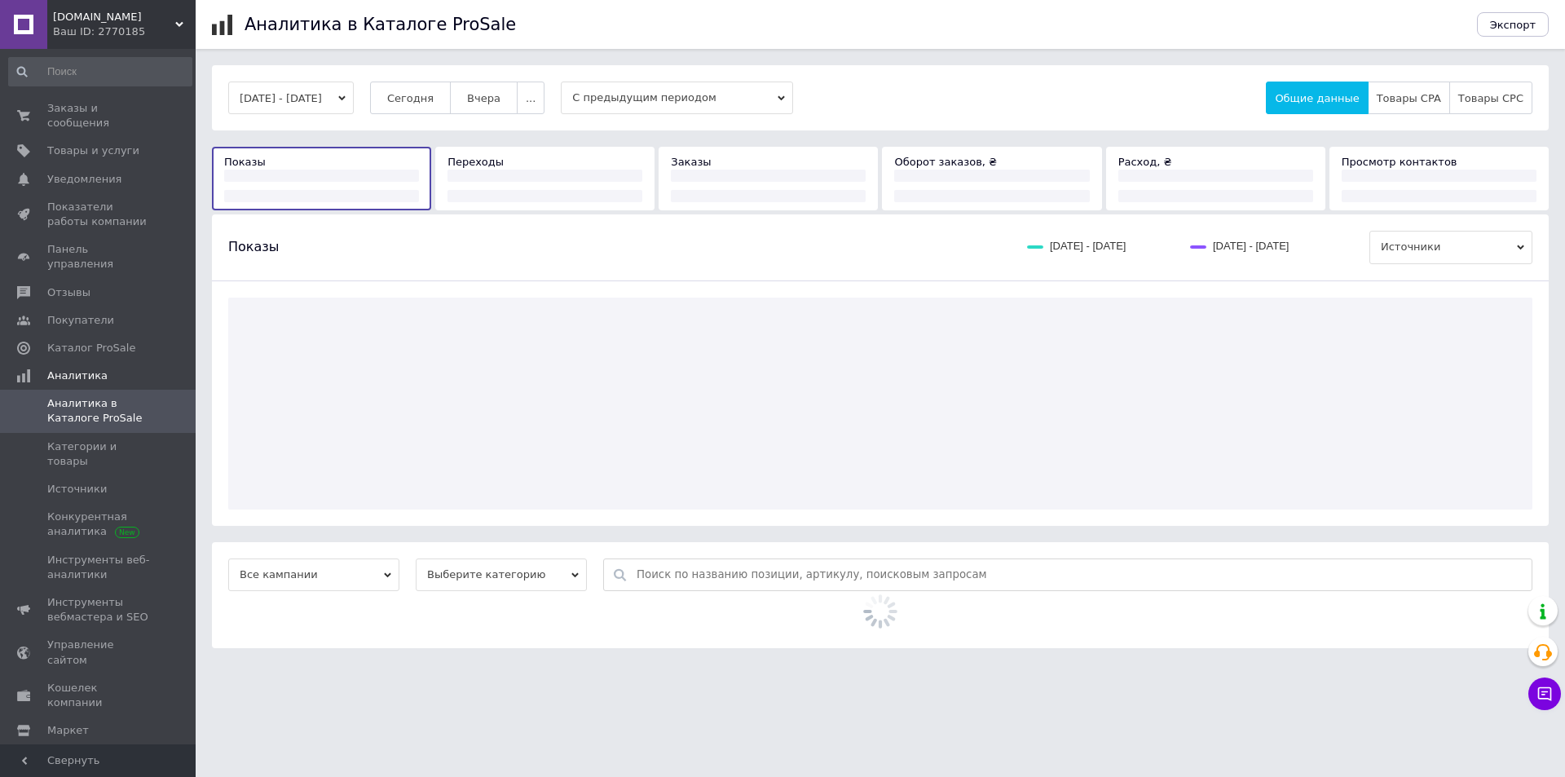
click at [501, 102] on span "Вчера" at bounding box center [483, 98] width 33 height 12
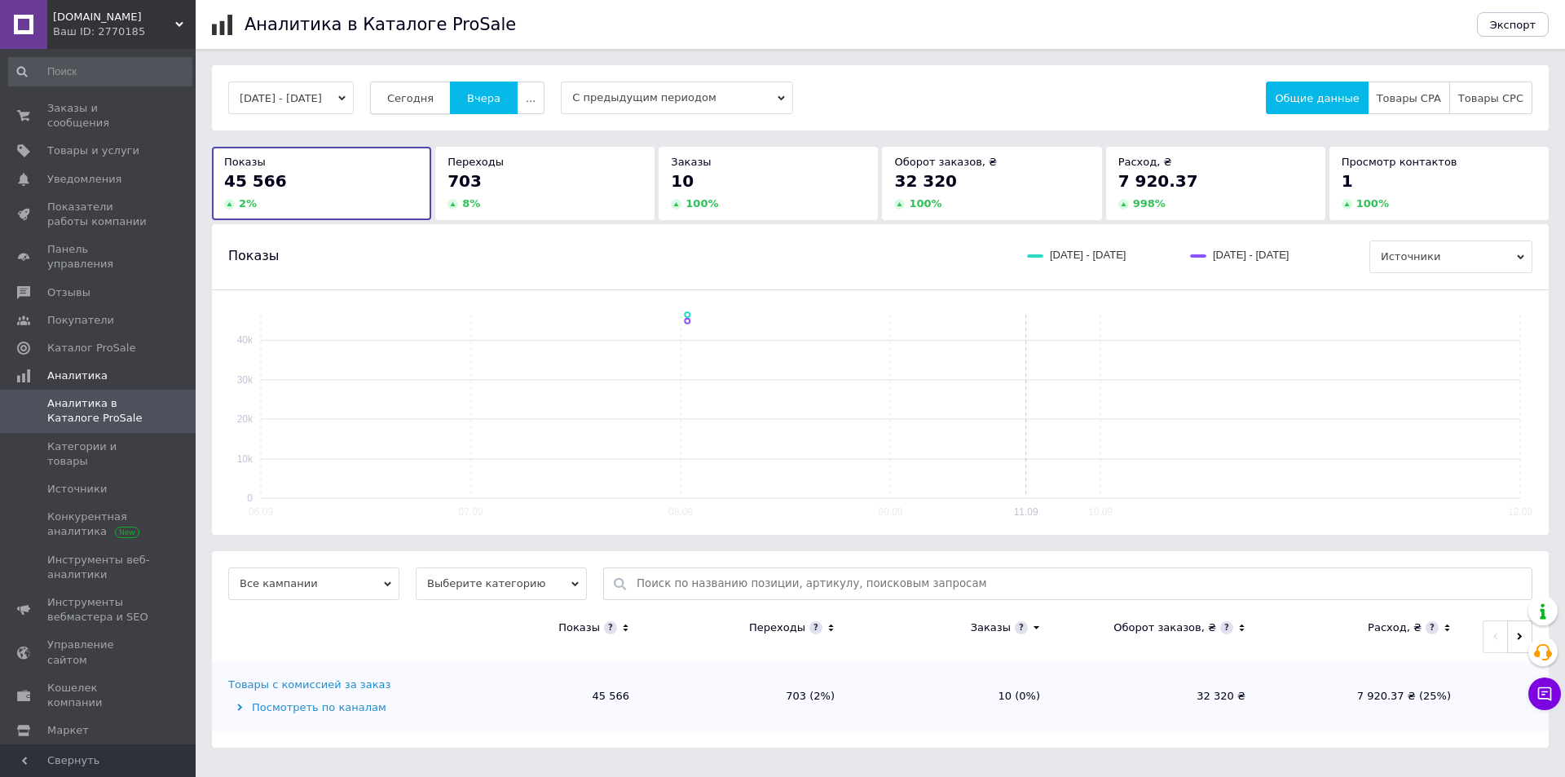
click at [434, 94] on span "Сегодня" at bounding box center [410, 98] width 46 height 12
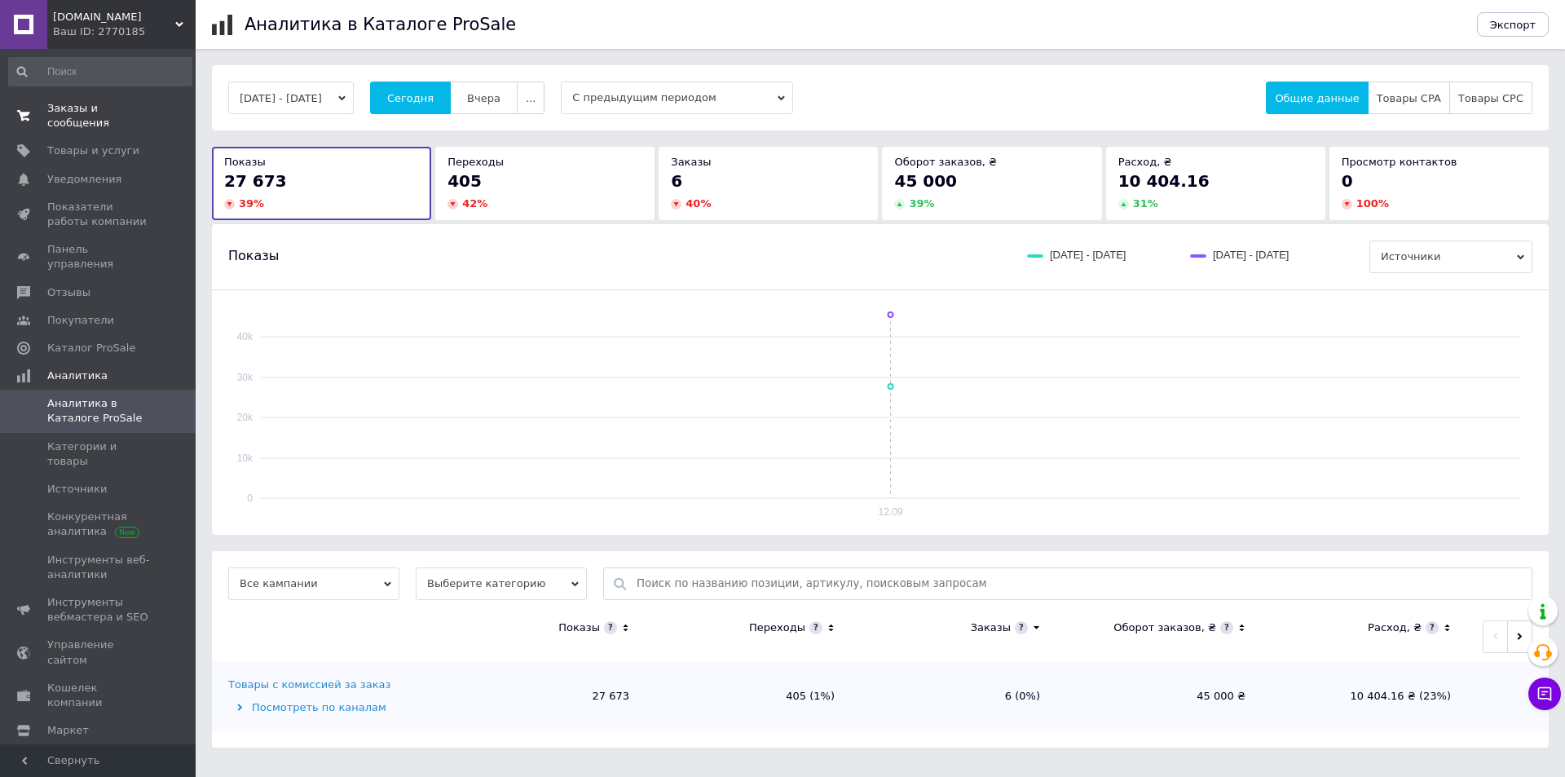
click at [86, 117] on link "Заказы и сообщения 0 0" at bounding box center [100, 116] width 201 height 42
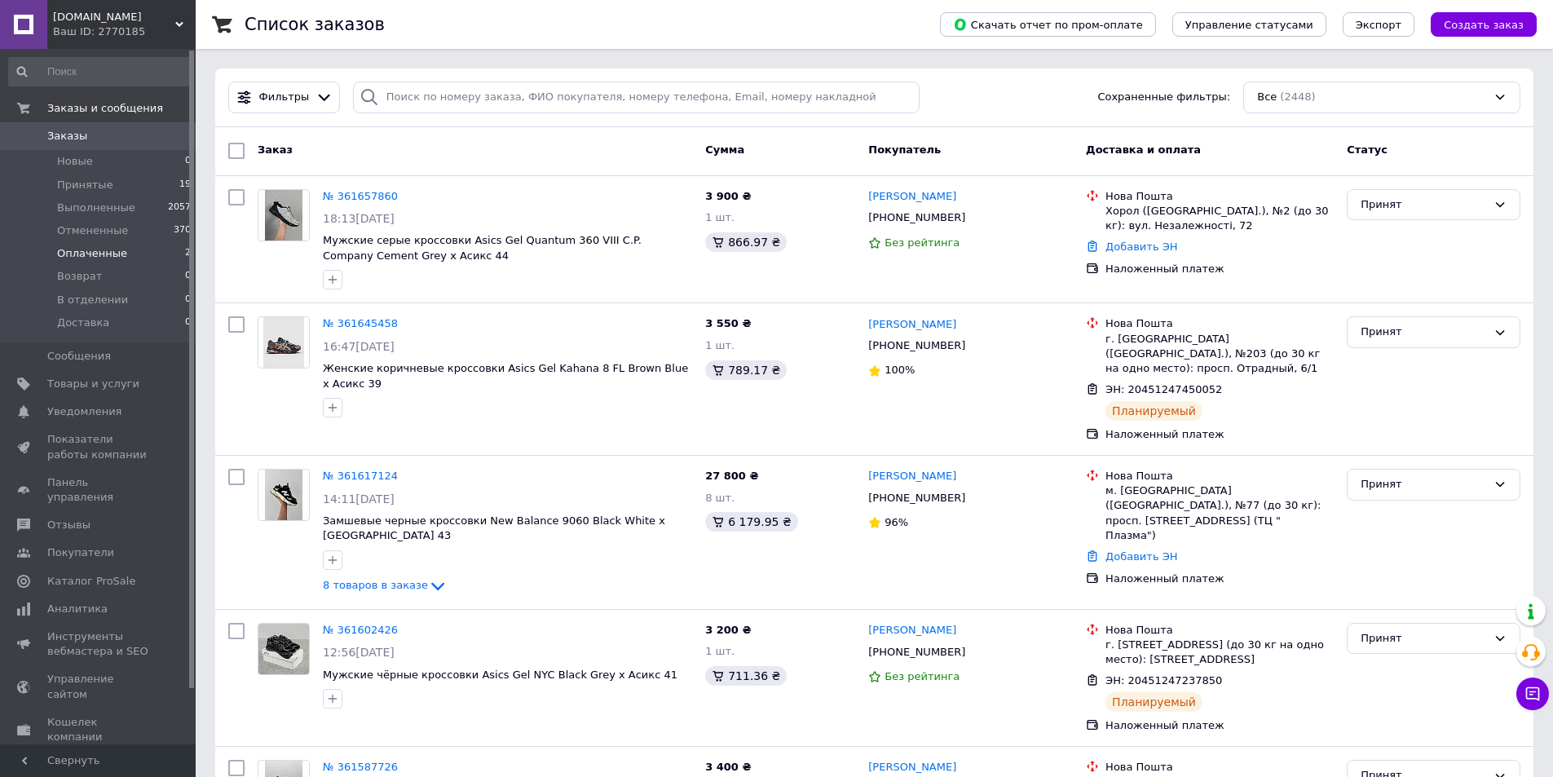
click at [126, 260] on li "Оплаченные 2" at bounding box center [100, 253] width 201 height 23
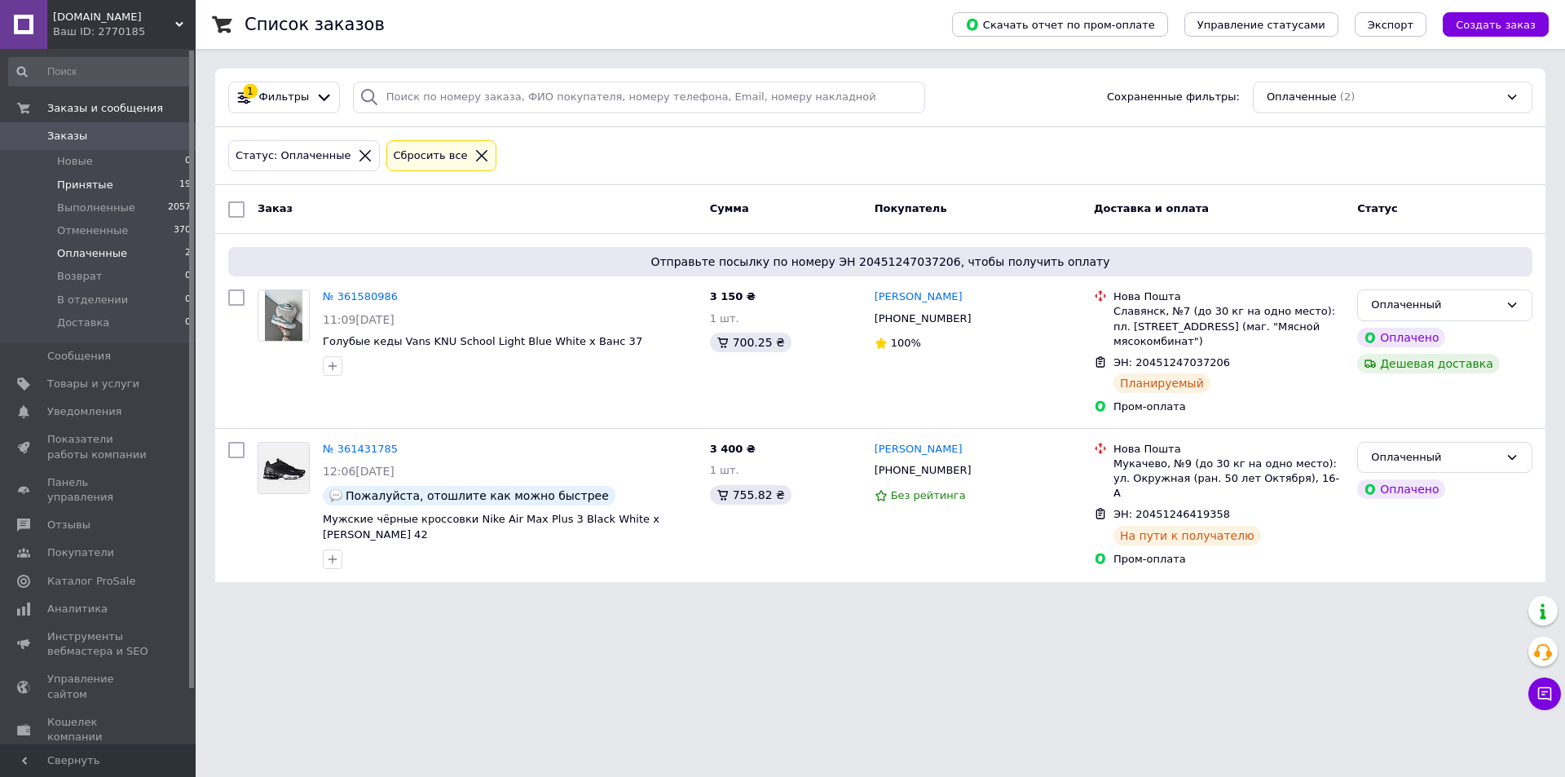
click at [102, 184] on span "Принятые" at bounding box center [85, 185] width 56 height 15
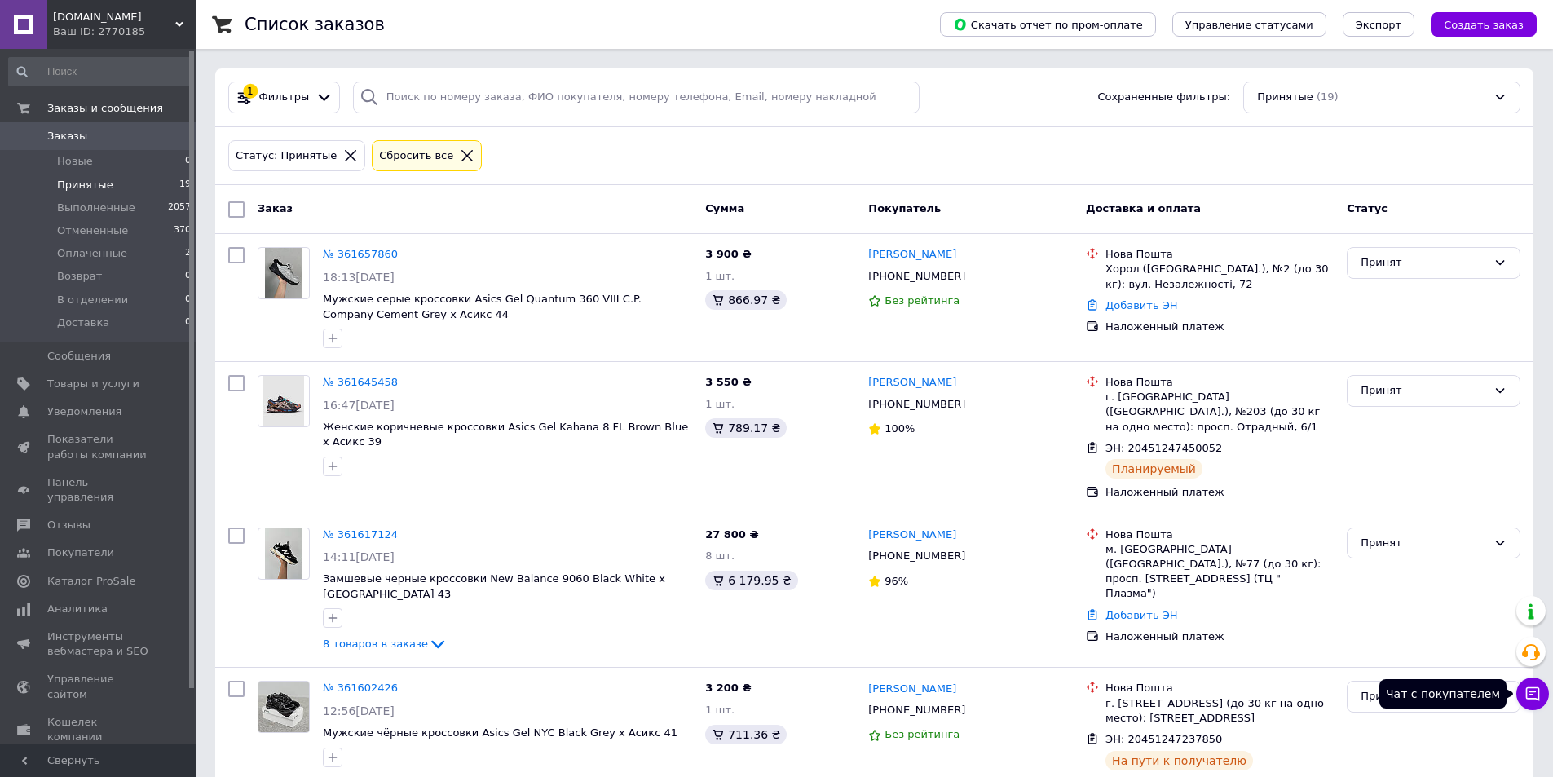
click at [1522, 696] on button "Чат с покупателем" at bounding box center [1533, 694] width 33 height 33
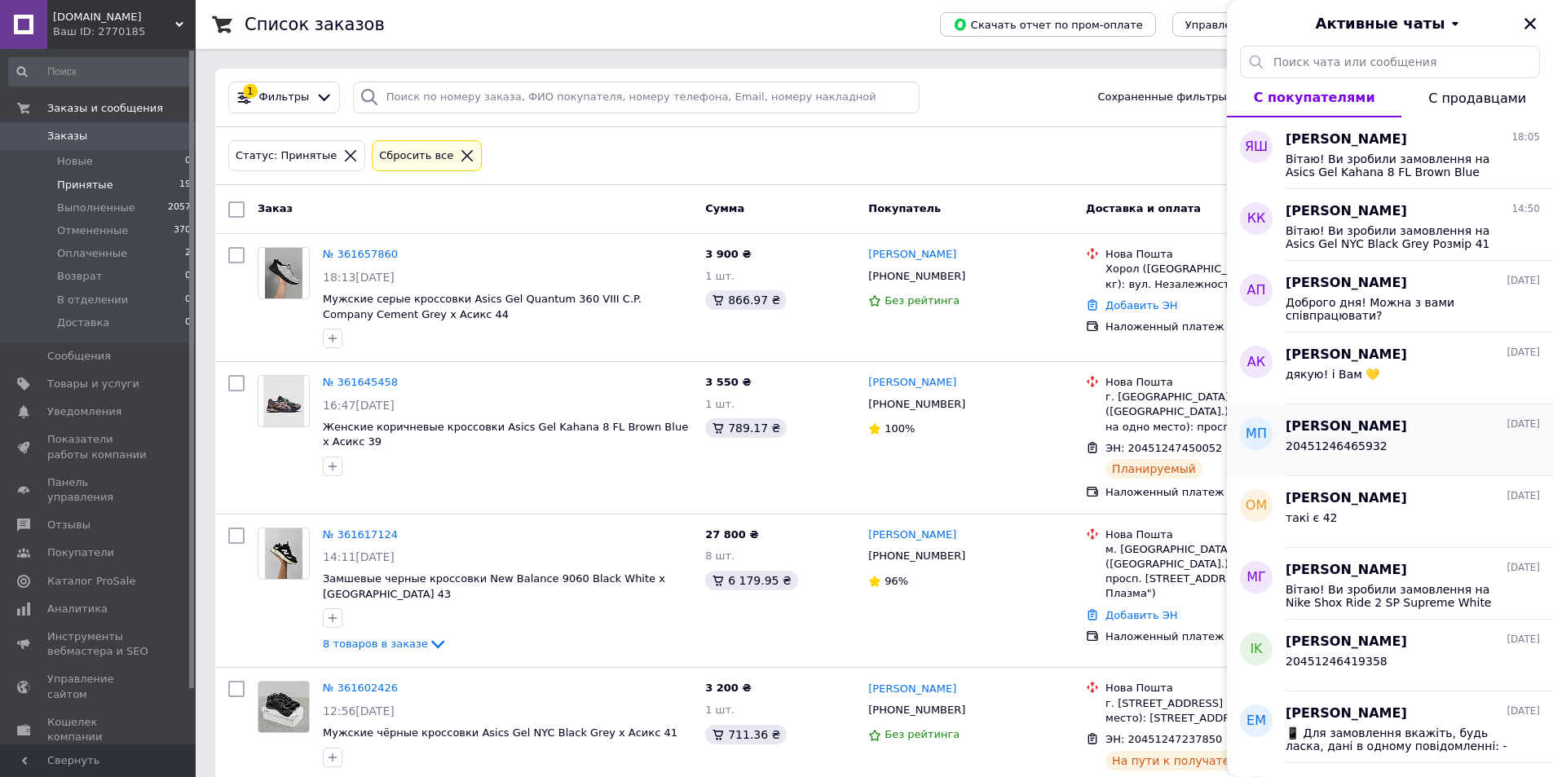
click at [1353, 439] on span "20451246465932" at bounding box center [1337, 445] width 102 height 13
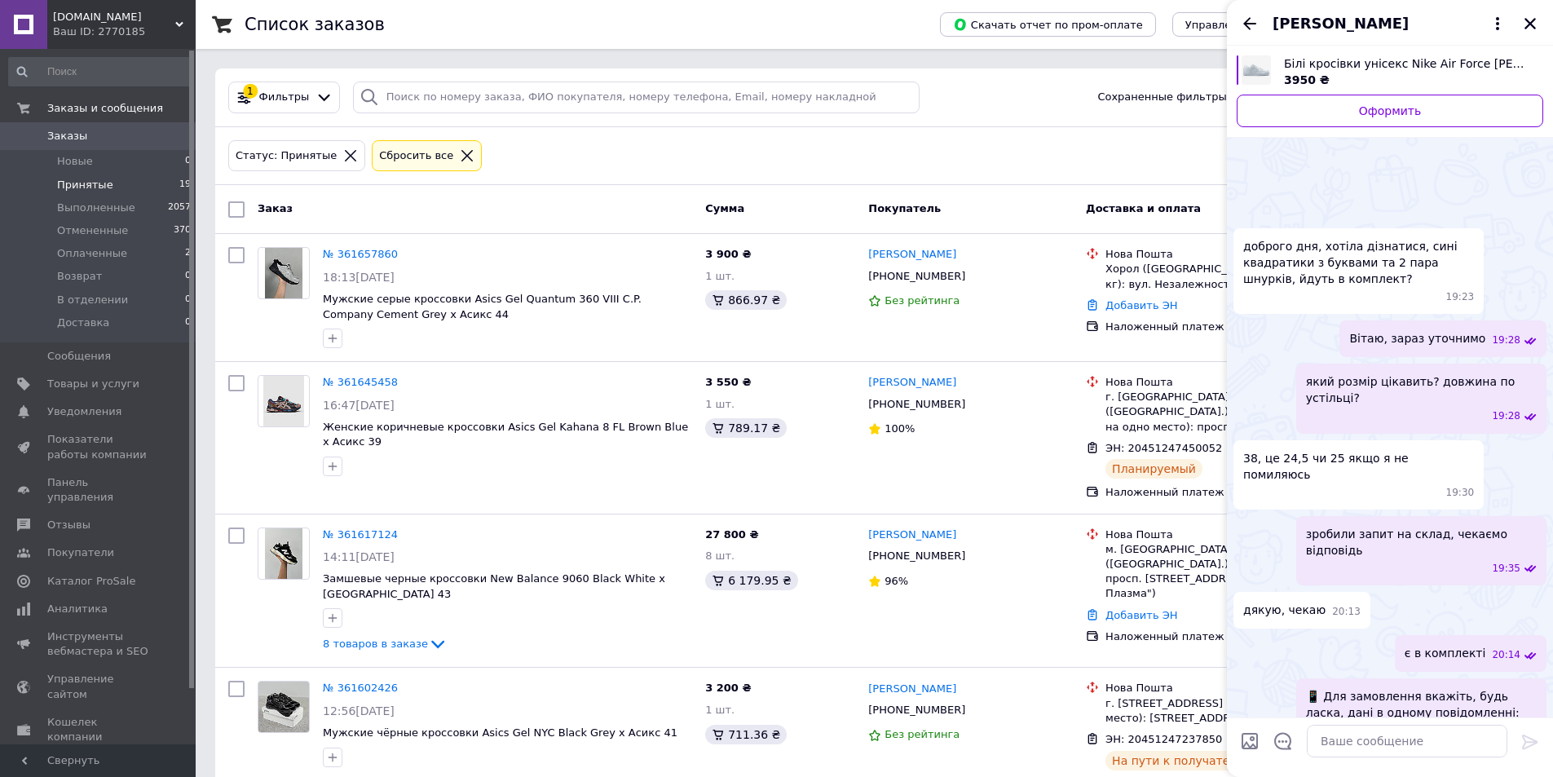
scroll to position [528, 0]
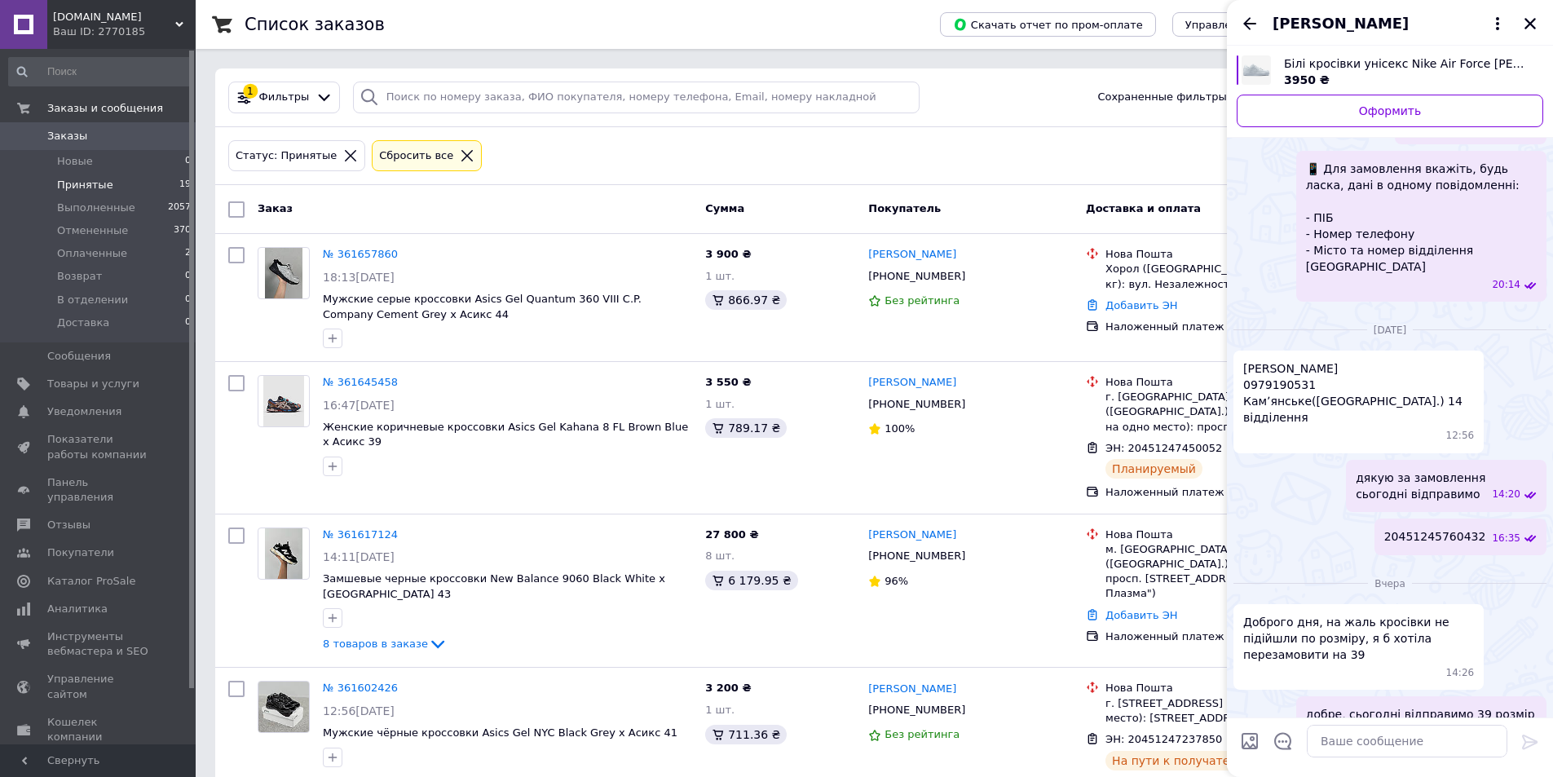
click at [1542, 20] on div "[PERSON_NAME]" at bounding box center [1390, 23] width 326 height 46
click at [64, 574] on span "Каталог ProSale" at bounding box center [91, 581] width 88 height 15
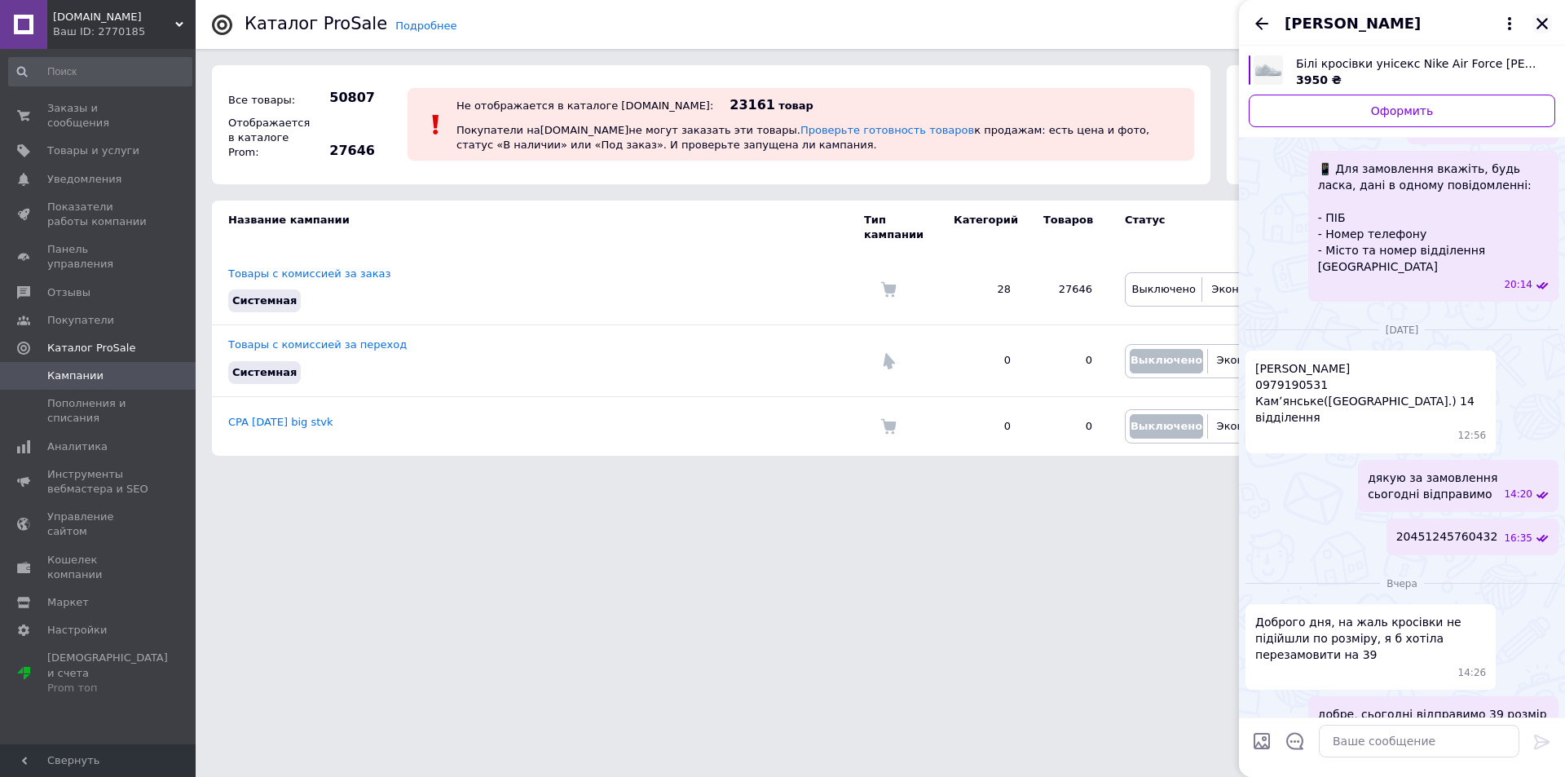
click at [1543, 22] on icon "Закрыть" at bounding box center [1542, 23] width 11 height 11
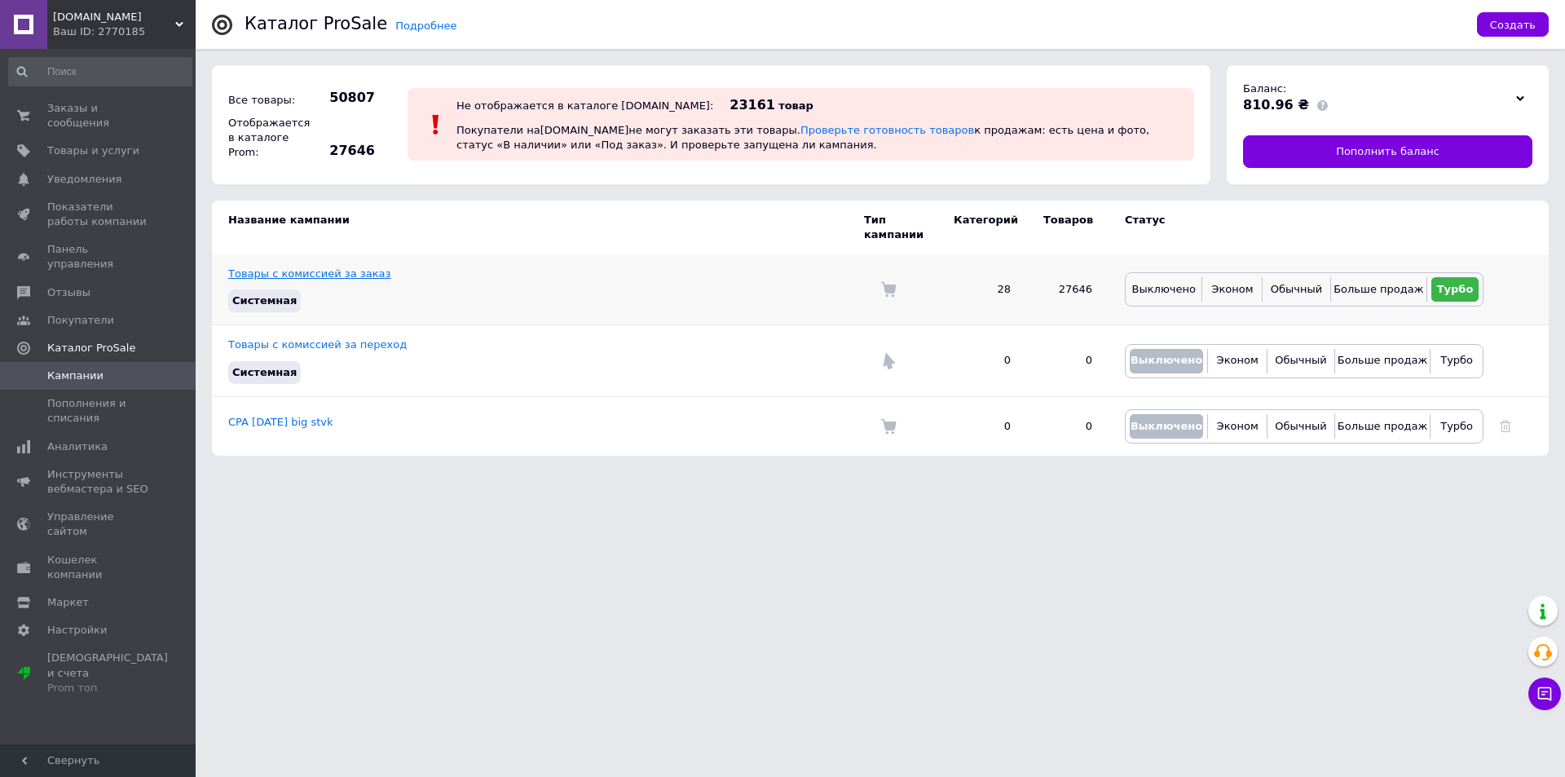
click at [345, 267] on link "Товары с комиссией за заказ" at bounding box center [309, 273] width 162 height 12
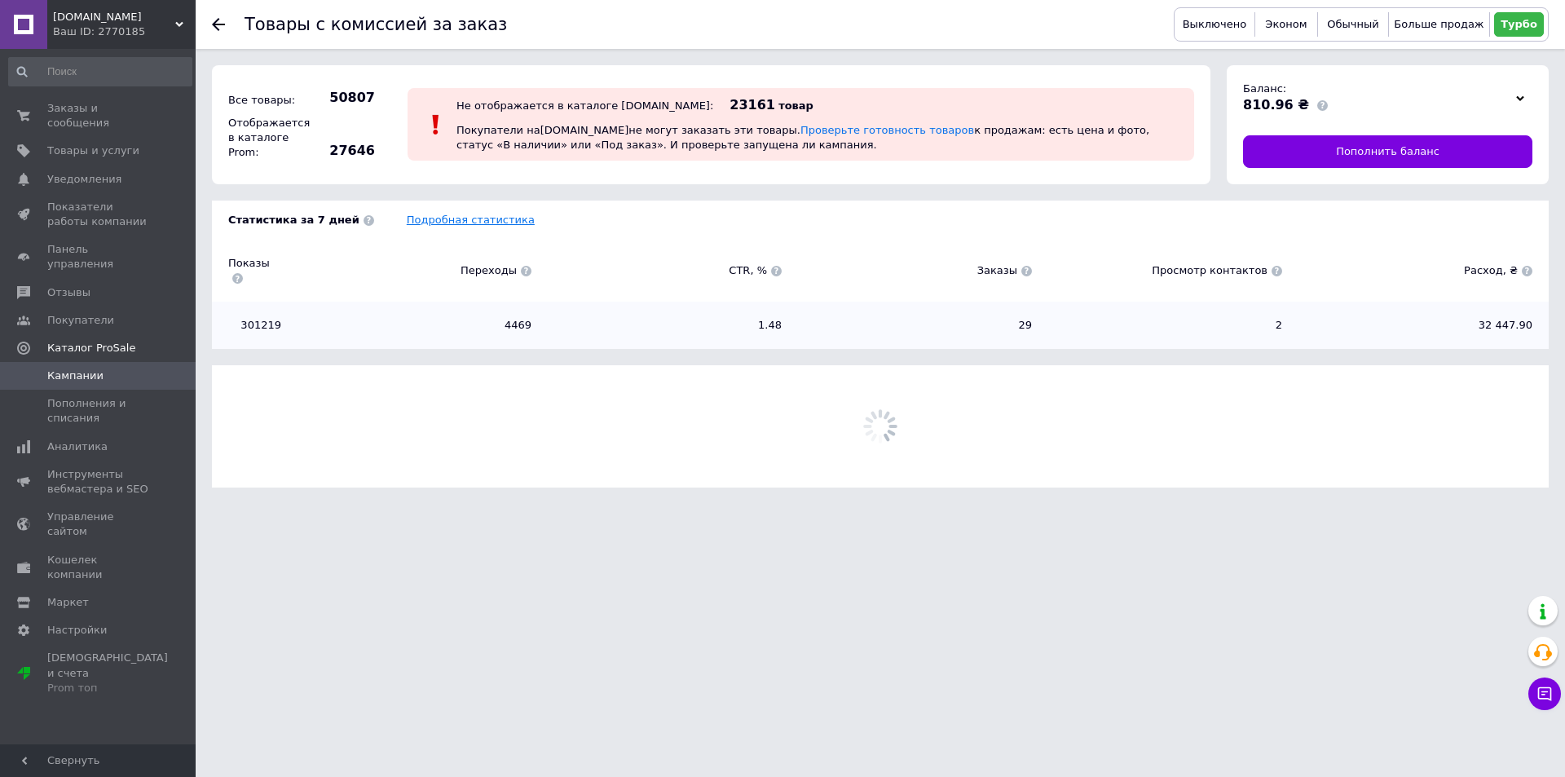
click at [421, 231] on div "Статистика за 7 дней Подробная статистика Показы Переходы CTR, % Заказы Просмот…" at bounding box center [880, 275] width 1337 height 149
click at [422, 225] on link "Подробная статистика" at bounding box center [471, 220] width 128 height 12
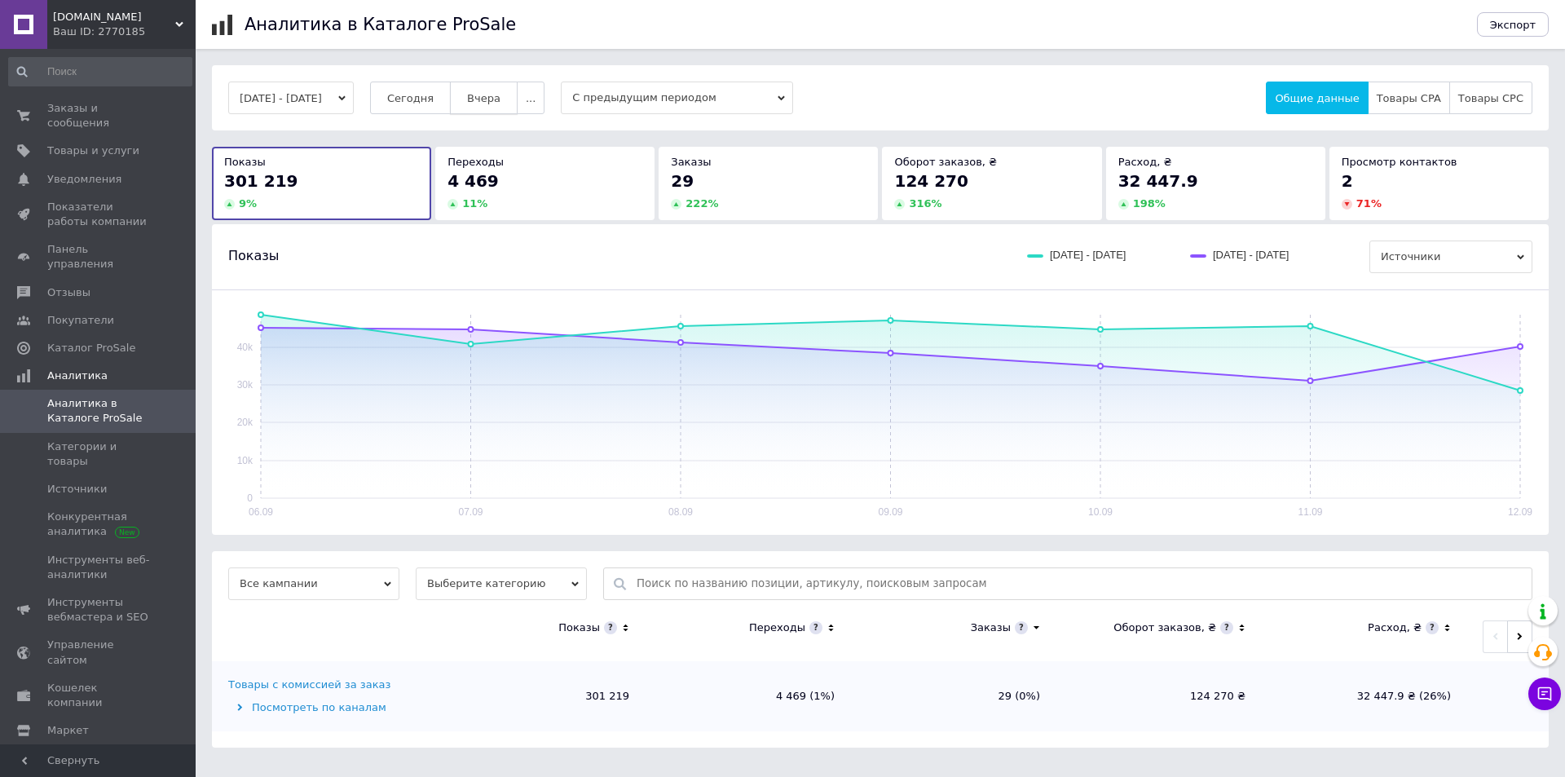
click at [484, 105] on button "Вчера" at bounding box center [484, 98] width 68 height 33
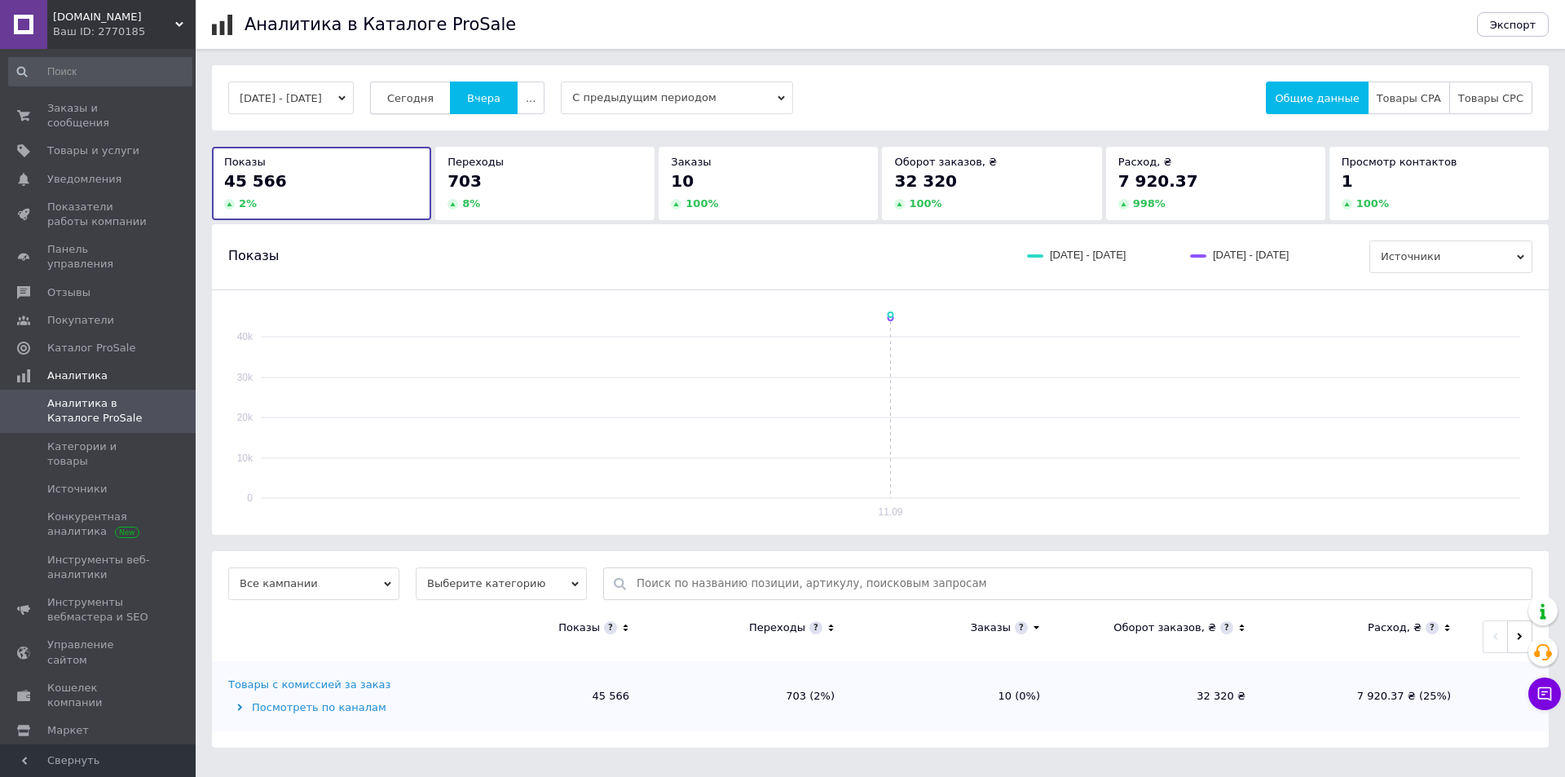
click at [434, 104] on span "Сегодня" at bounding box center [410, 98] width 46 height 12
click at [110, 105] on span "Заказы и сообщения" at bounding box center [99, 115] width 104 height 29
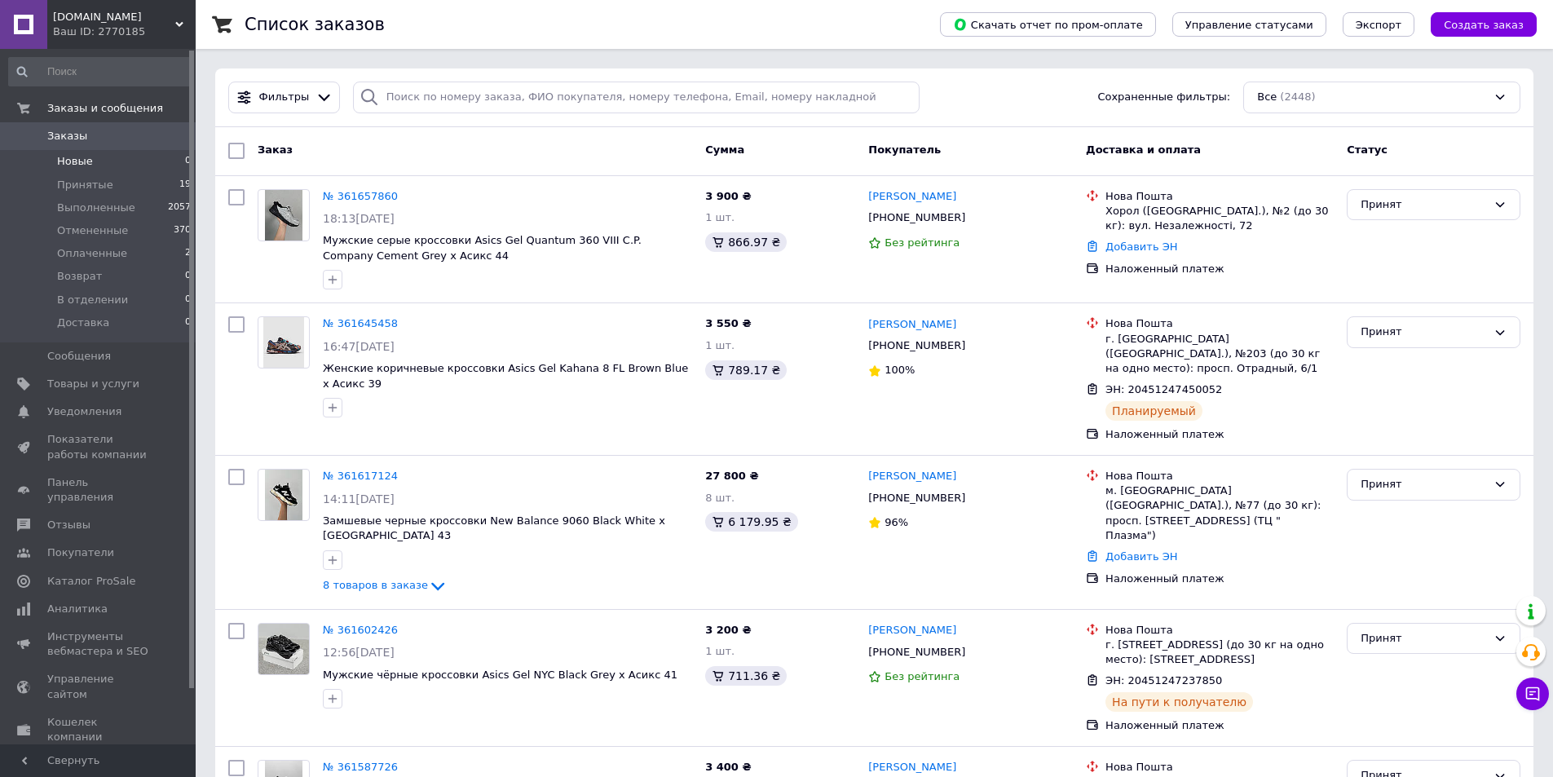
click at [110, 168] on li "Новые 0" at bounding box center [100, 161] width 201 height 23
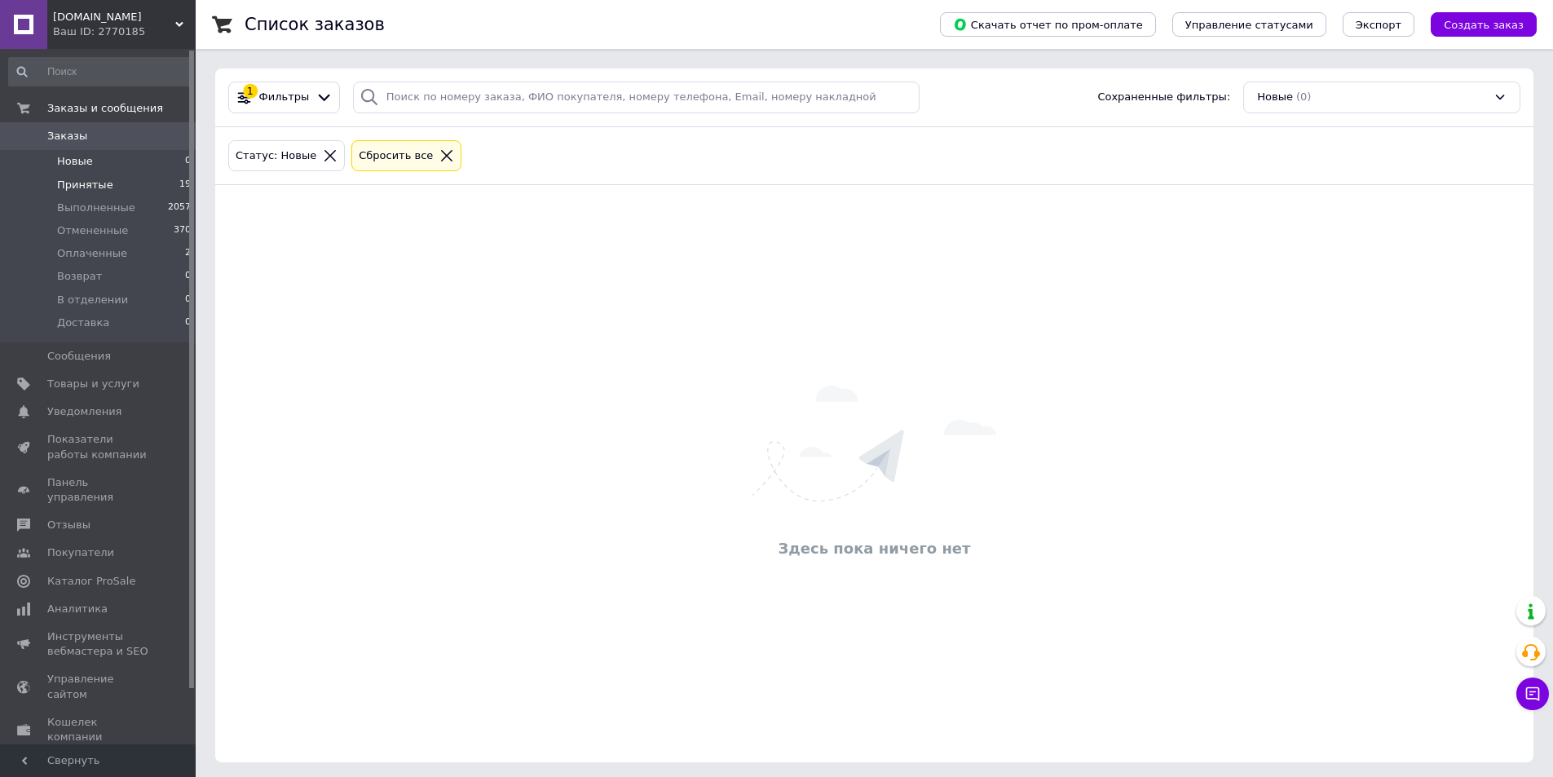
click at [106, 189] on li "Принятые 19" at bounding box center [100, 185] width 201 height 23
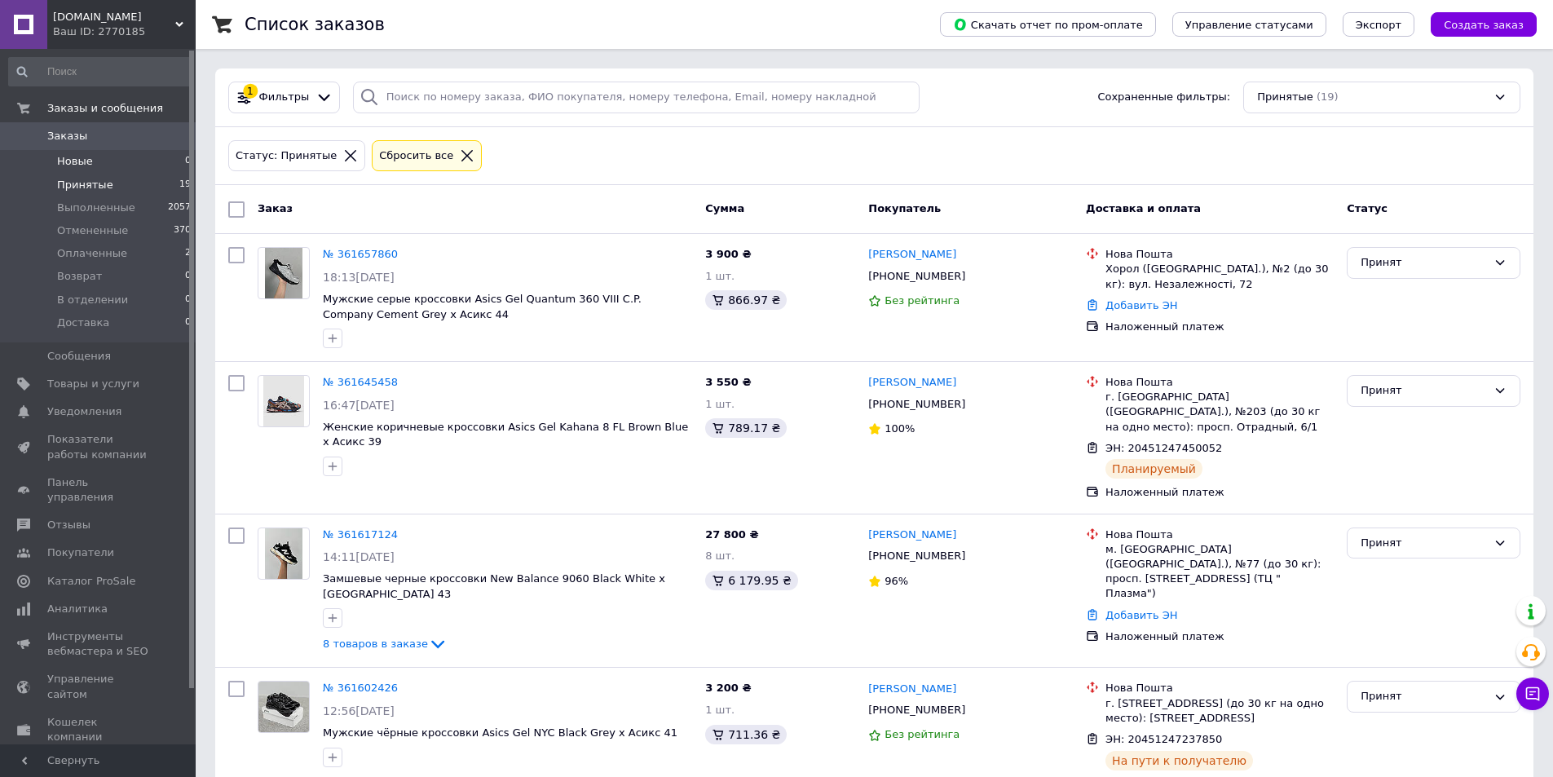
click at [93, 170] on li "Новые 0" at bounding box center [100, 161] width 201 height 23
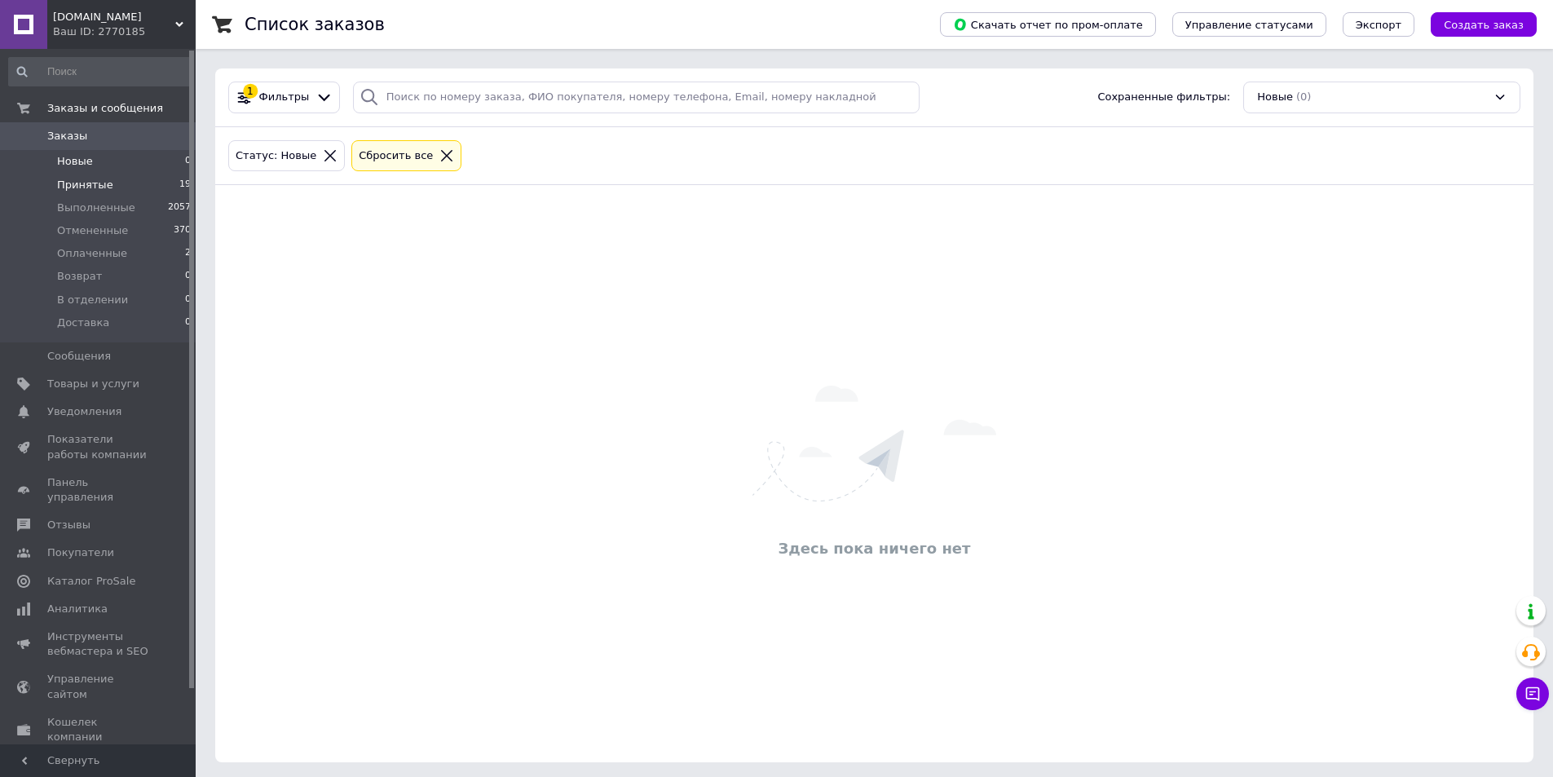
click at [96, 182] on span "Принятые" at bounding box center [85, 185] width 56 height 15
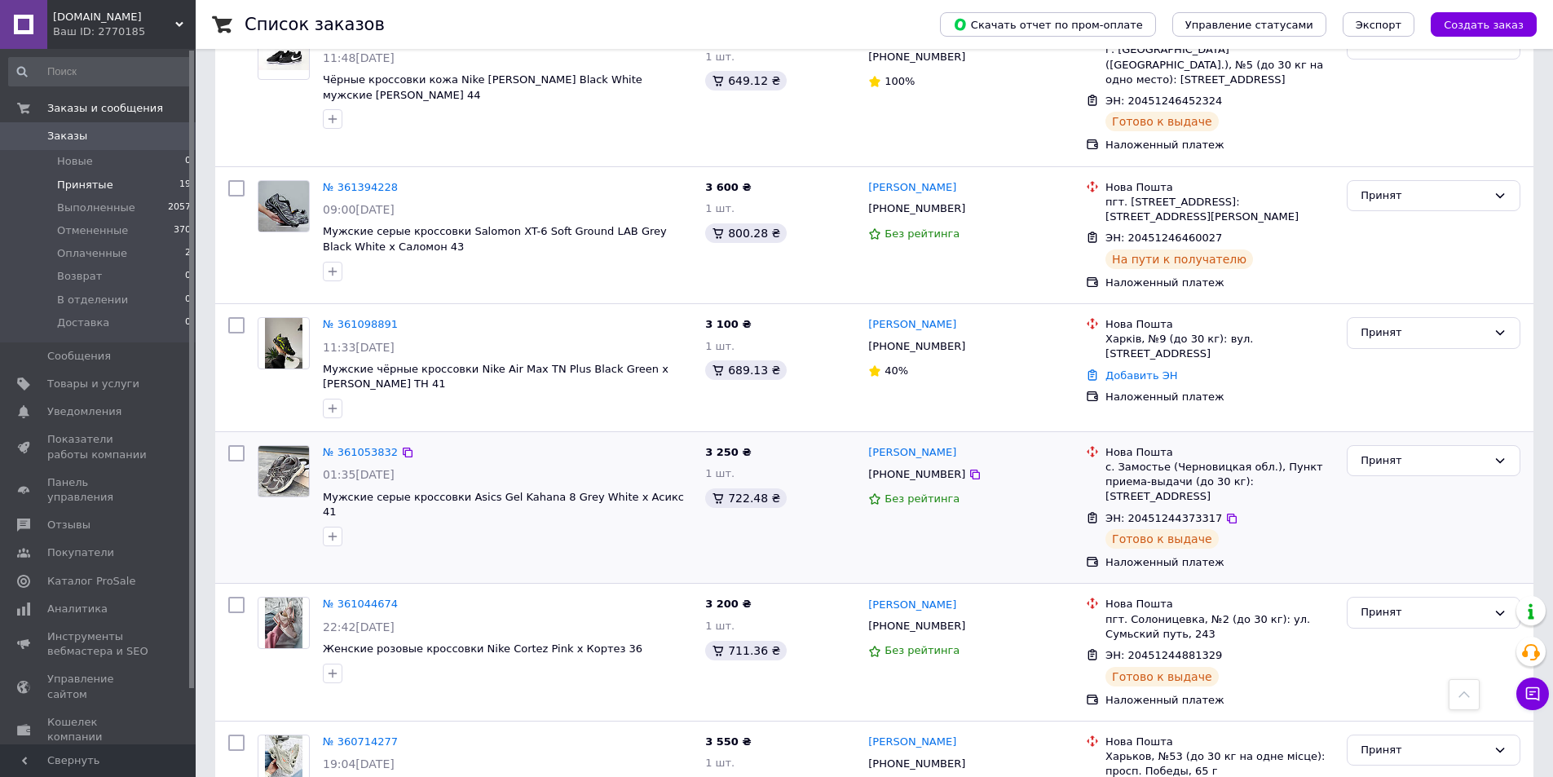
scroll to position [2092, 0]
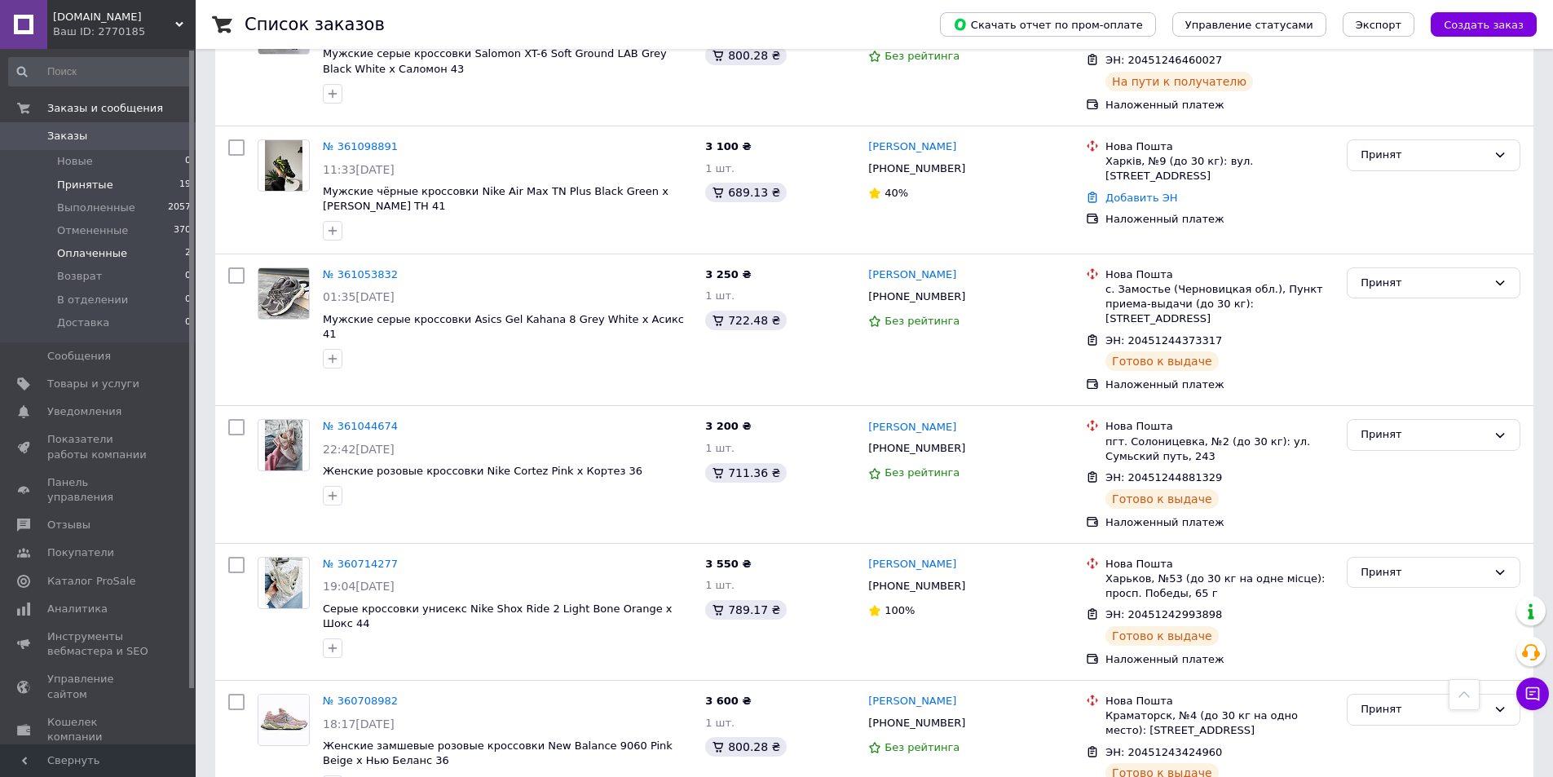
click at [126, 244] on li "Оплаченные 2" at bounding box center [100, 253] width 201 height 23
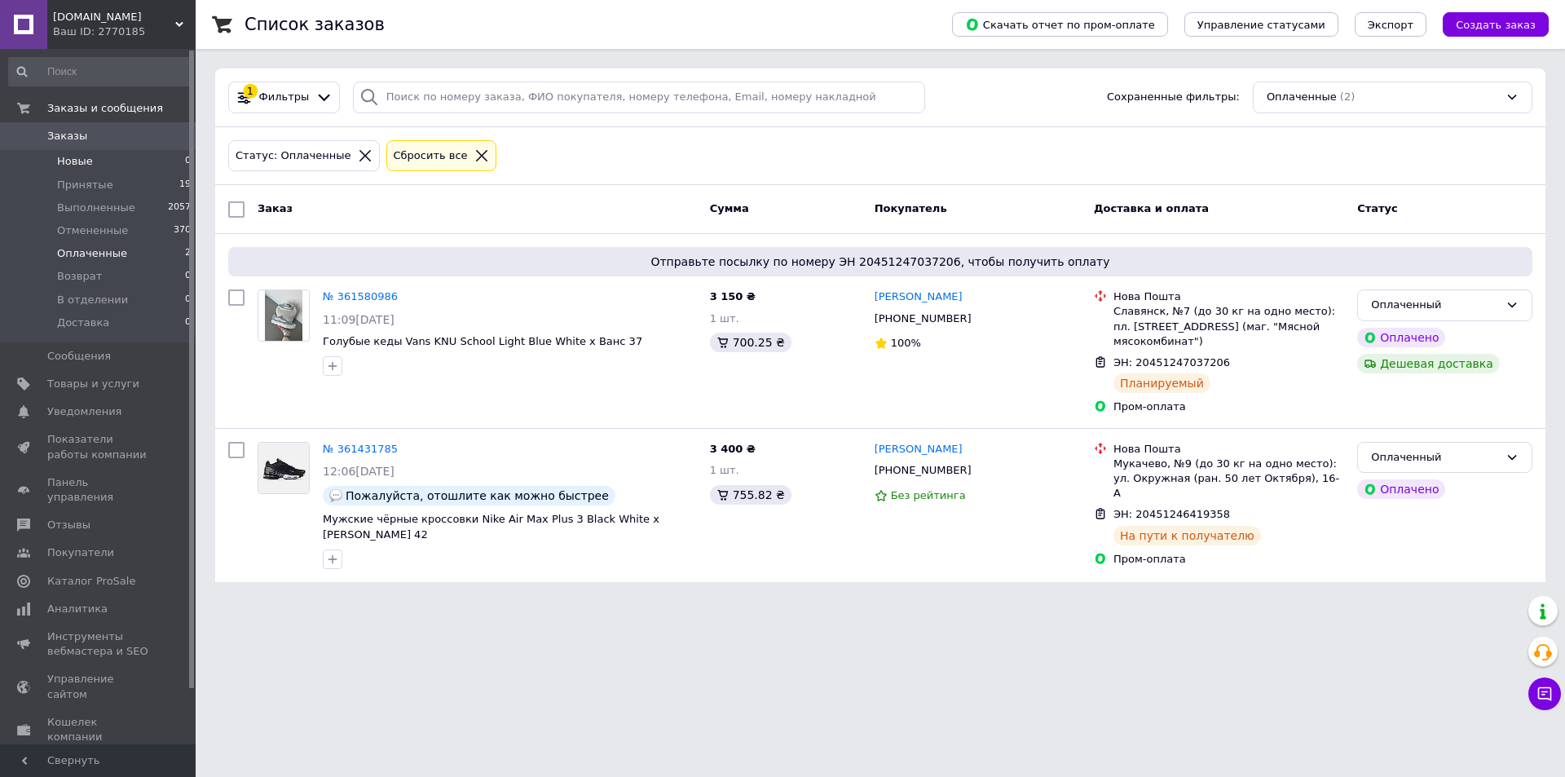
click at [62, 161] on span "Новые" at bounding box center [75, 161] width 36 height 15
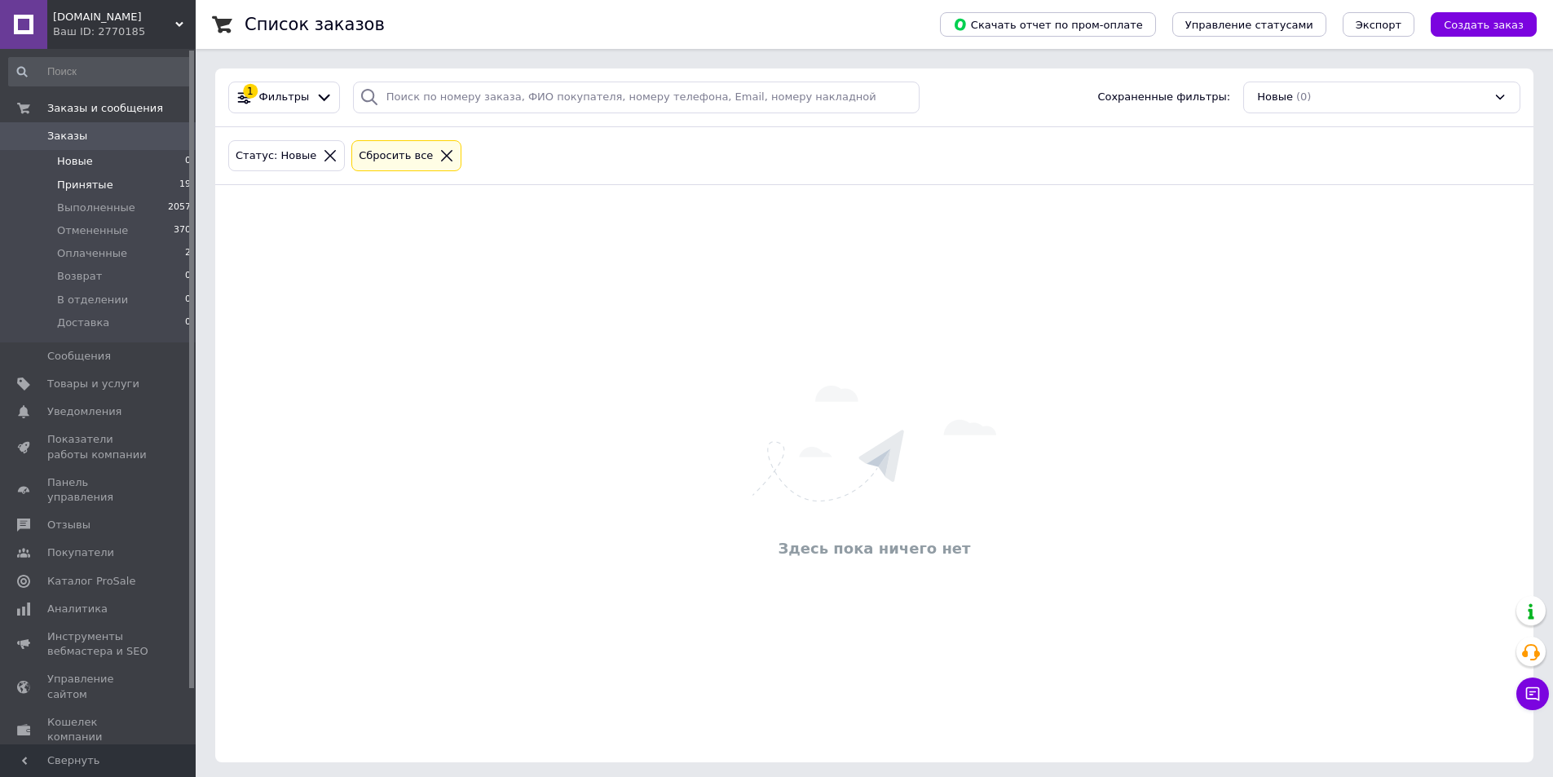
click at [99, 190] on span "Принятые" at bounding box center [85, 185] width 56 height 15
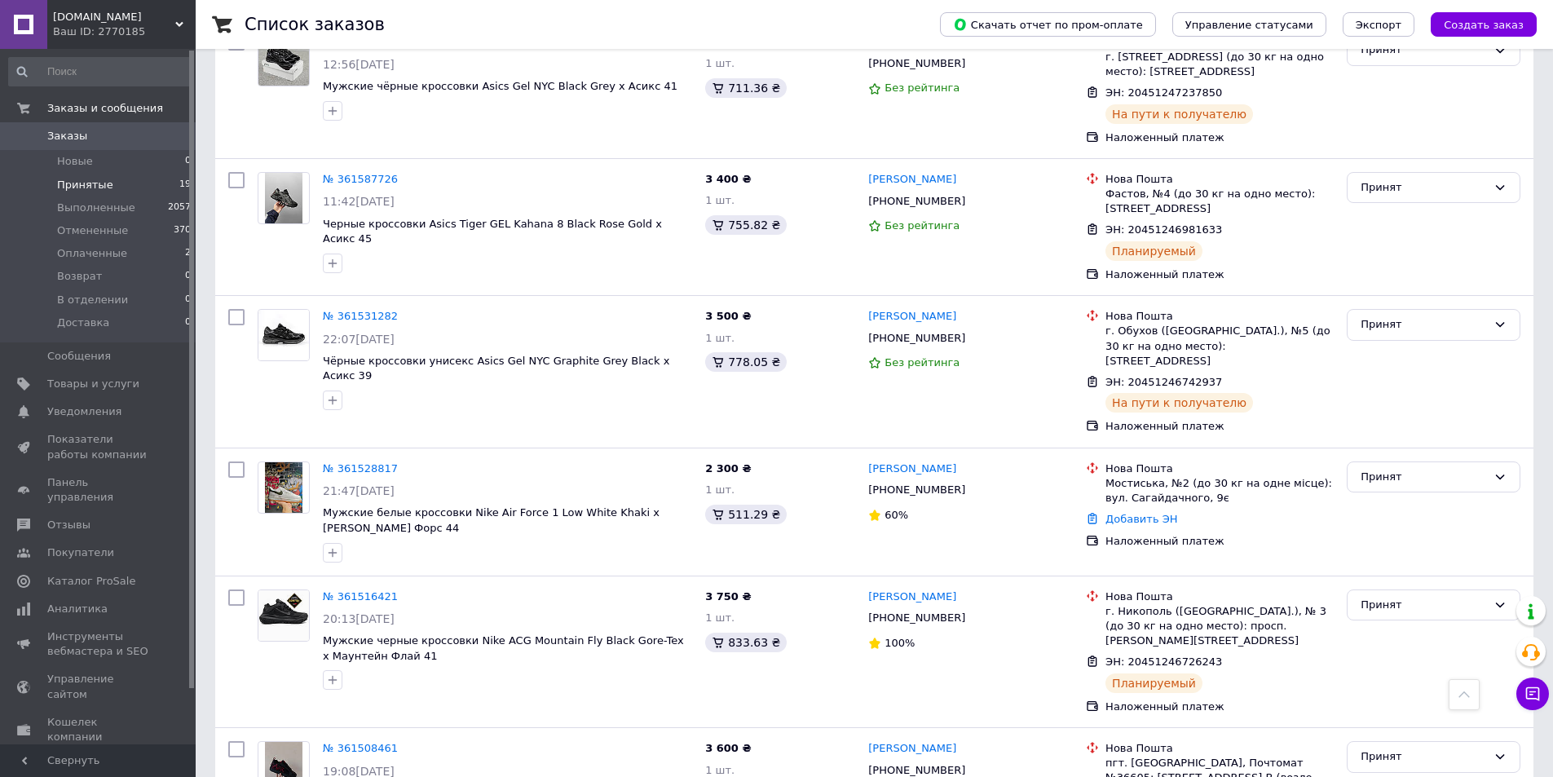
scroll to position [298, 0]
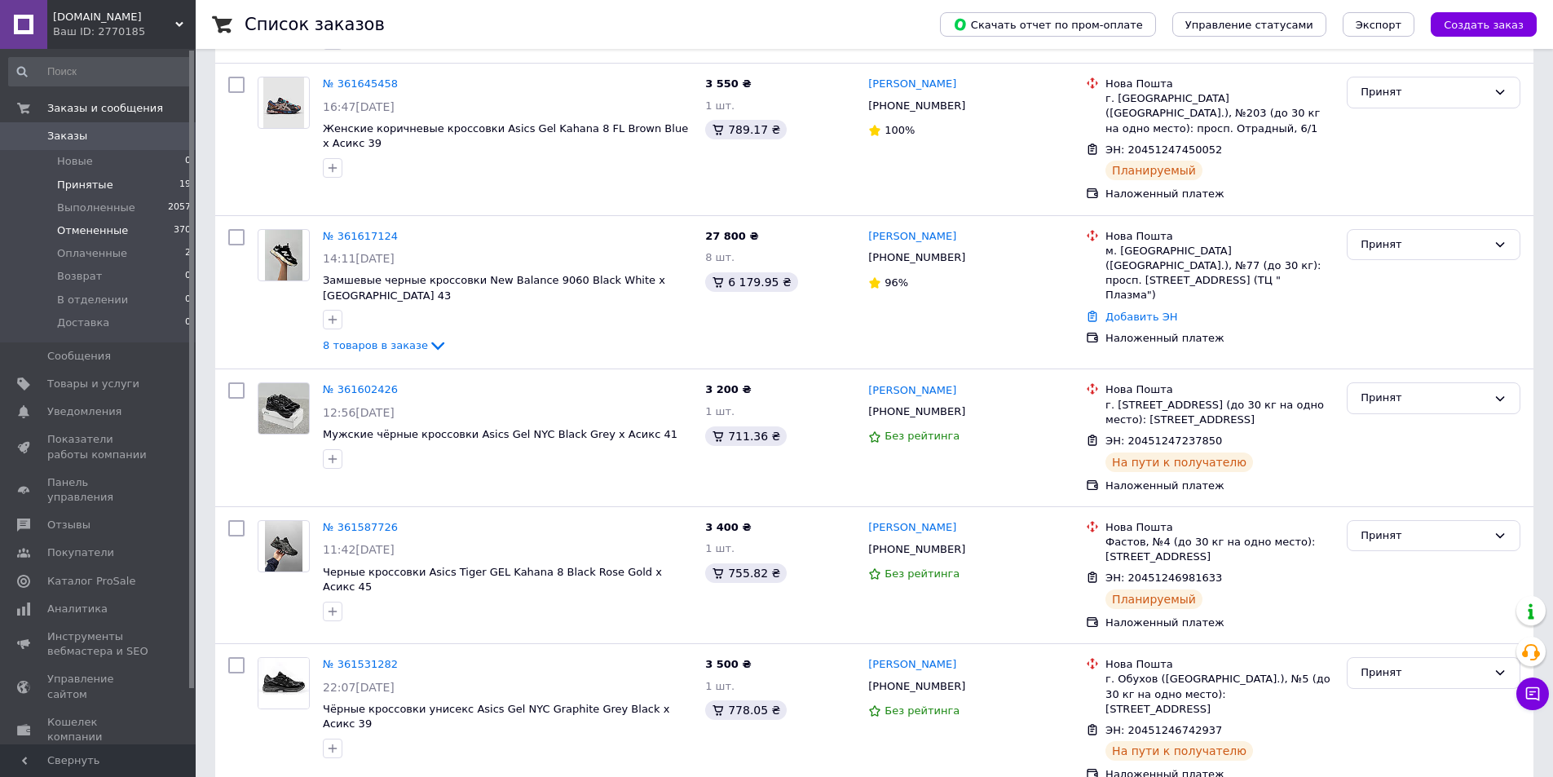
click at [171, 241] on li "Отмененные 370" at bounding box center [100, 230] width 201 height 23
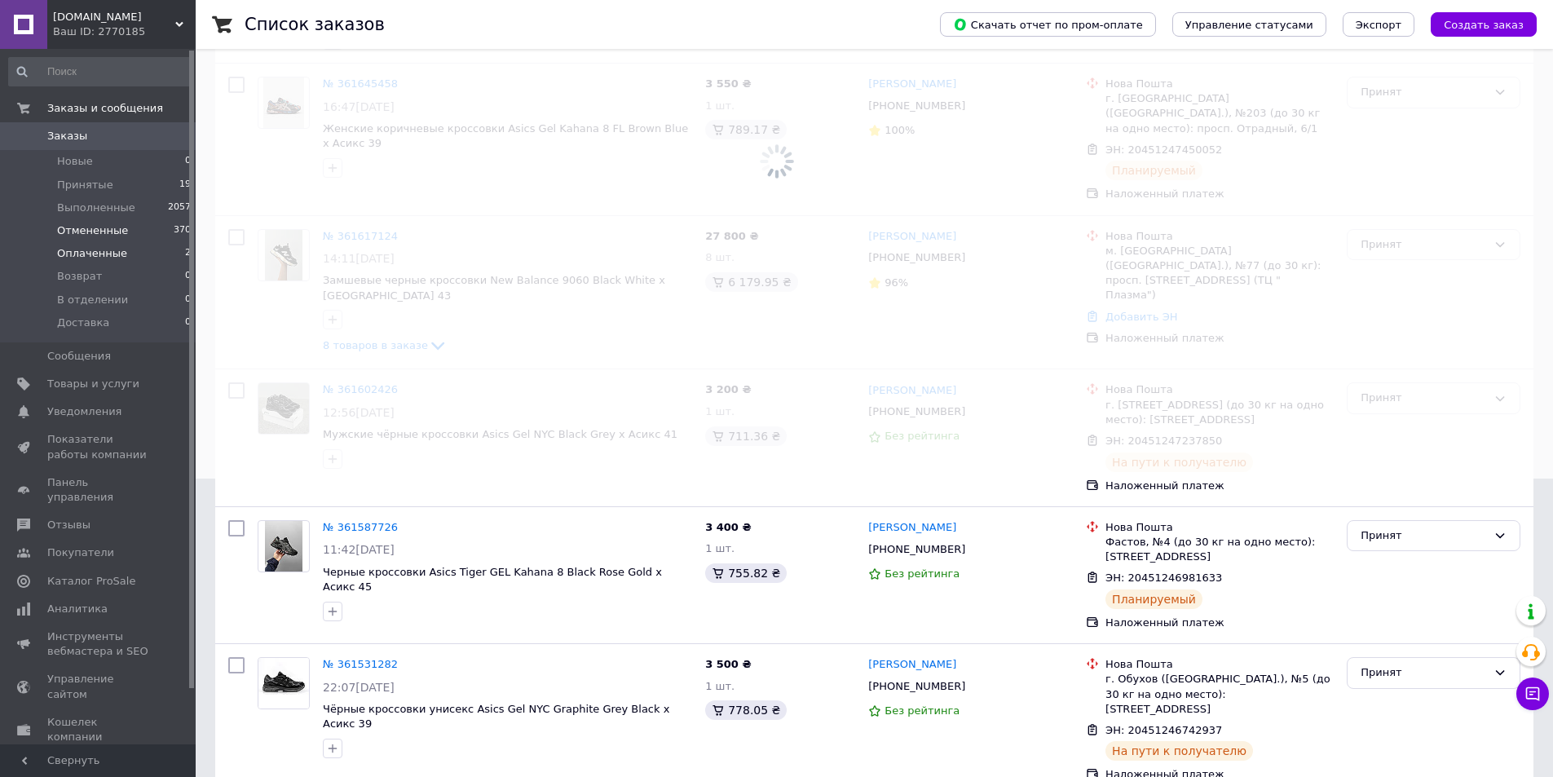
click at [158, 252] on li "Оплаченные 2" at bounding box center [100, 253] width 201 height 23
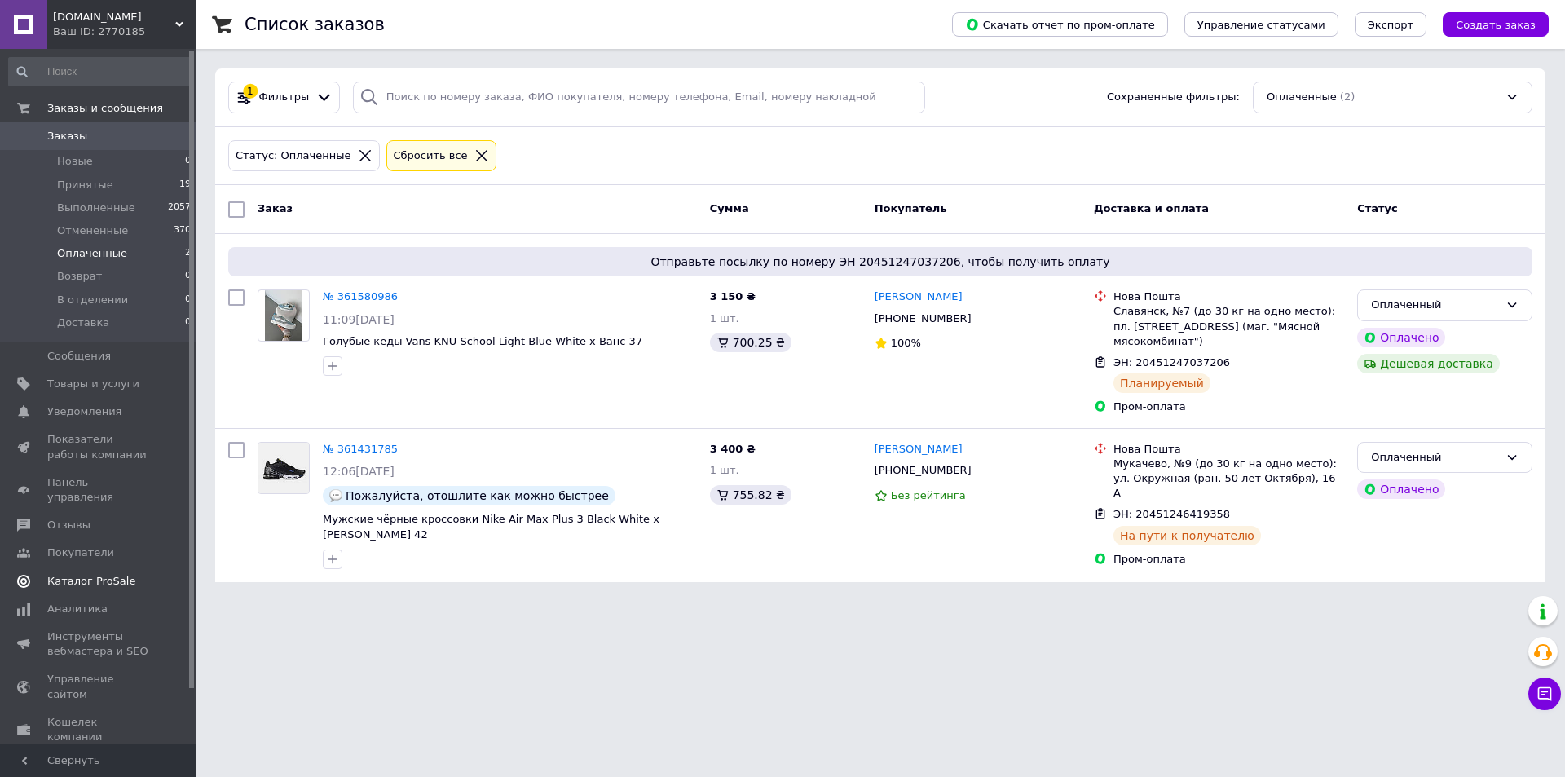
click at [126, 574] on span "Каталог ProSale" at bounding box center [99, 581] width 104 height 15
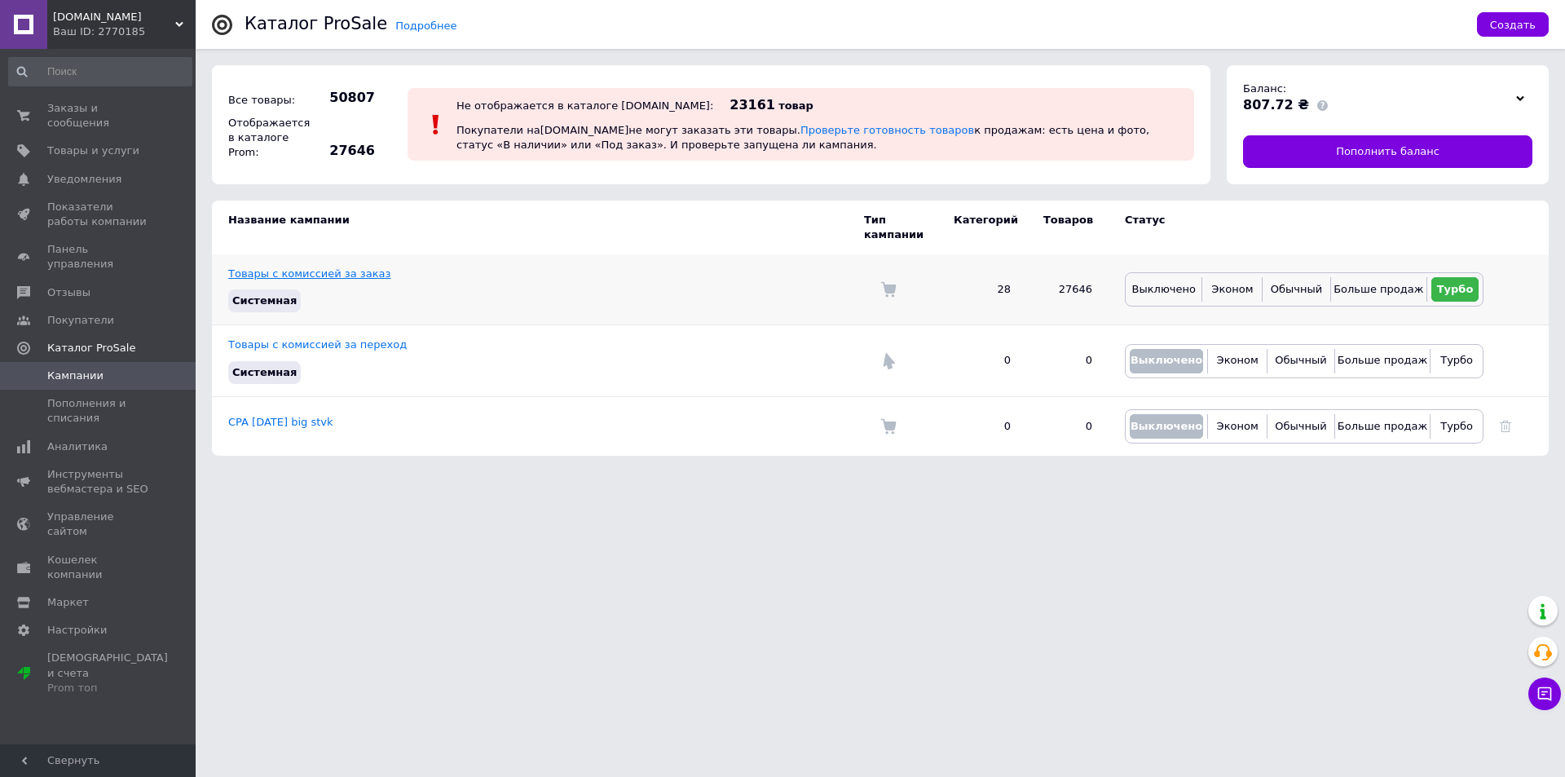
click at [328, 267] on link "Товары с комиссией за заказ" at bounding box center [309, 273] width 162 height 12
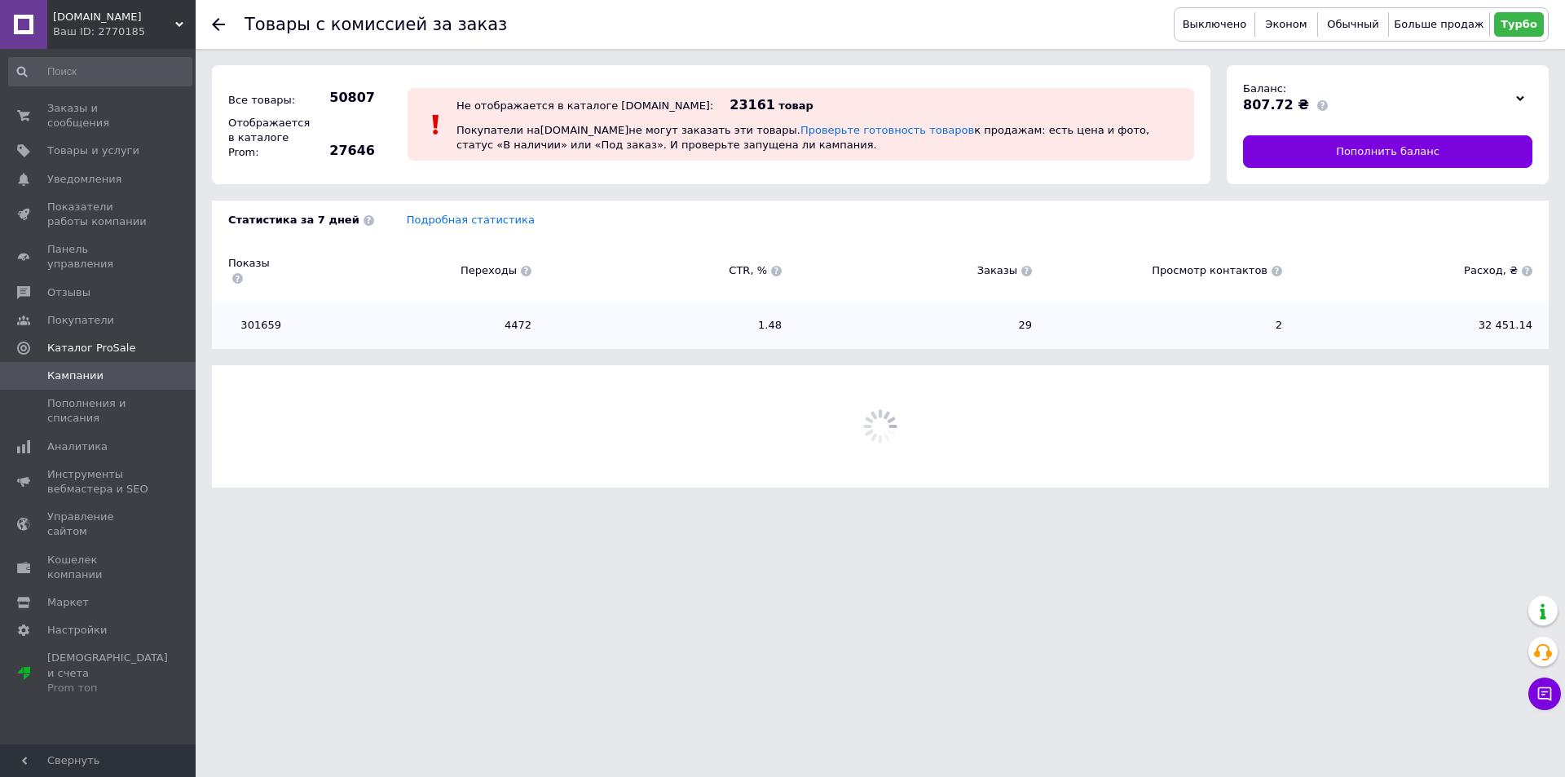
click at [413, 229] on div "Статистика за 7 дней Подробная статистика Показы Переходы CTR, % Заказы Просмот…" at bounding box center [880, 275] width 1337 height 149
click at [422, 219] on link "Подробная статистика" at bounding box center [471, 220] width 128 height 12
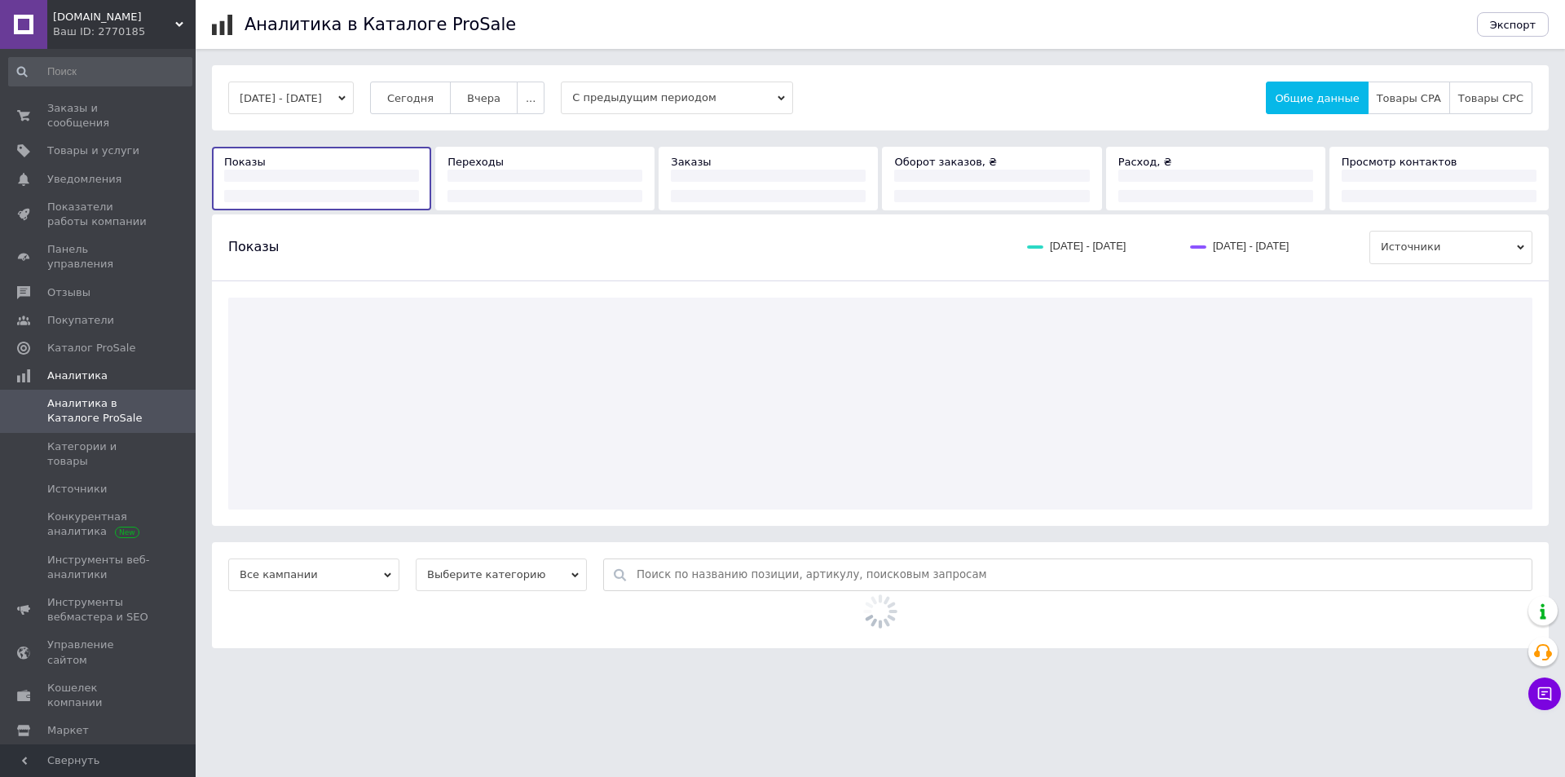
click at [500, 101] on span "Вчера" at bounding box center [483, 98] width 33 height 12
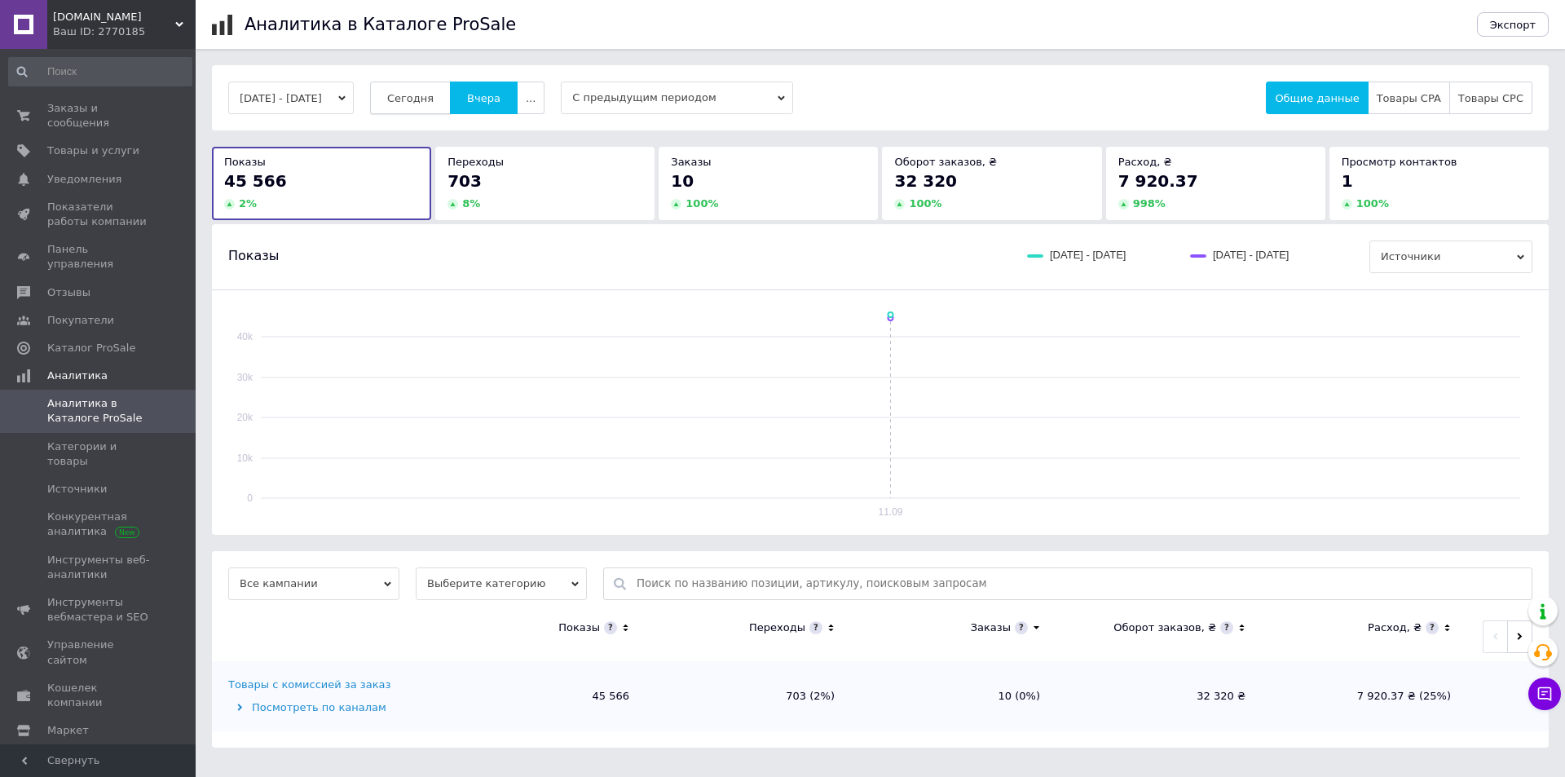
click at [434, 97] on span "Сегодня" at bounding box center [410, 98] width 46 height 12
click at [132, 96] on link "Заказы и сообщения 0 0" at bounding box center [100, 116] width 201 height 42
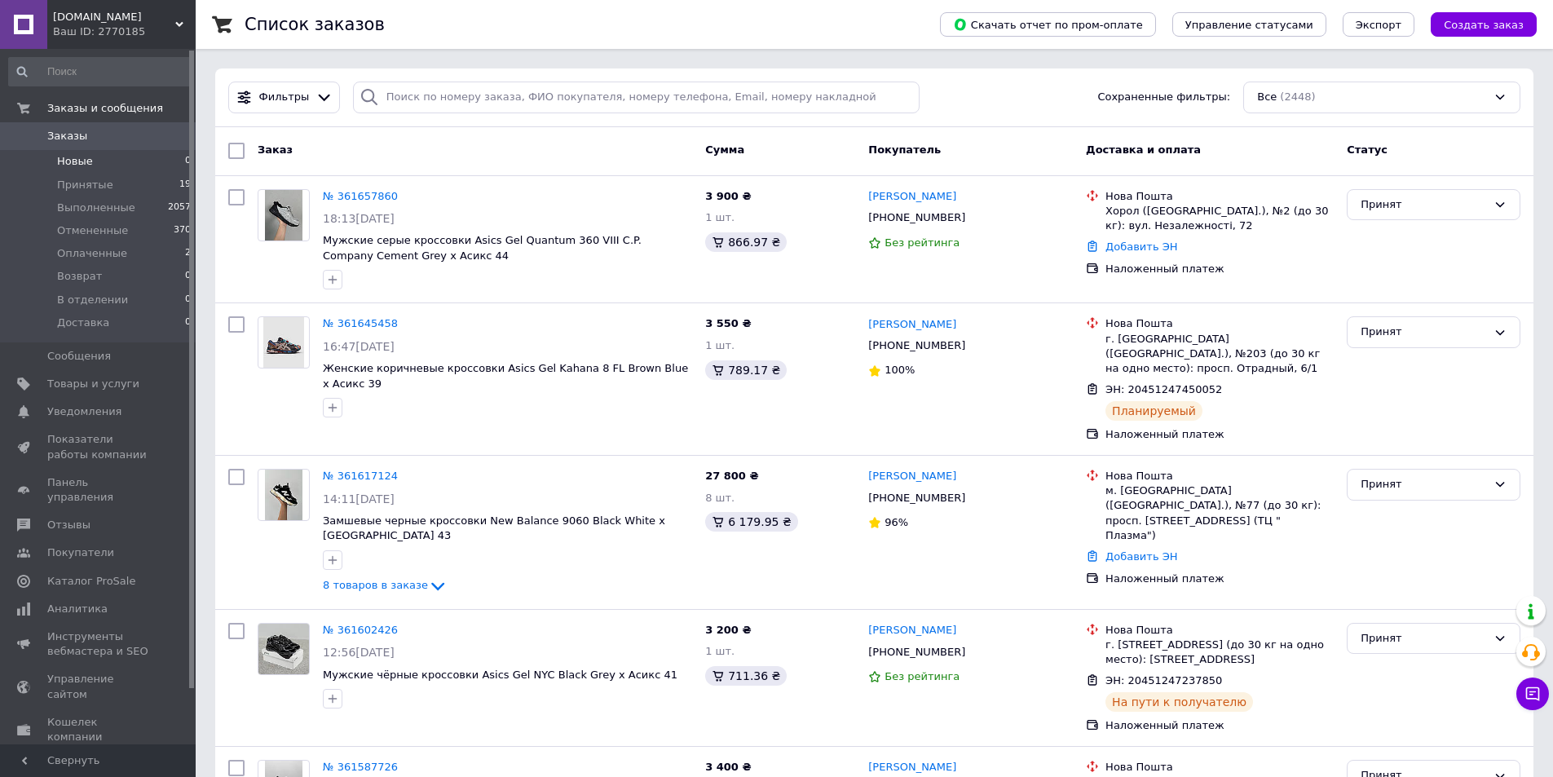
click at [127, 168] on li "Новые 0" at bounding box center [100, 161] width 201 height 23
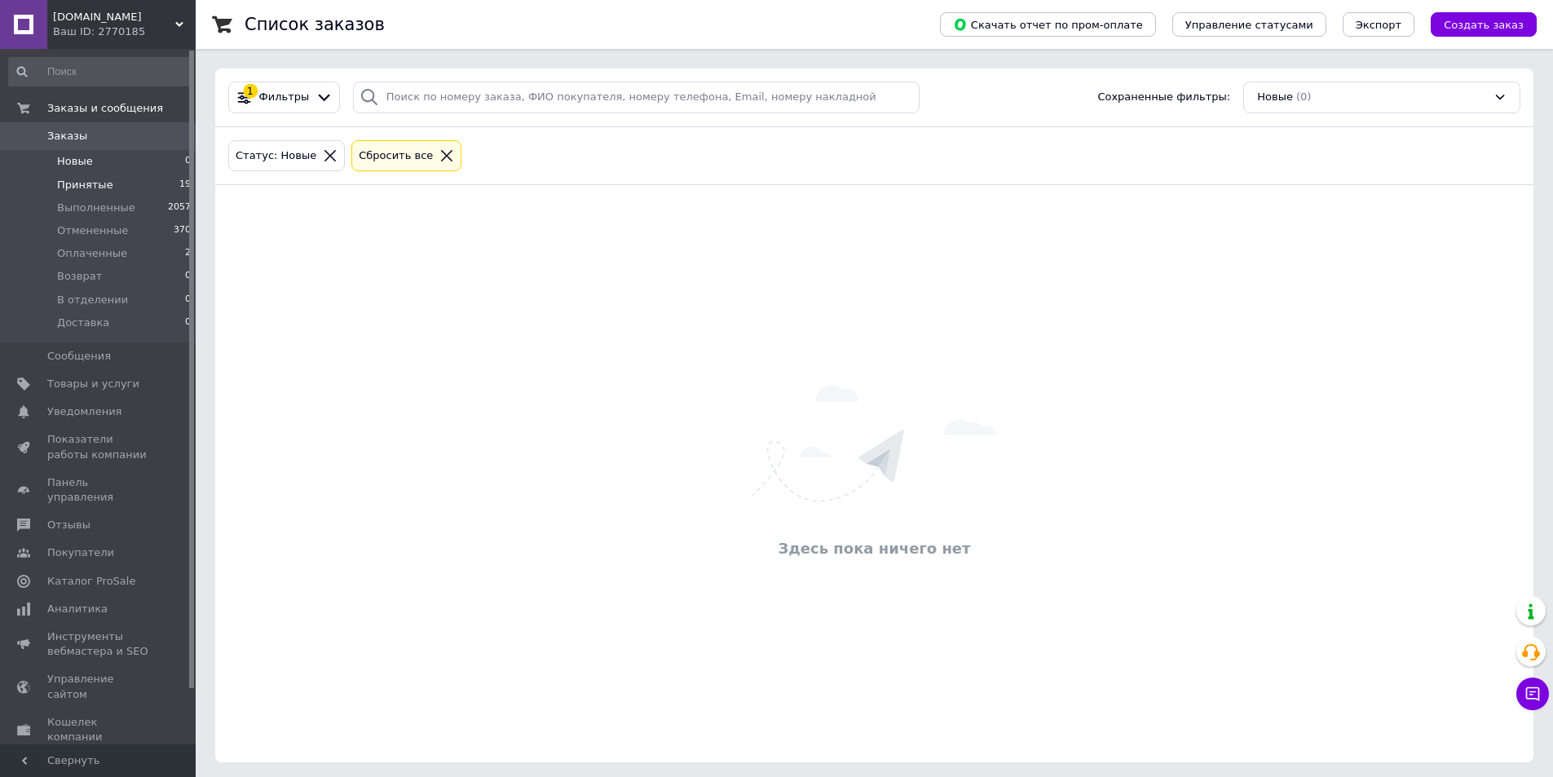
click at [120, 179] on li "Принятые 19" at bounding box center [100, 185] width 201 height 23
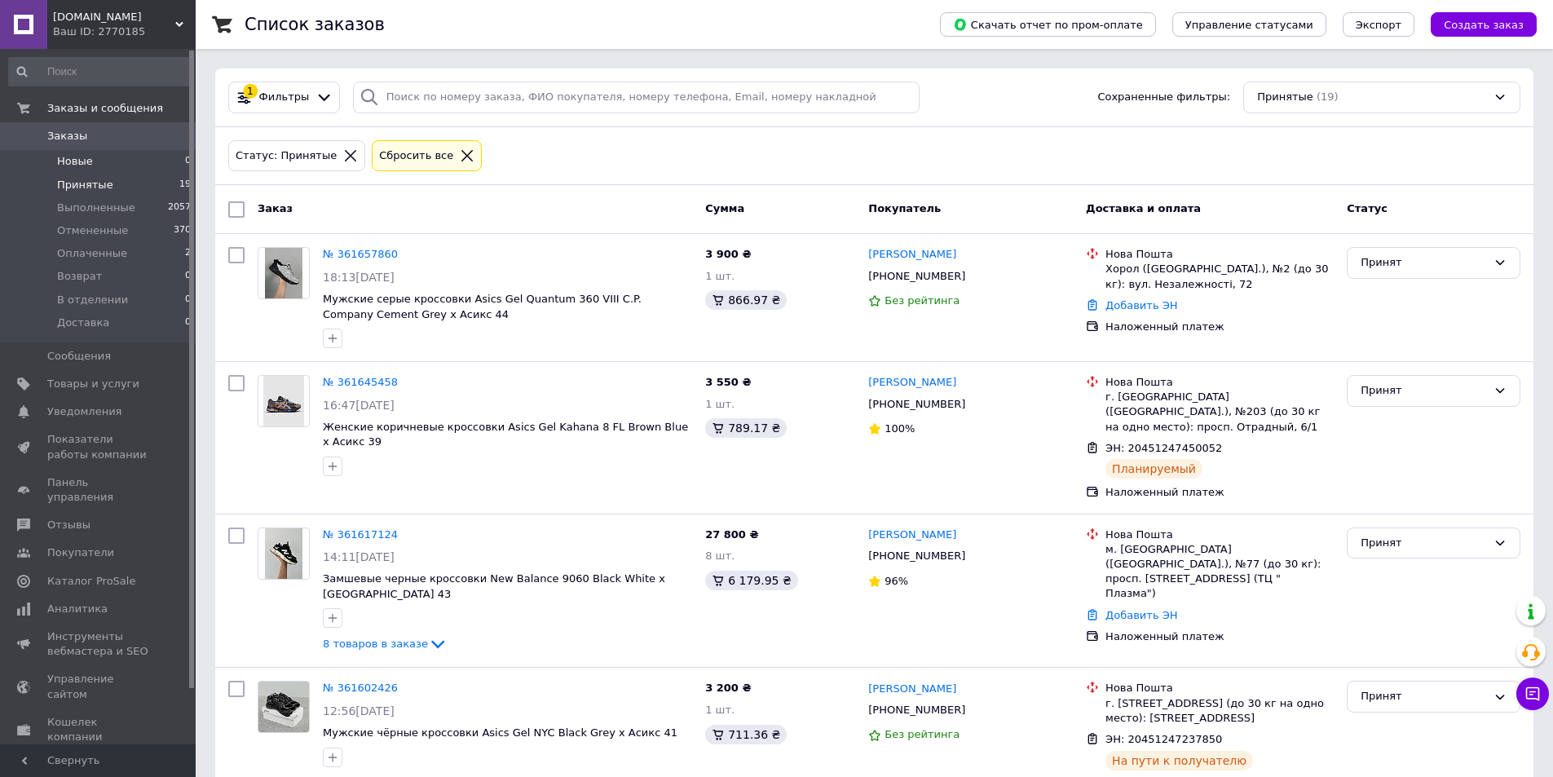
click at [138, 159] on li "Новые 0" at bounding box center [100, 161] width 201 height 23
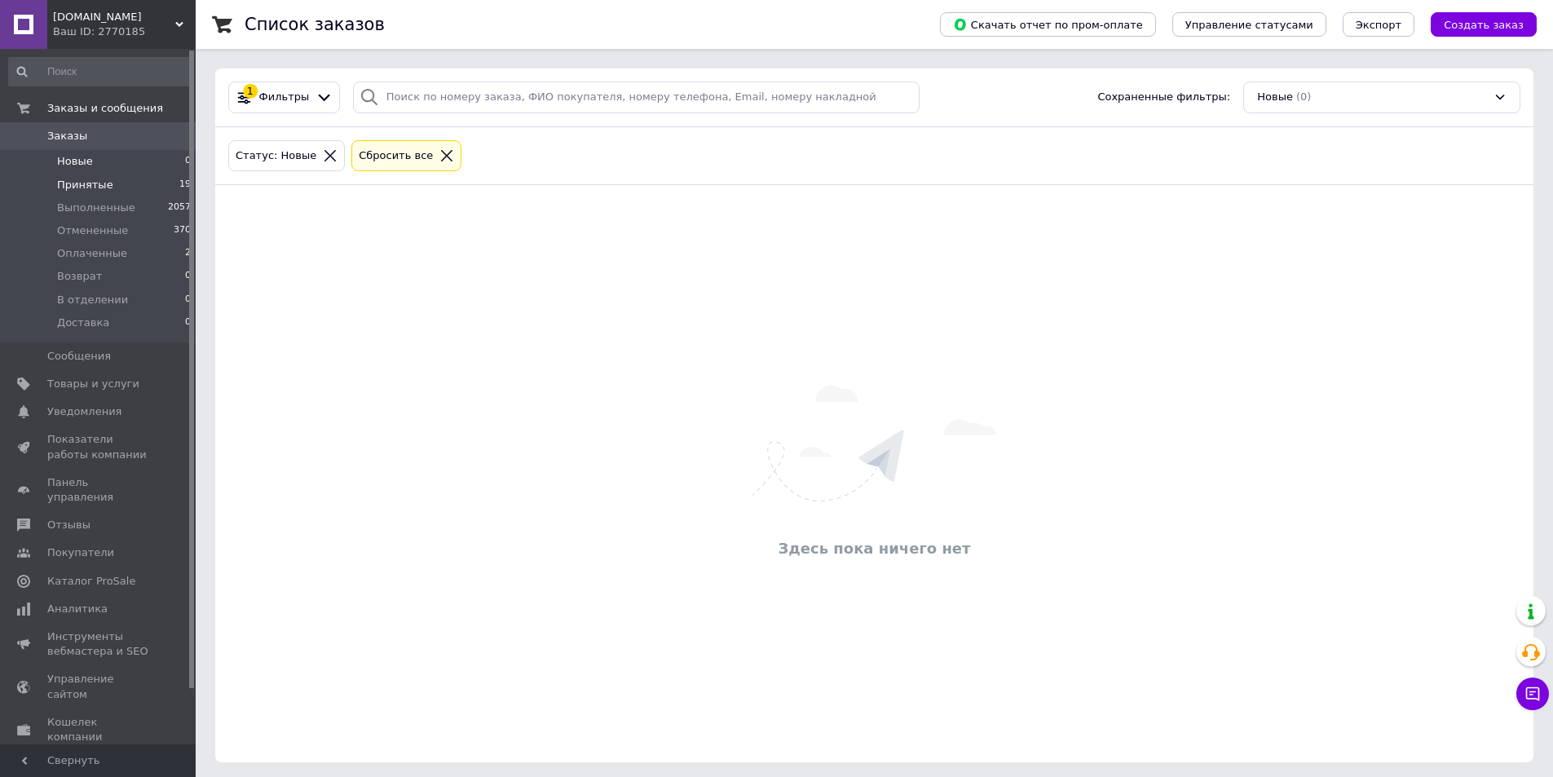
click at [121, 181] on li "Принятые 19" at bounding box center [100, 185] width 201 height 23
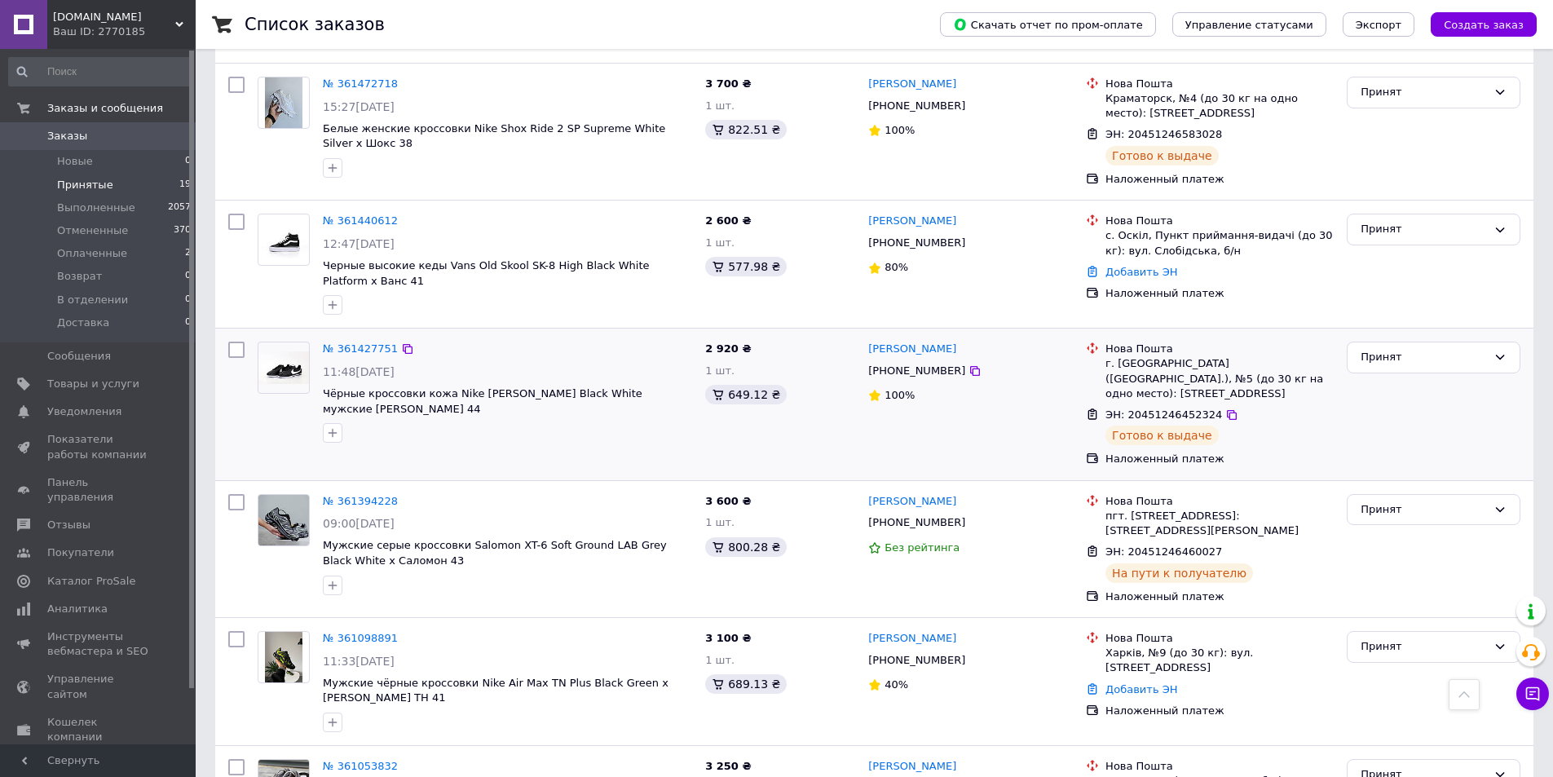
scroll to position [2092, 0]
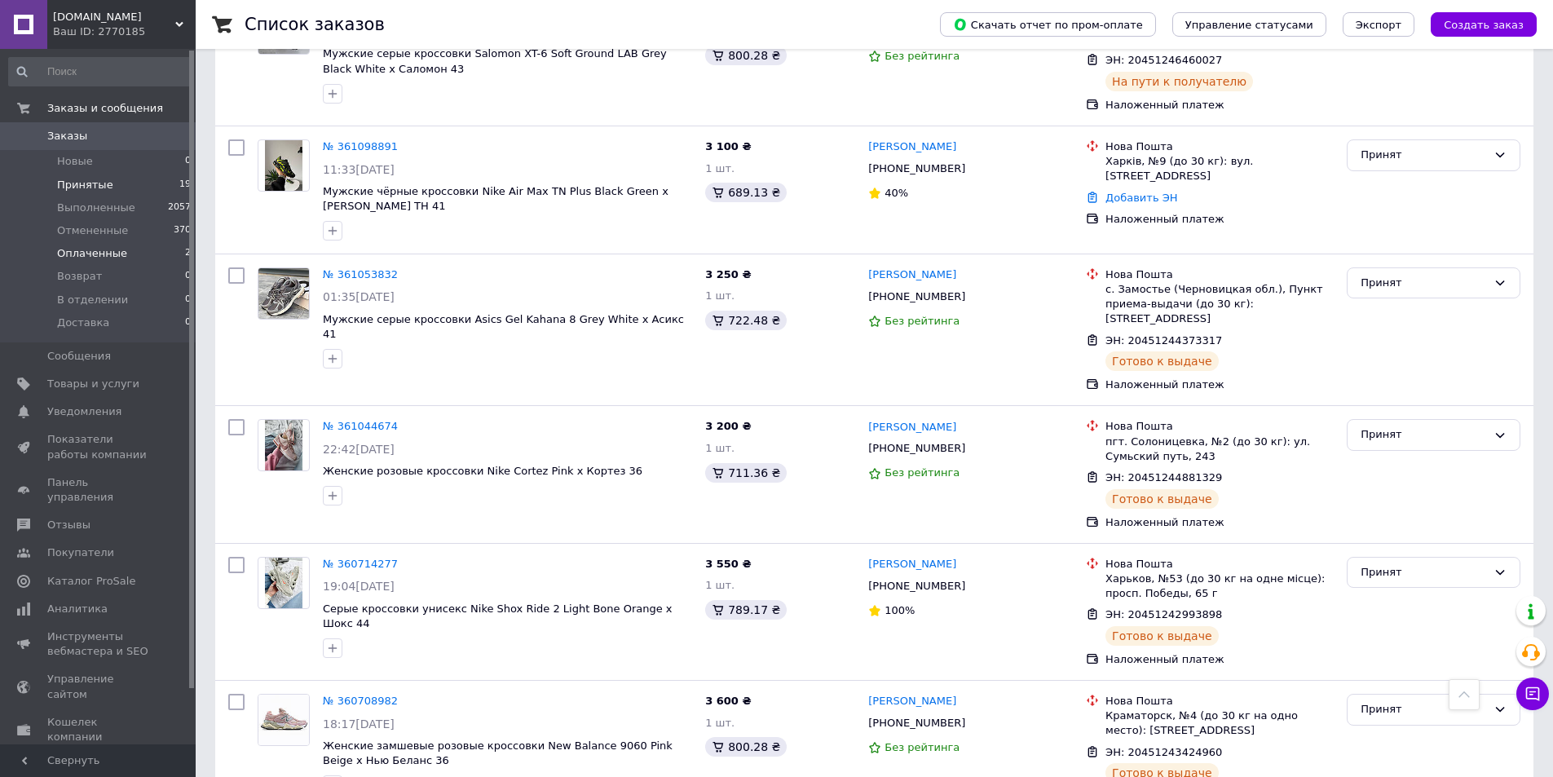
click at [121, 258] on li "Оплаченные 2" at bounding box center [100, 253] width 201 height 23
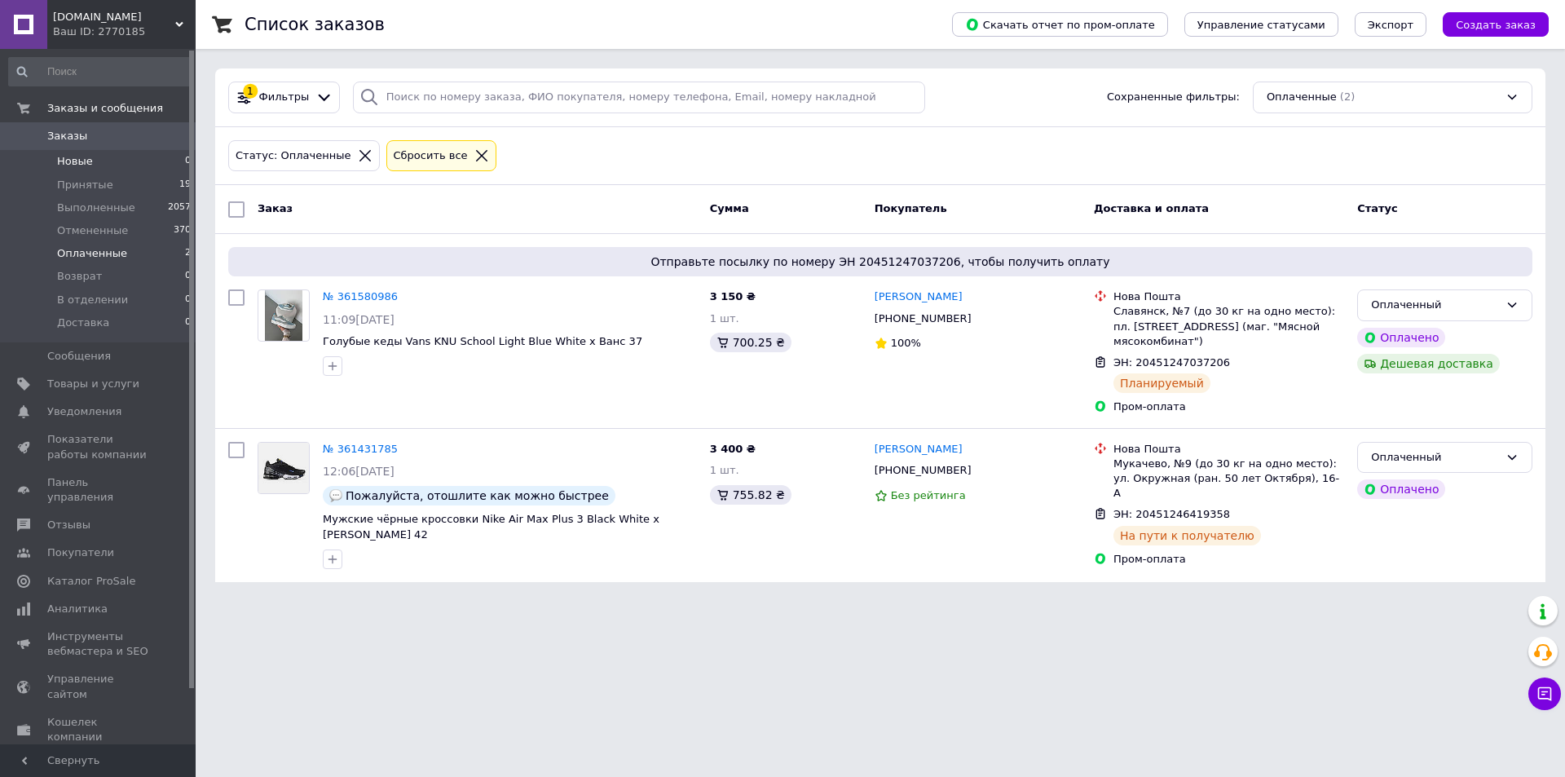
click at [128, 167] on li "Новые 0" at bounding box center [100, 161] width 201 height 23
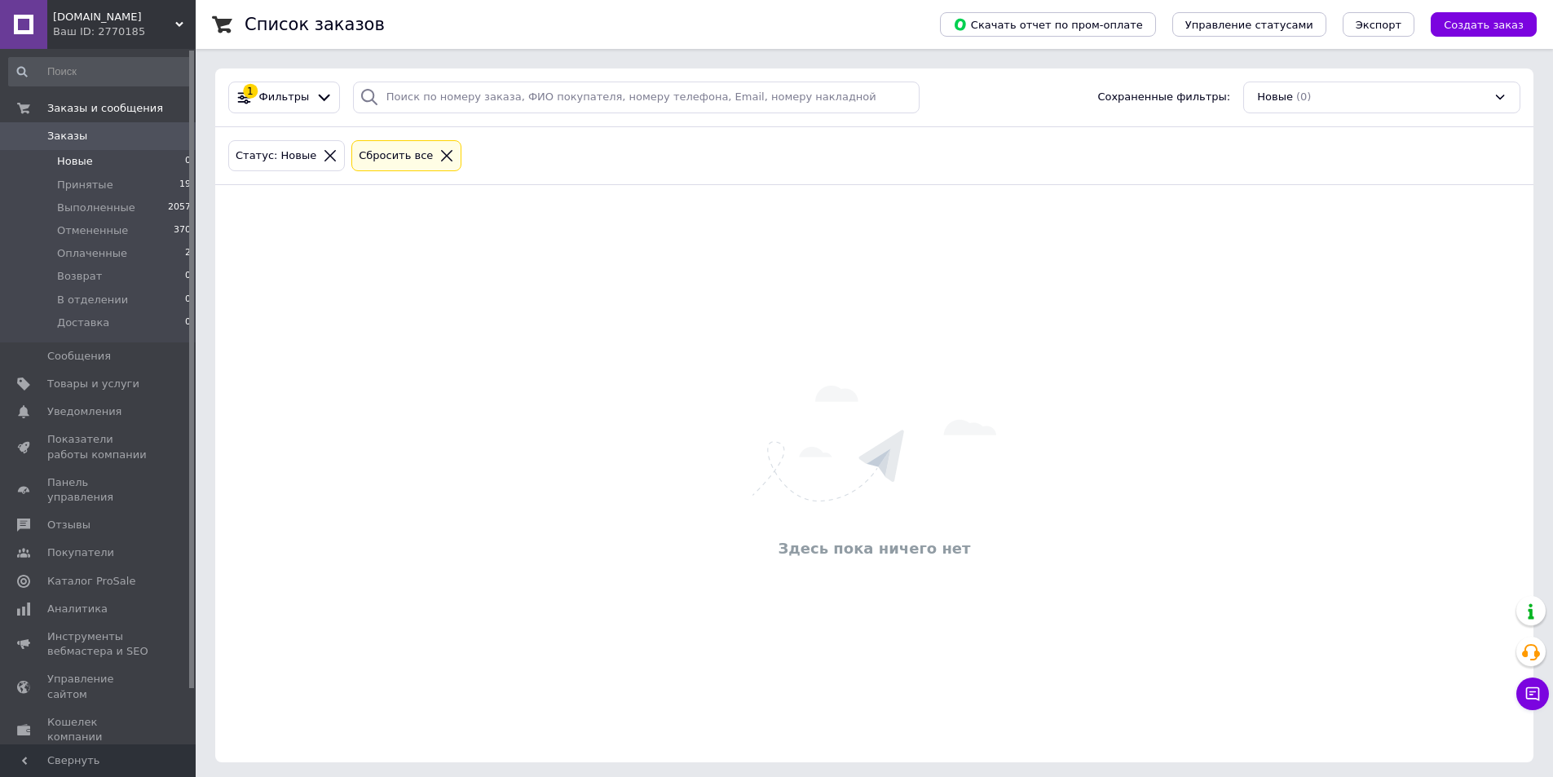
click at [93, 166] on li "Новые 0" at bounding box center [100, 161] width 201 height 23
click at [99, 183] on span "Принятые" at bounding box center [85, 185] width 56 height 15
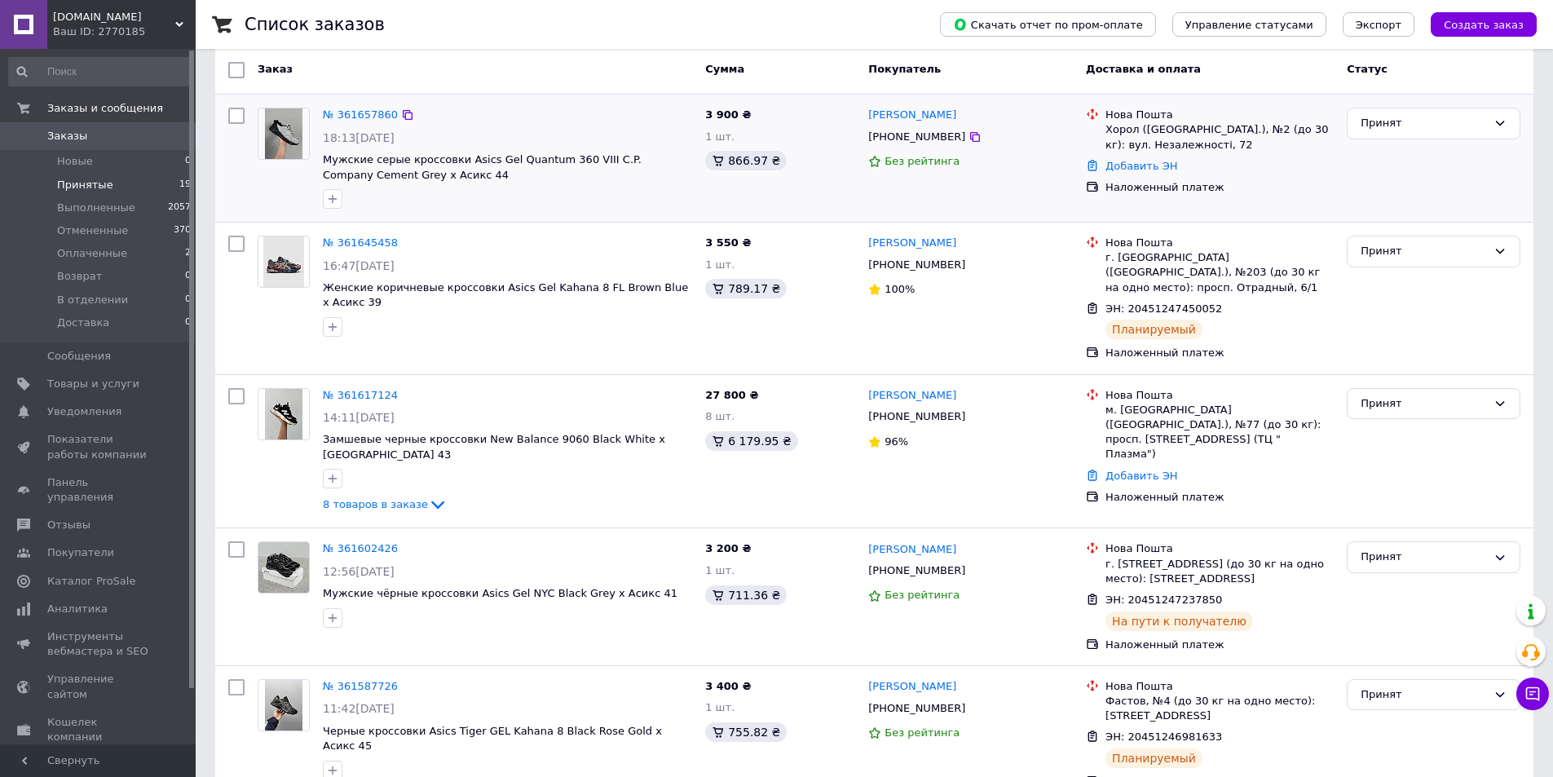
scroll to position [326, 0]
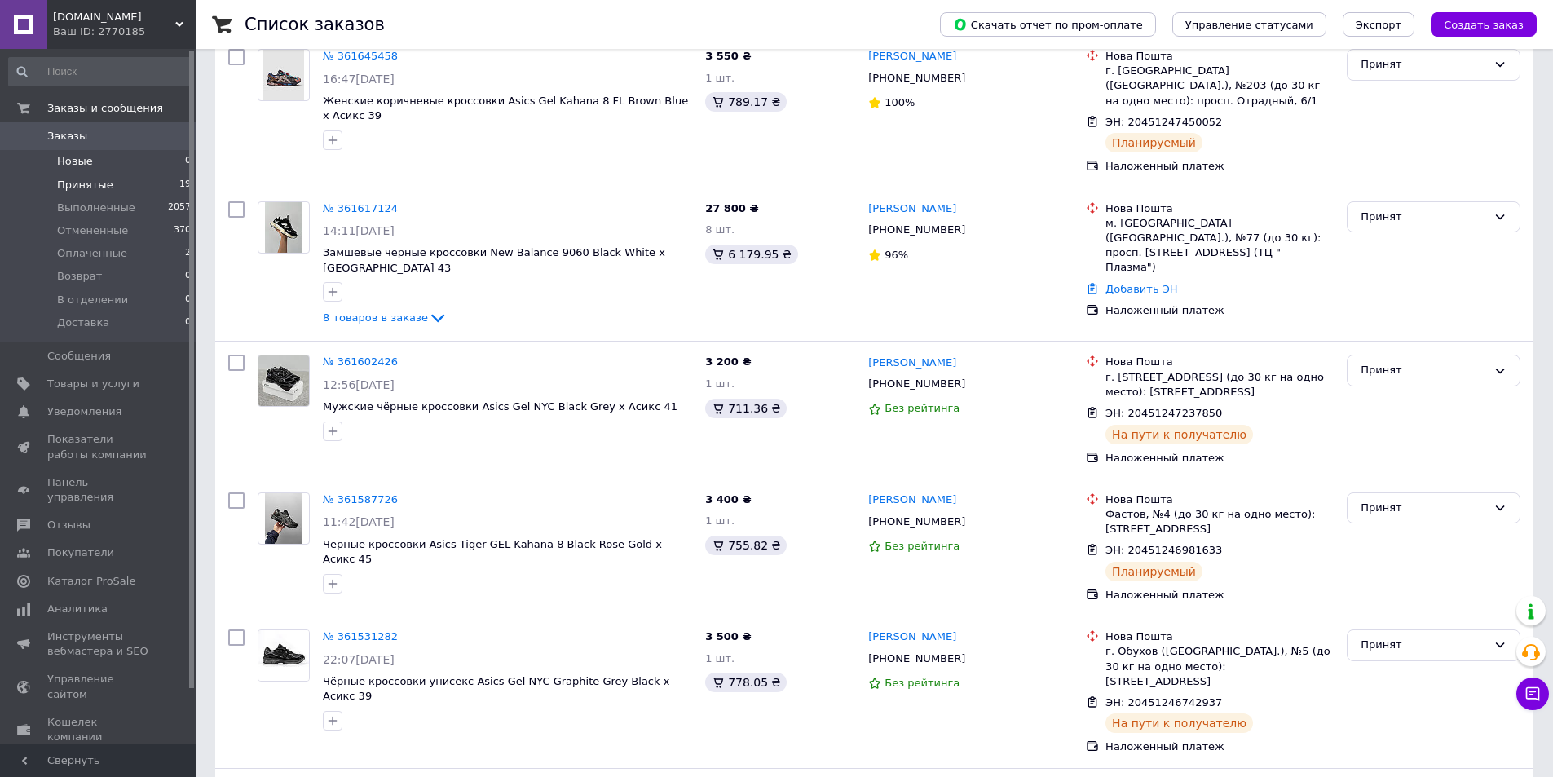
click at [157, 167] on li "Новые 0" at bounding box center [100, 161] width 201 height 23
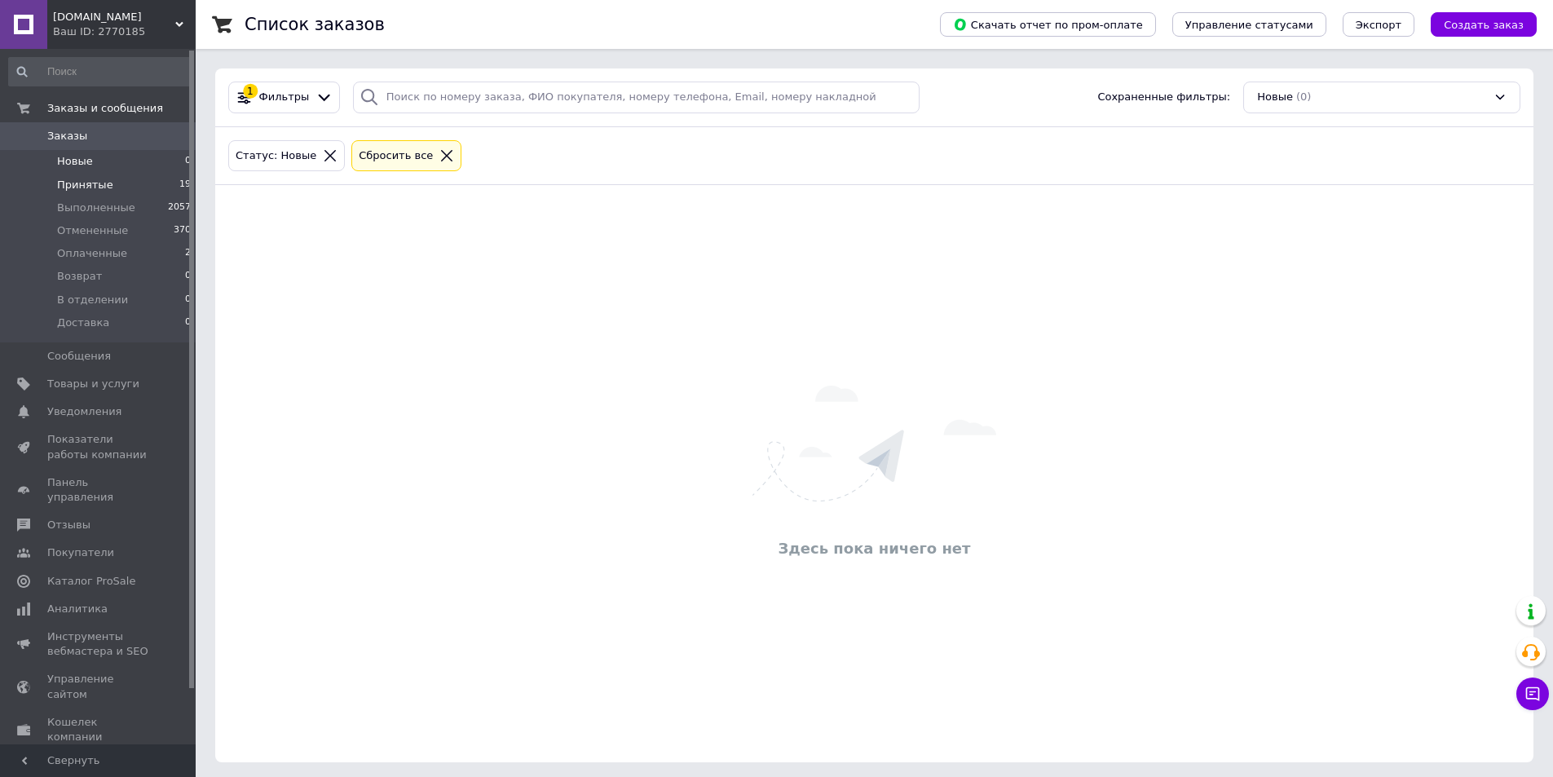
click at [93, 180] on span "Принятые" at bounding box center [85, 185] width 56 height 15
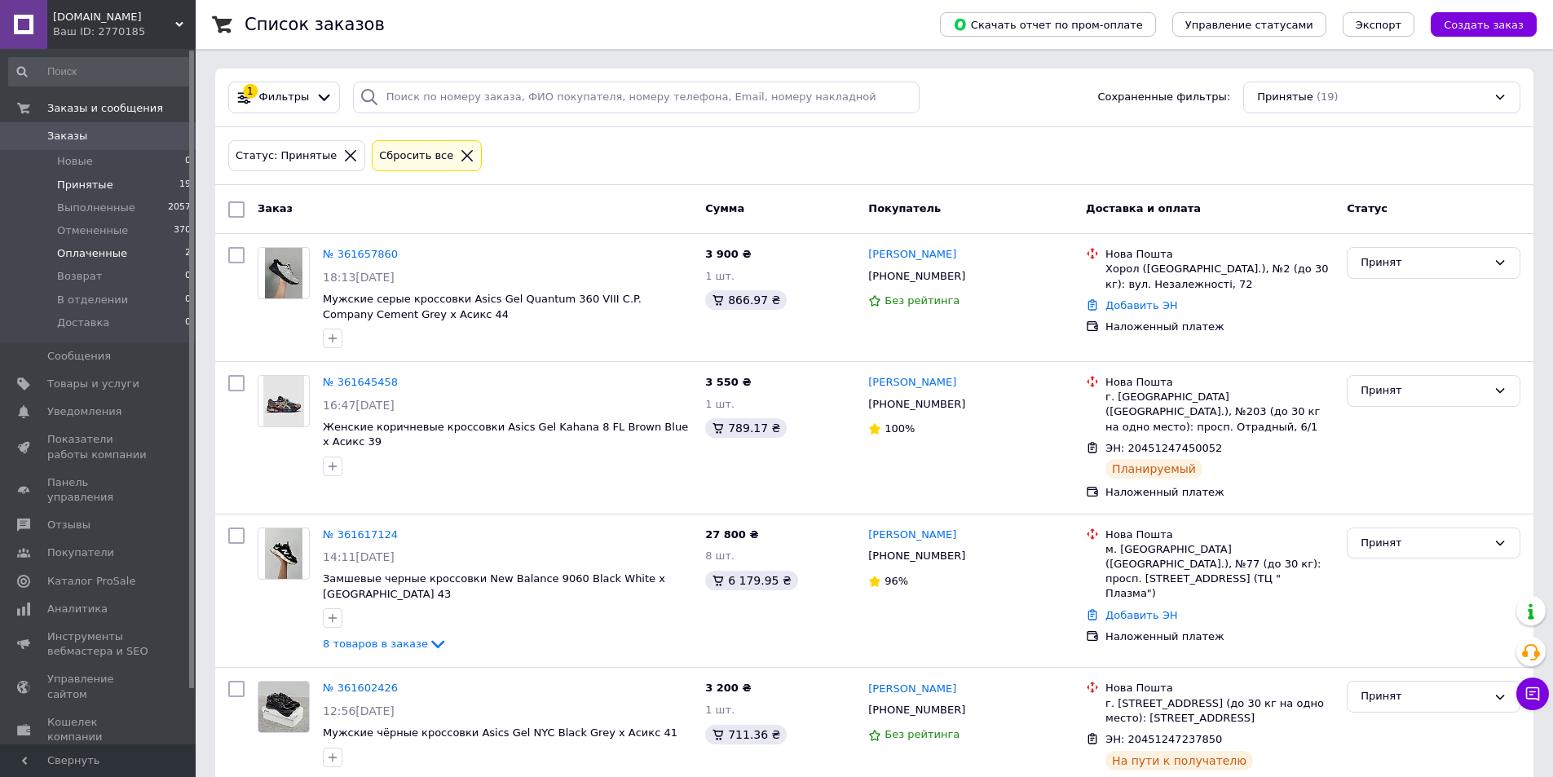
click at [74, 258] on span "Оплаченные" at bounding box center [92, 253] width 70 height 15
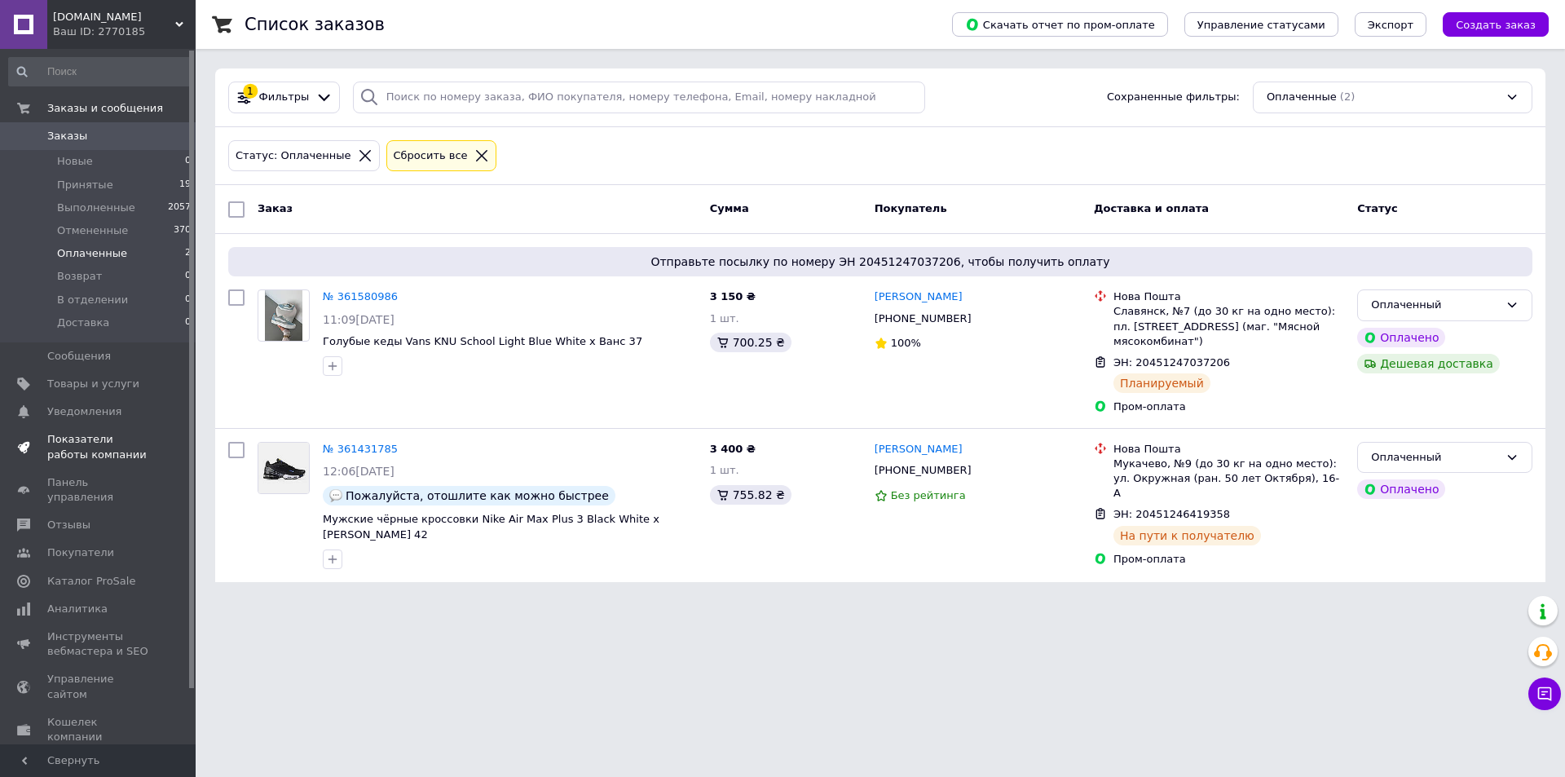
click at [89, 444] on span "Показатели работы компании" at bounding box center [99, 446] width 104 height 29
